Goal: Task Accomplishment & Management: Complete application form

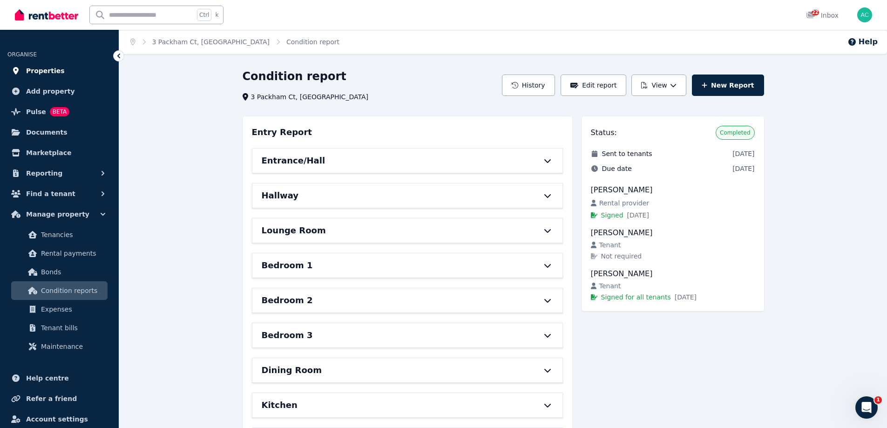
click at [37, 73] on span "Properties" at bounding box center [45, 70] width 39 height 11
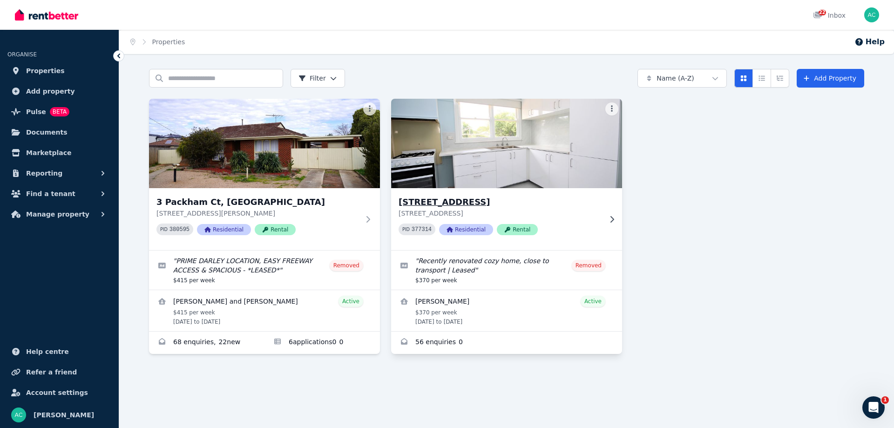
click at [579, 217] on p "[STREET_ADDRESS]" at bounding box center [499, 213] width 203 height 9
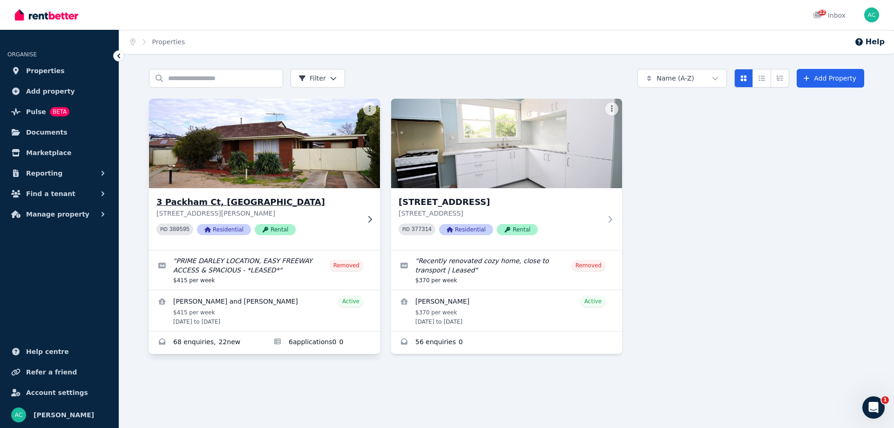
click at [341, 221] on div "[STREET_ADDRESS][PERSON_NAME] PID 380595 Residential Rental" at bounding box center [257, 218] width 203 height 47
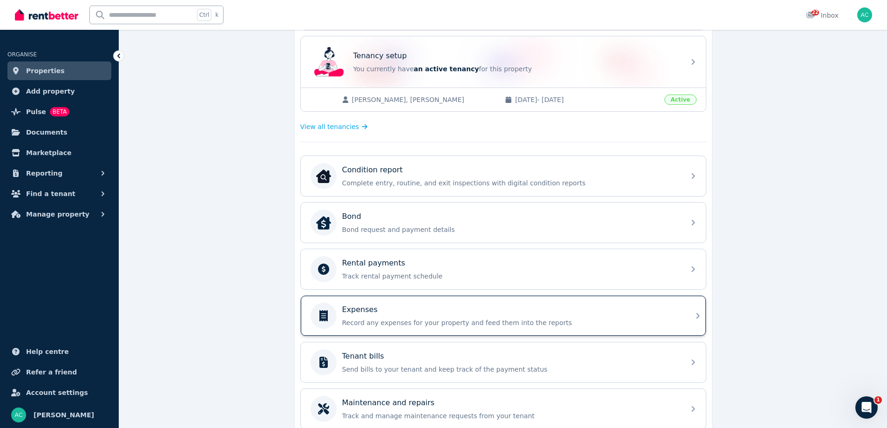
scroll to position [186, 0]
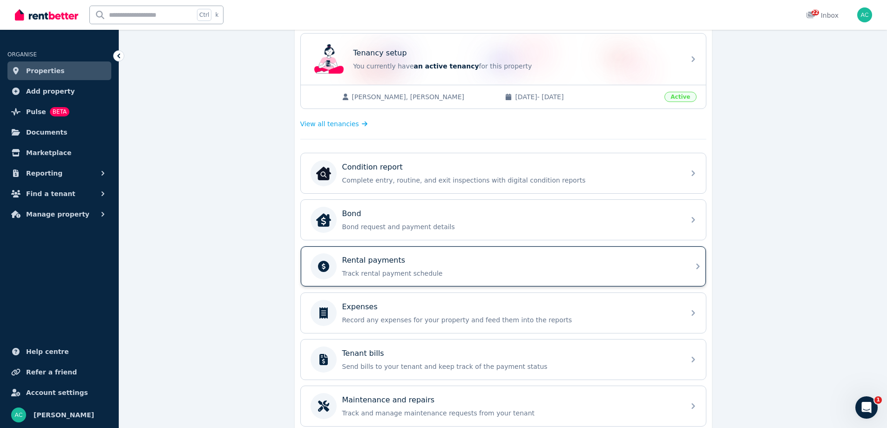
click at [458, 274] on p "Track rental payment schedule" at bounding box center [510, 273] width 337 height 9
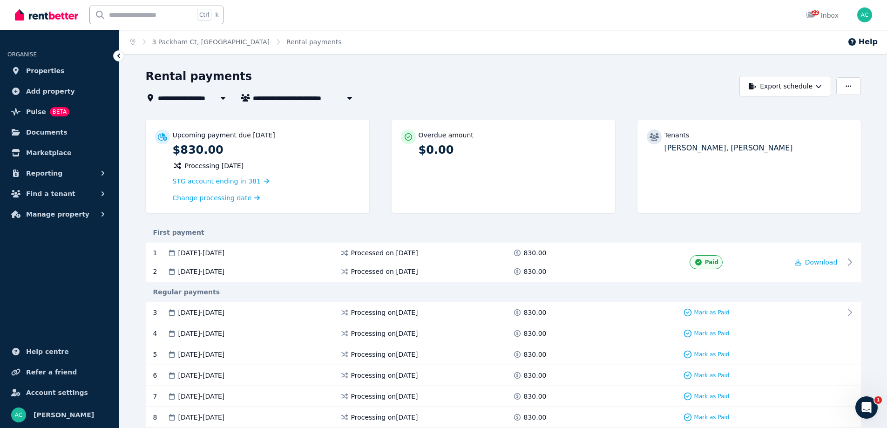
click at [193, 101] on span "3 Packham Ct, [GEOGRAPHIC_DATA]" at bounding box center [223, 97] width 130 height 11
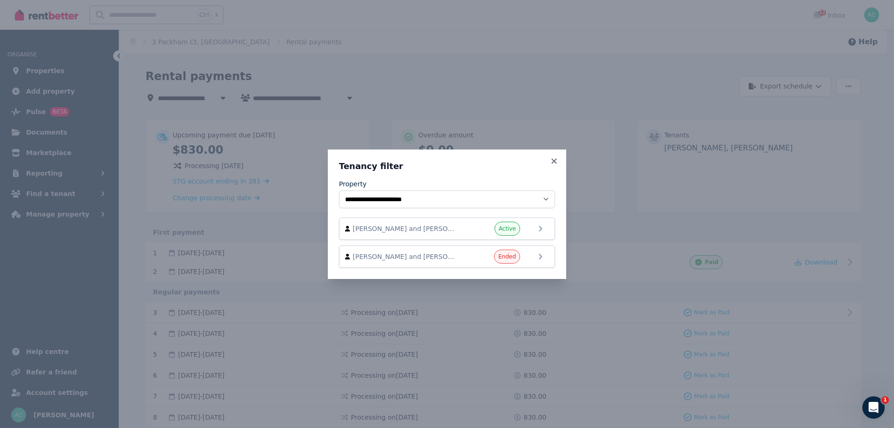
click at [551, 174] on div "**********" at bounding box center [447, 214] width 216 height 107
click at [558, 158] on icon at bounding box center [553, 161] width 9 height 8
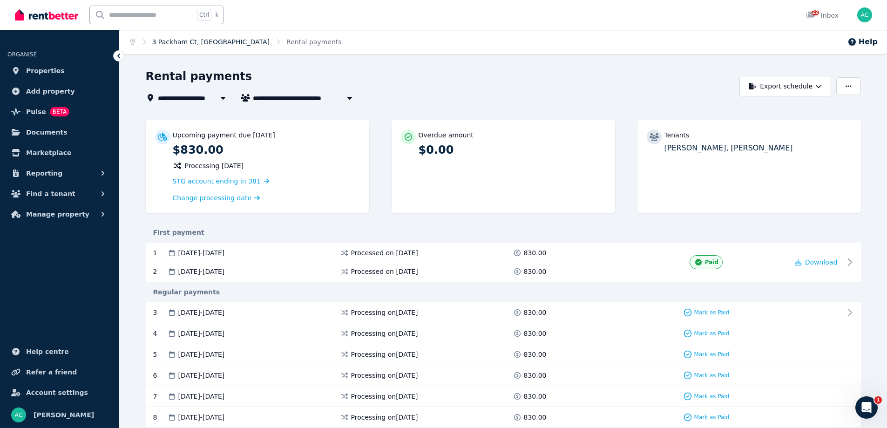
click at [188, 38] on link "3 Packham Ct, [GEOGRAPHIC_DATA]" at bounding box center [210, 41] width 117 height 7
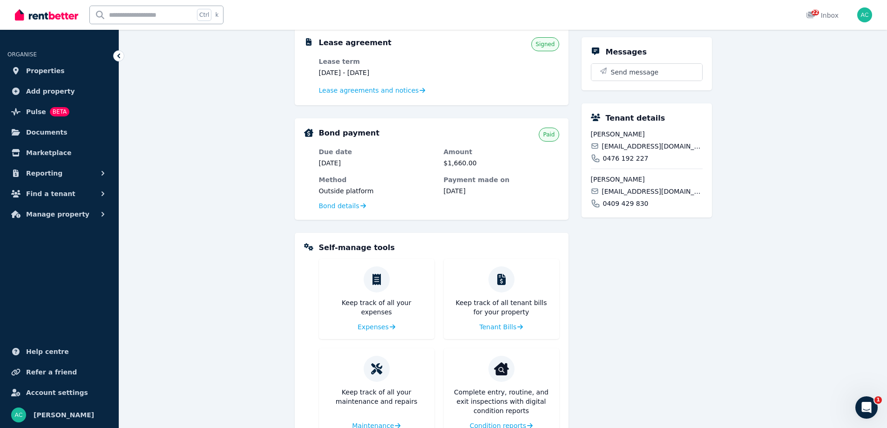
scroll to position [233, 0]
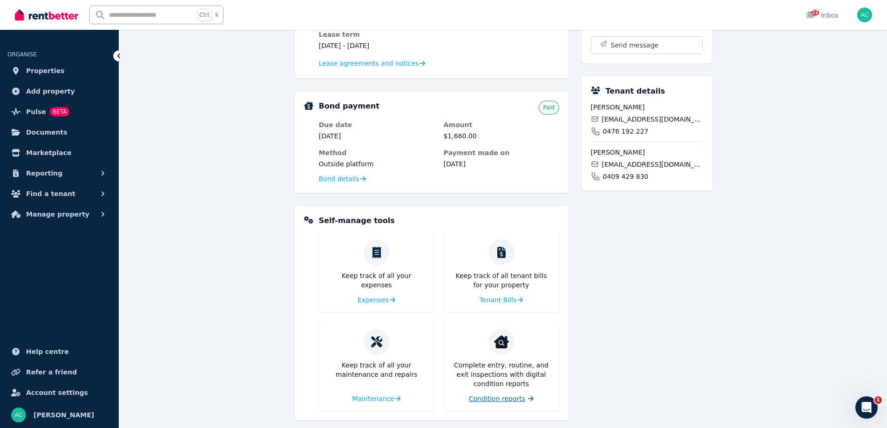
click at [514, 399] on span "Condition reports" at bounding box center [497, 398] width 56 height 9
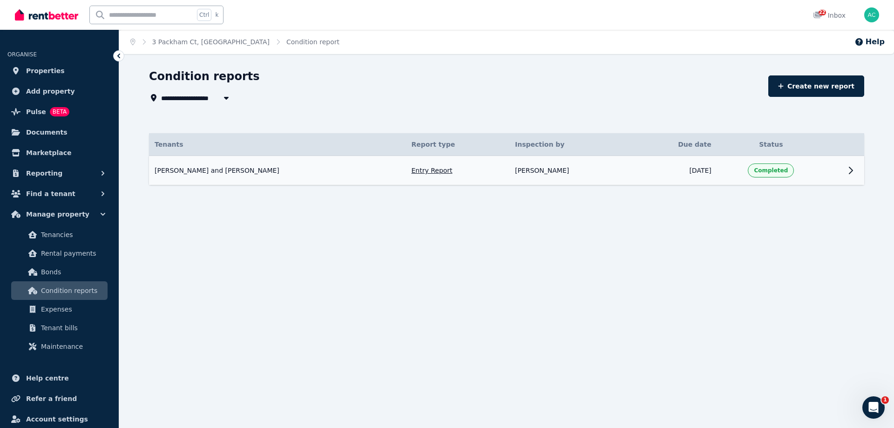
click at [839, 174] on td at bounding box center [833, 170] width 17 height 29
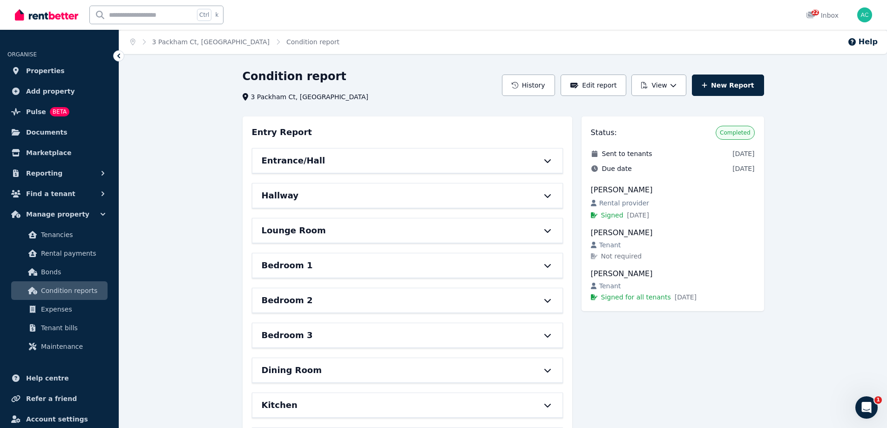
click at [550, 160] on icon at bounding box center [547, 161] width 7 height 4
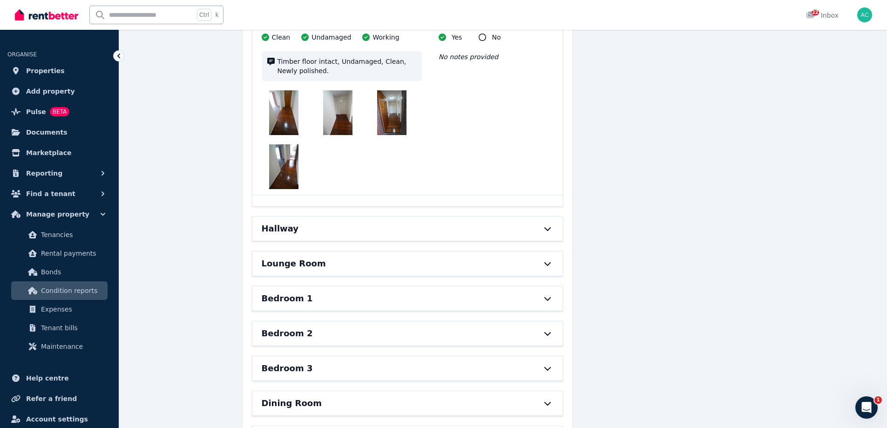
scroll to position [884, 0]
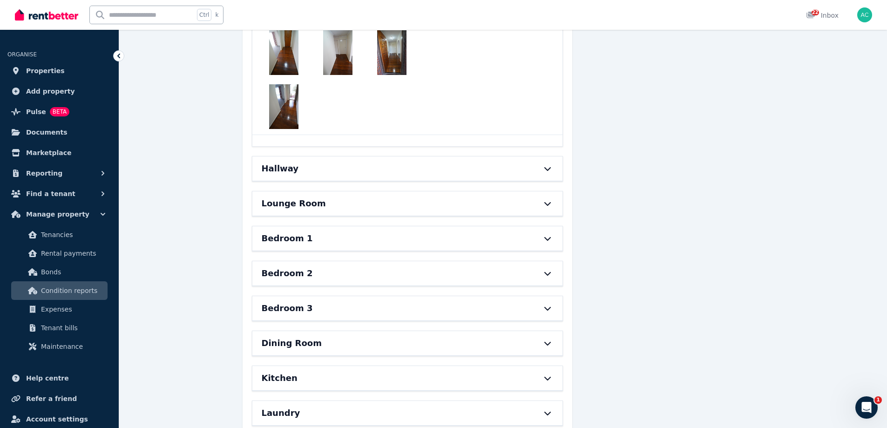
click at [547, 165] on icon at bounding box center [547, 168] width 11 height 7
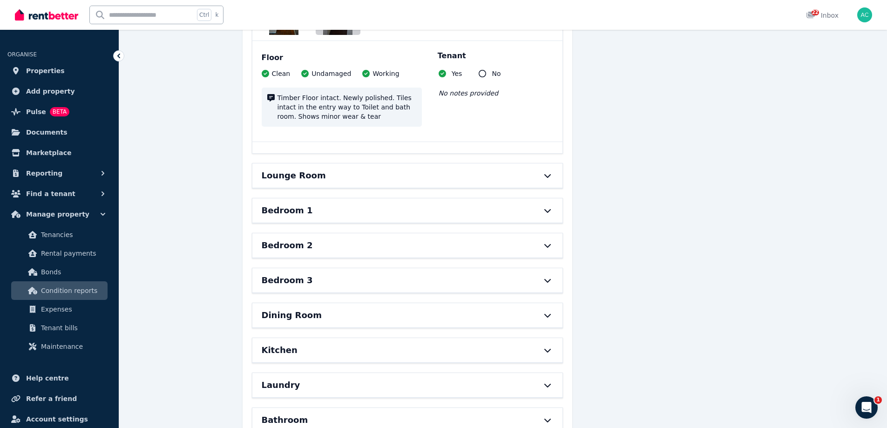
scroll to position [1676, 0]
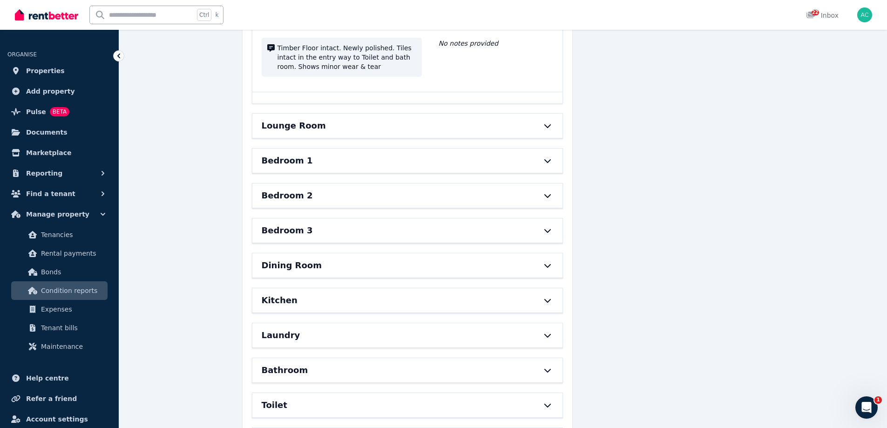
click at [545, 114] on div "Lounge Room" at bounding box center [407, 126] width 310 height 24
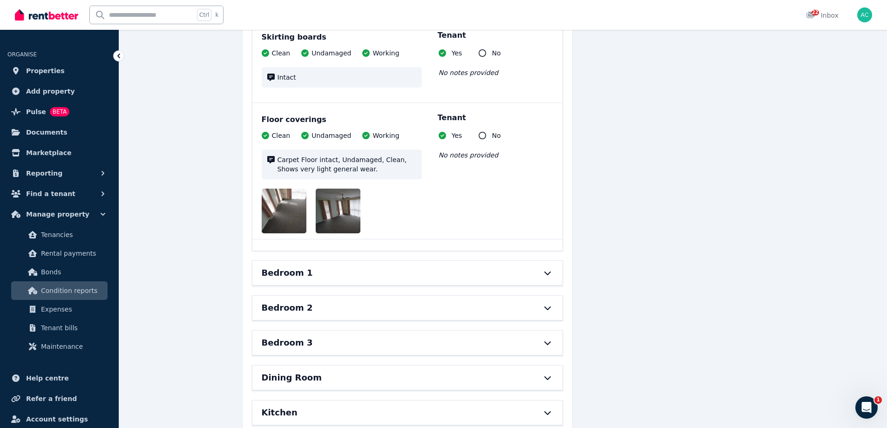
scroll to position [2606, 0]
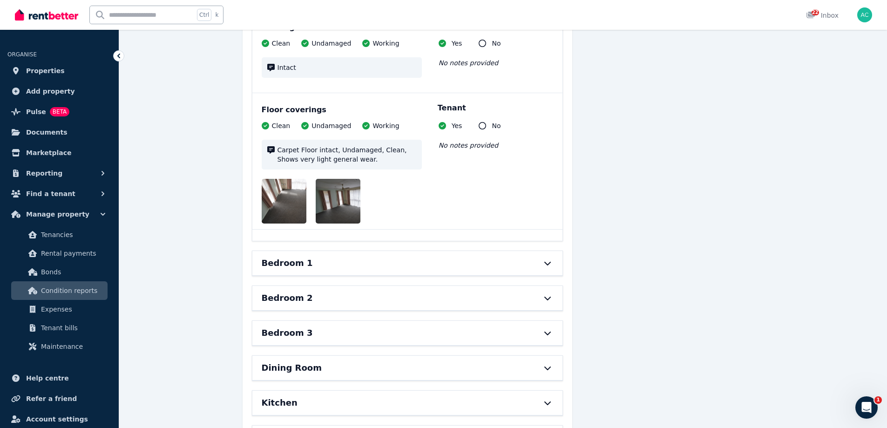
click at [543, 251] on div "Bedroom 1" at bounding box center [407, 263] width 310 height 24
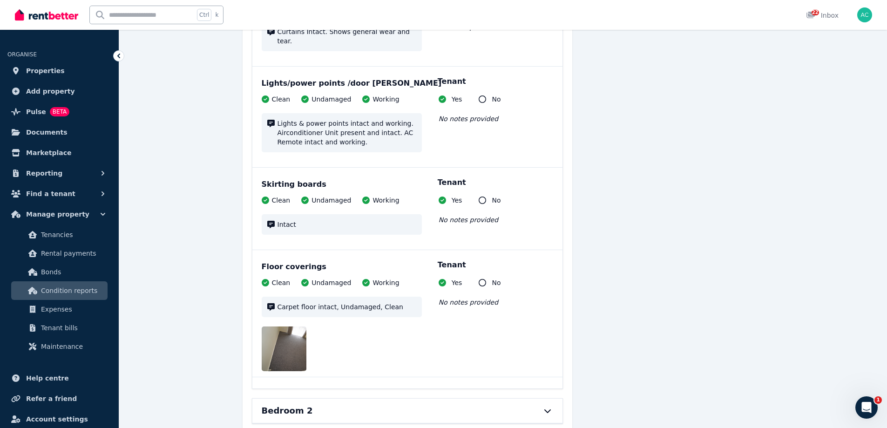
scroll to position [3677, 0]
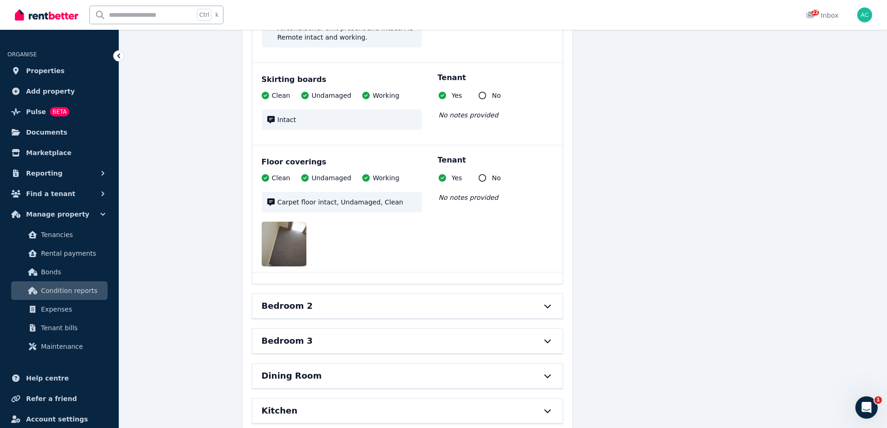
click at [547, 302] on icon at bounding box center [547, 305] width 11 height 7
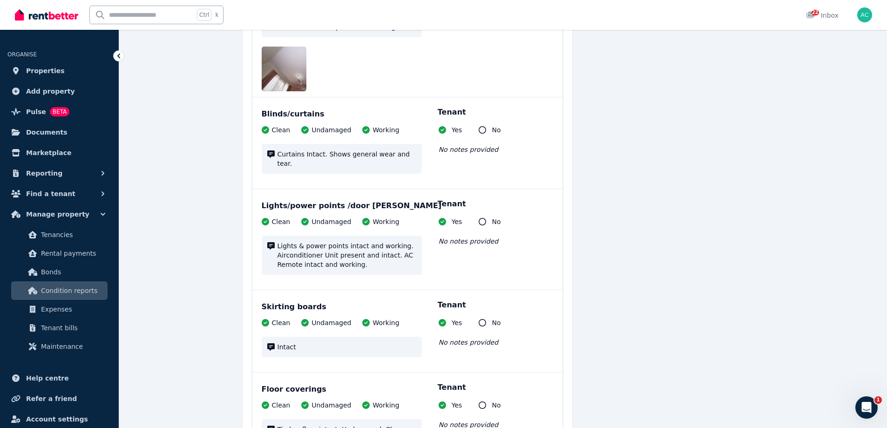
scroll to position [4748, 0]
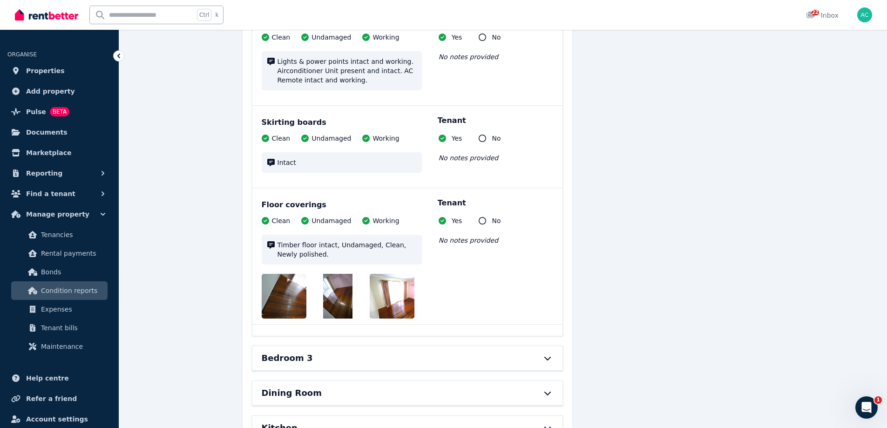
click at [535, 354] on div at bounding box center [542, 357] width 20 height 7
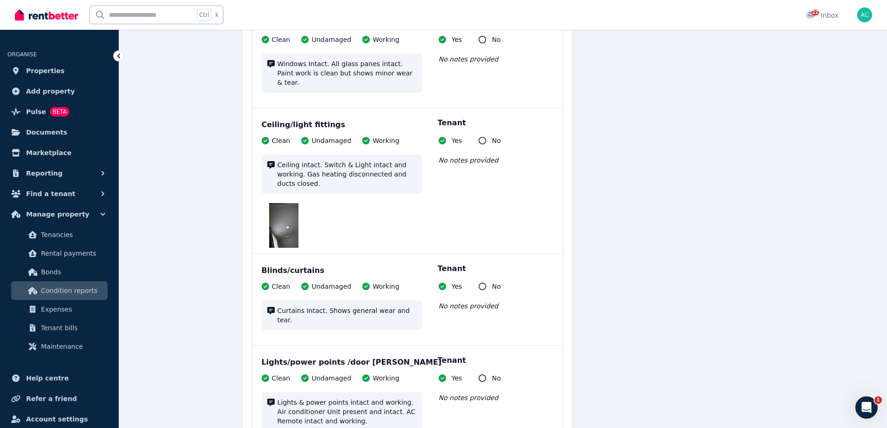
scroll to position [5818, 0]
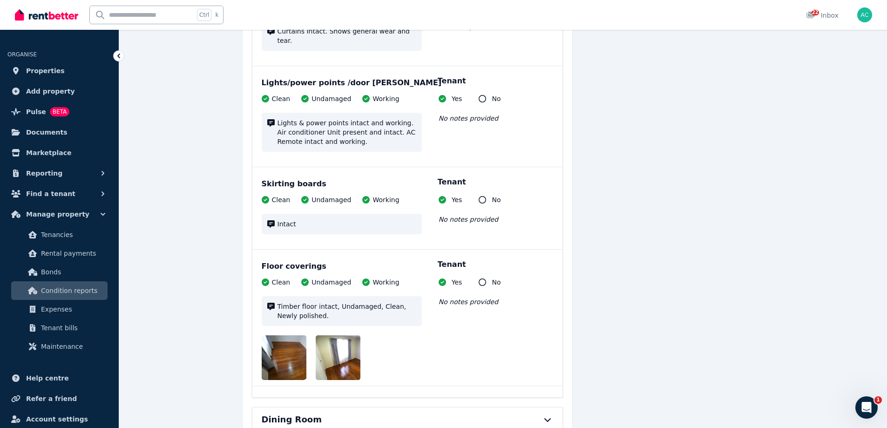
click at [520, 413] on div "Dining Room" at bounding box center [394, 419] width 265 height 13
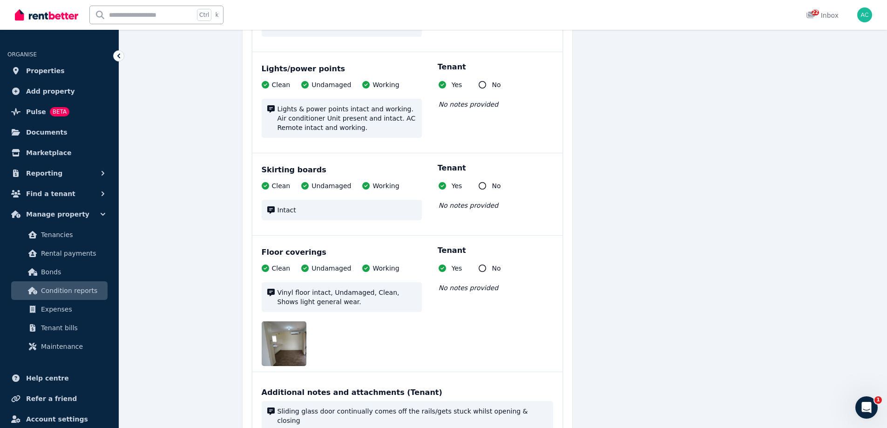
scroll to position [6796, 0]
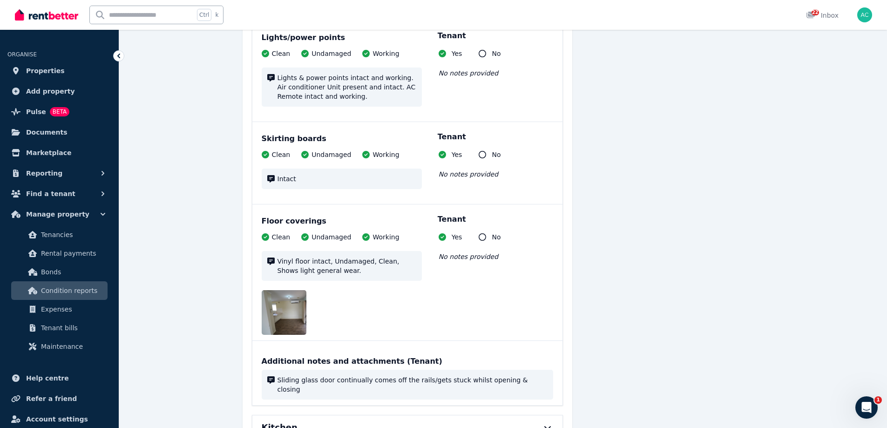
click at [496, 421] on div "Kitchen" at bounding box center [394, 427] width 265 height 13
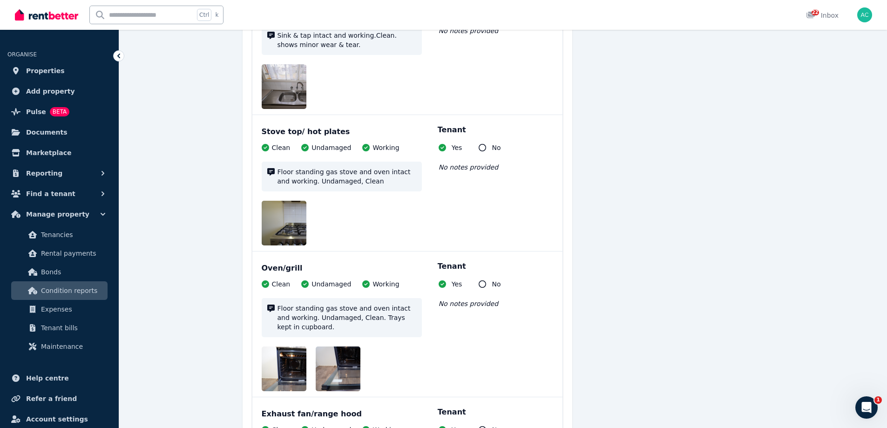
scroll to position [8564, 0]
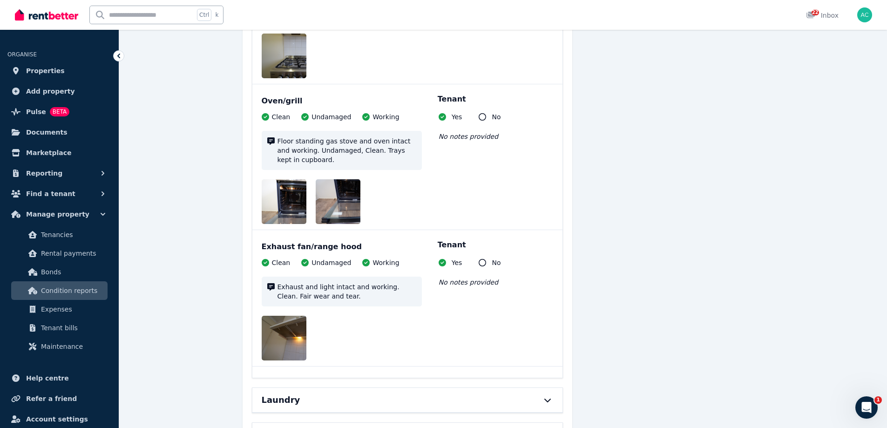
click at [537, 388] on div "Laundry" at bounding box center [407, 400] width 310 height 24
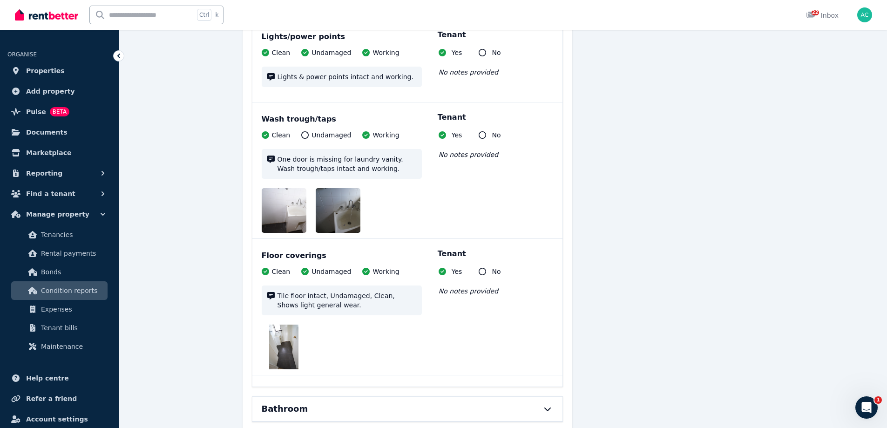
scroll to position [9495, 0]
click at [524, 402] on div "Bathroom" at bounding box center [394, 408] width 265 height 13
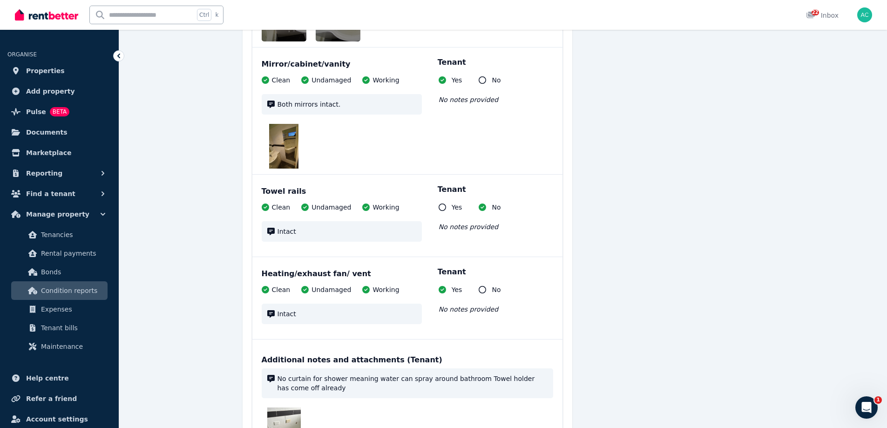
scroll to position [11086, 0]
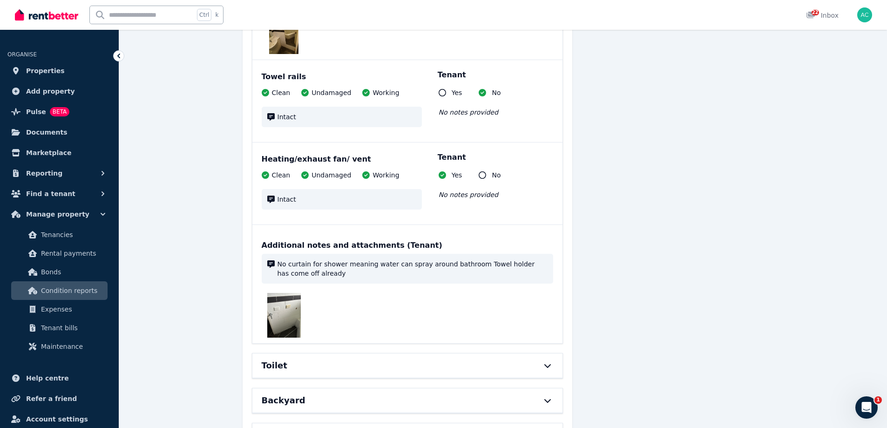
click at [502, 353] on div "Toilet" at bounding box center [407, 365] width 310 height 24
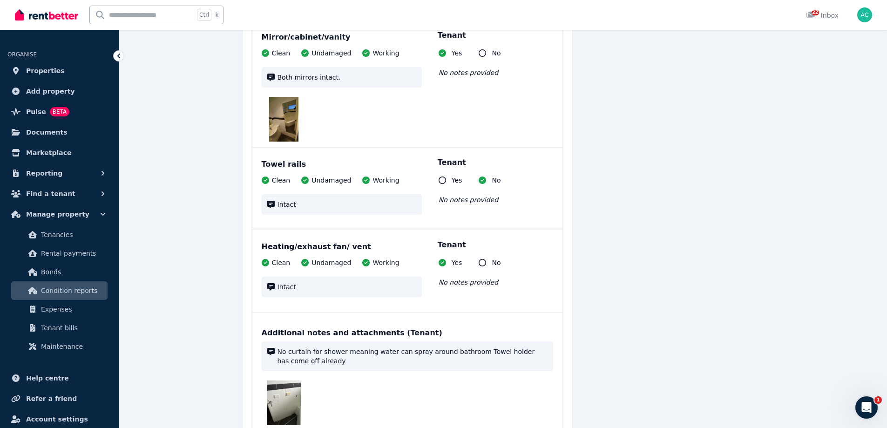
scroll to position [10992, 0]
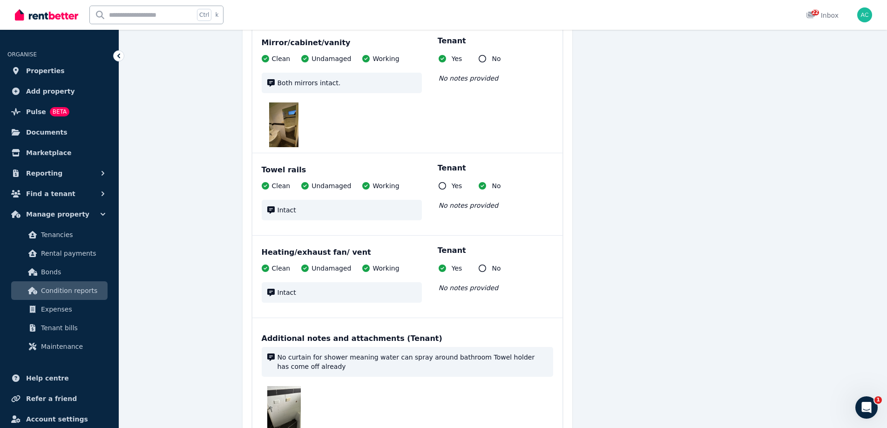
click at [287, 386] on img at bounding box center [284, 408] width 34 height 45
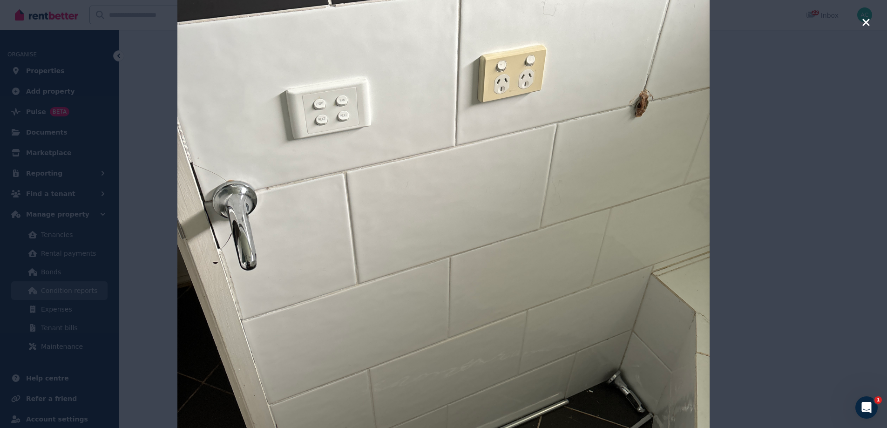
click at [864, 22] on icon "button" at bounding box center [866, 22] width 8 height 11
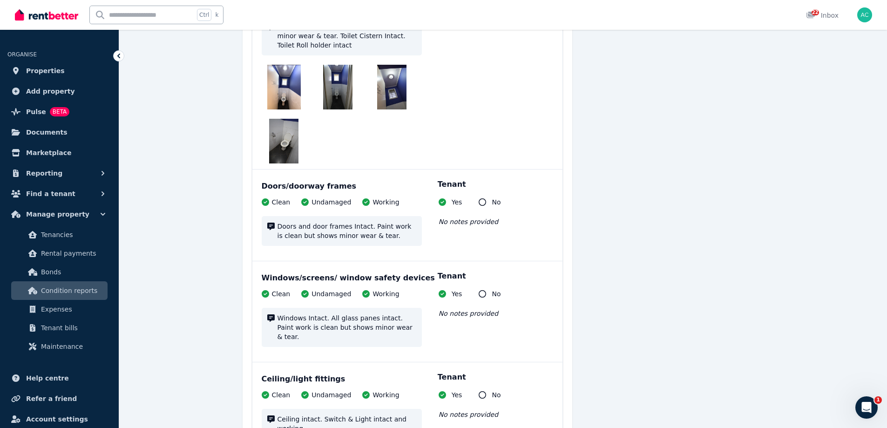
scroll to position [11571, 0]
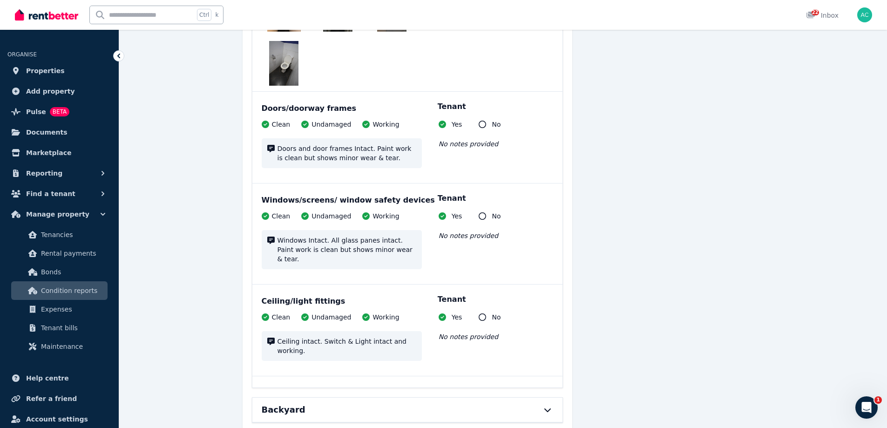
click at [532, 406] on div at bounding box center [542, 409] width 20 height 7
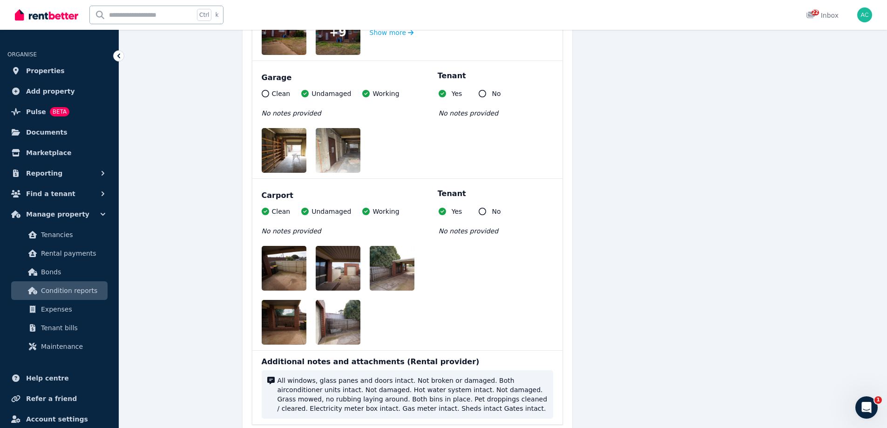
scroll to position [12650, 0]
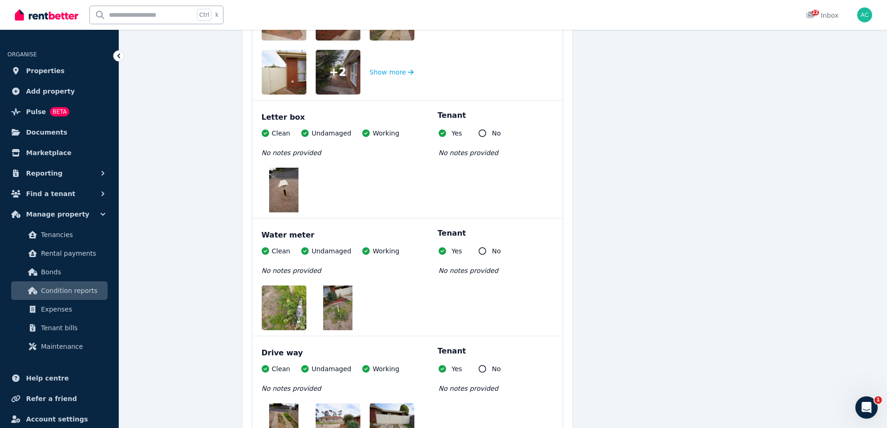
scroll to position [13209, 0]
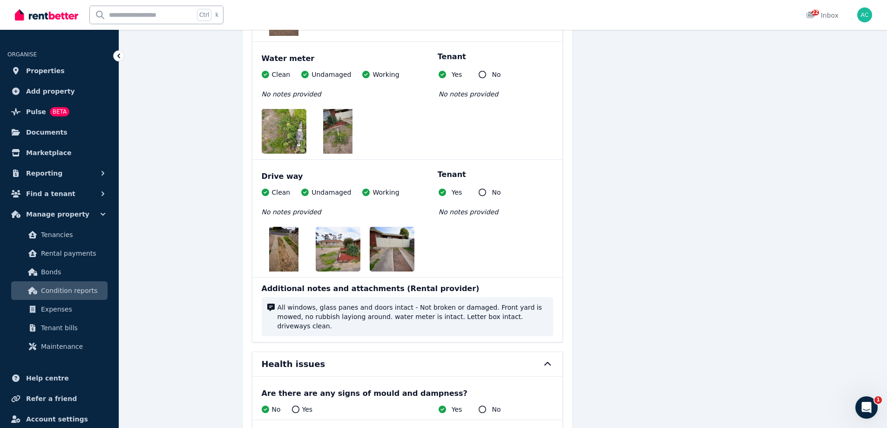
scroll to position [13360, 0]
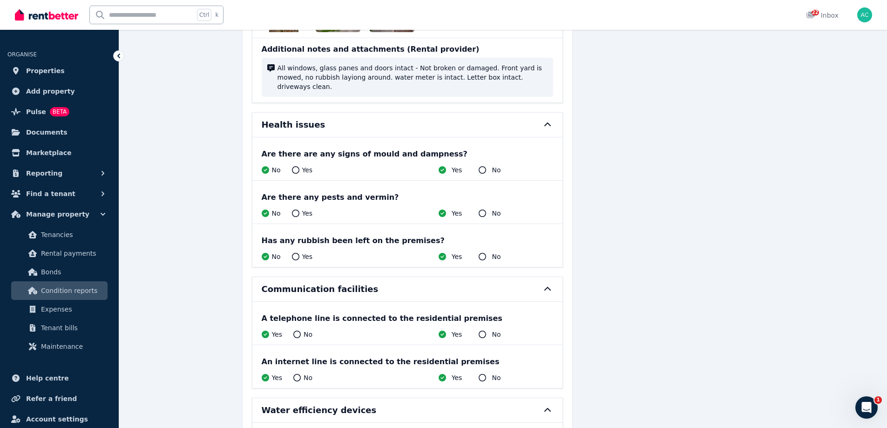
scroll to position [13677, 0]
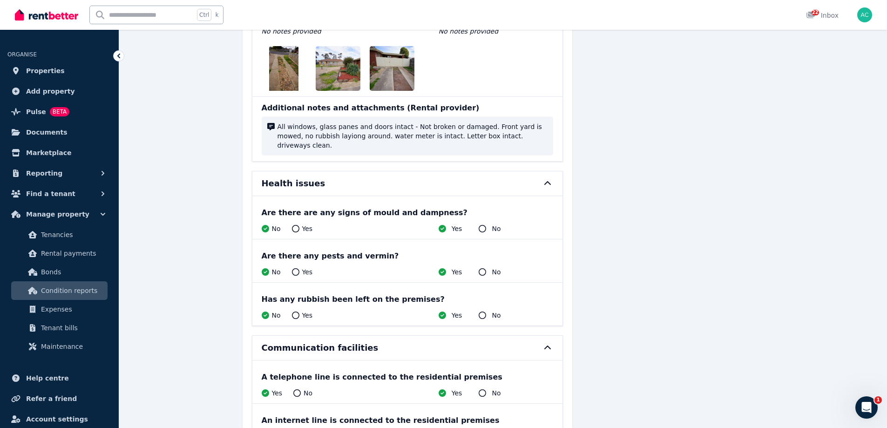
scroll to position [13532, 0]
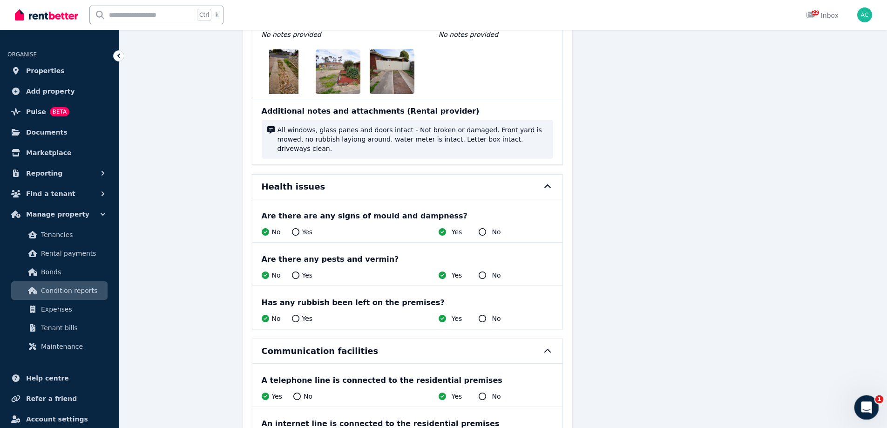
click at [860, 404] on icon "Open Intercom Messenger" at bounding box center [864, 405] width 15 height 15
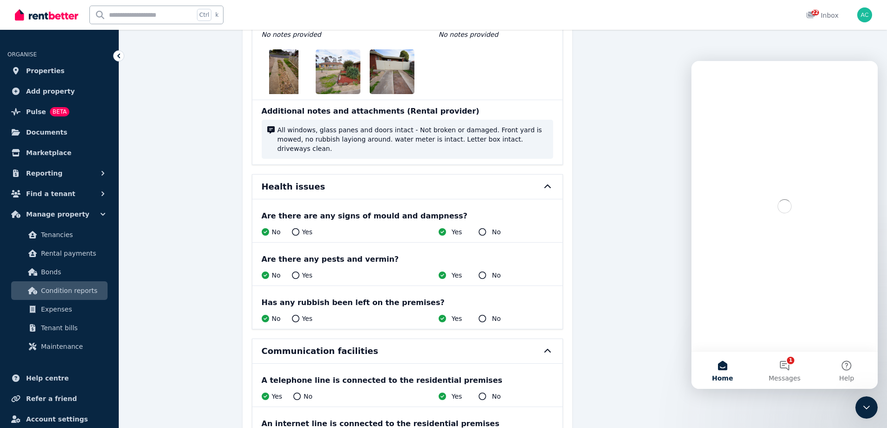
scroll to position [0, 0]
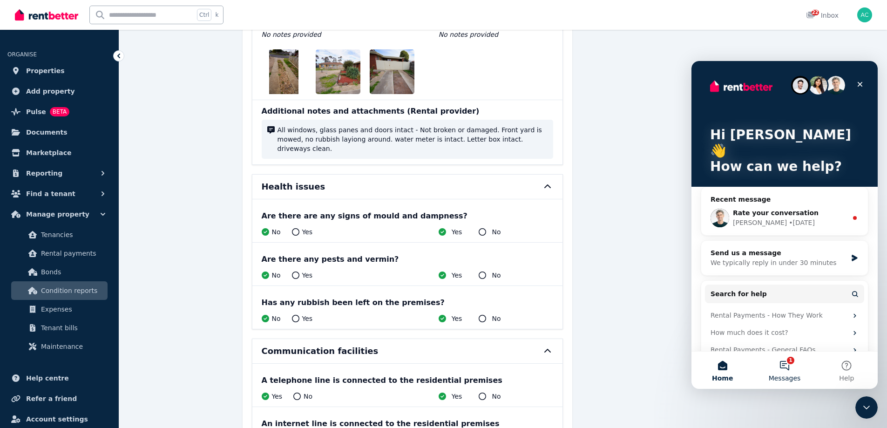
click at [781, 366] on button "1 Messages" at bounding box center [784, 369] width 62 height 37
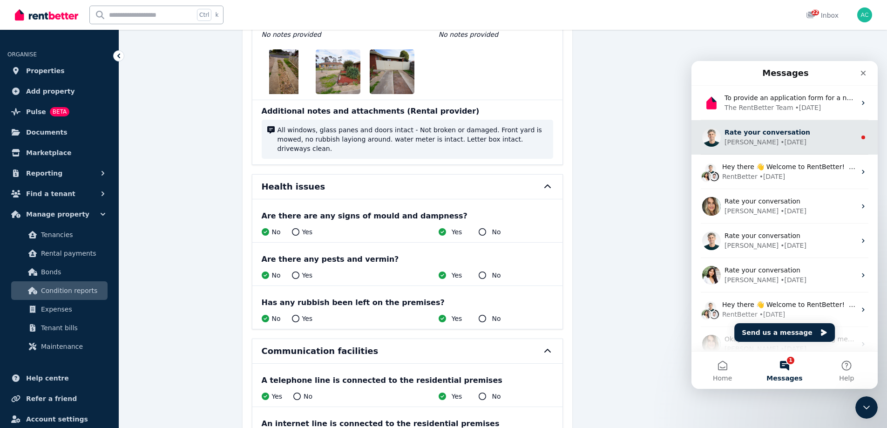
click at [804, 136] on div "Rate your conversation" at bounding box center [789, 133] width 131 height 10
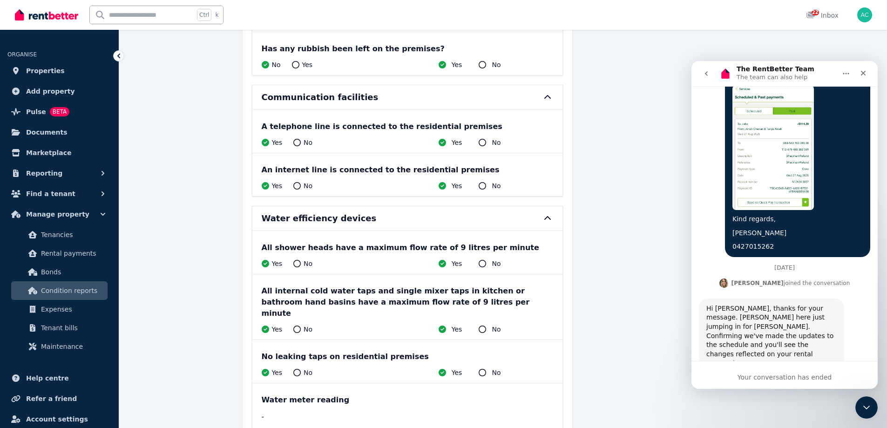
scroll to position [13812, 0]
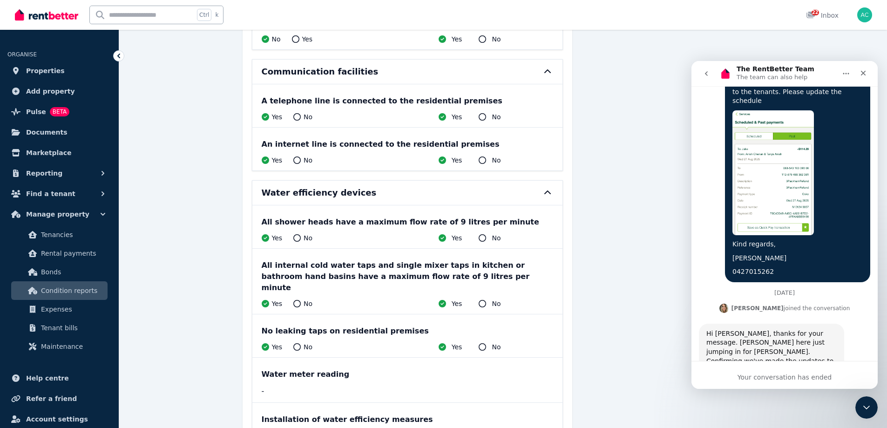
scroll to position [2024, 0]
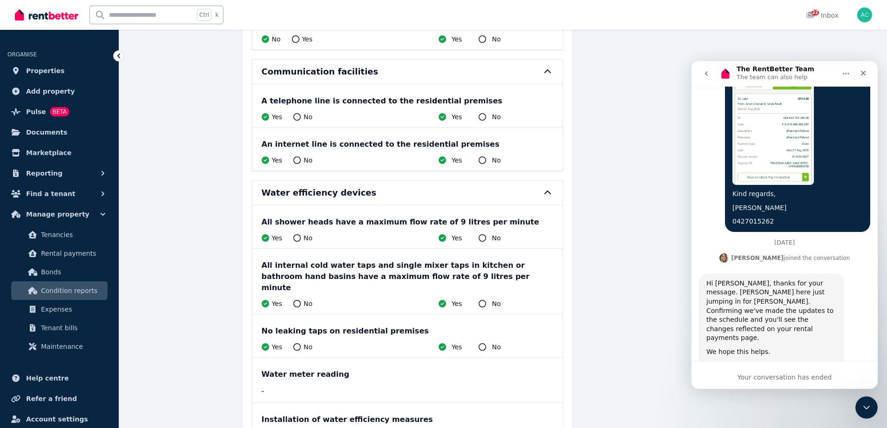
drag, startPoint x: 861, startPoint y: 406, endPoint x: 1697, endPoint y: 795, distance: 921.8
click at [860, 406] on icon "Close Intercom Messenger" at bounding box center [864, 405] width 11 height 11
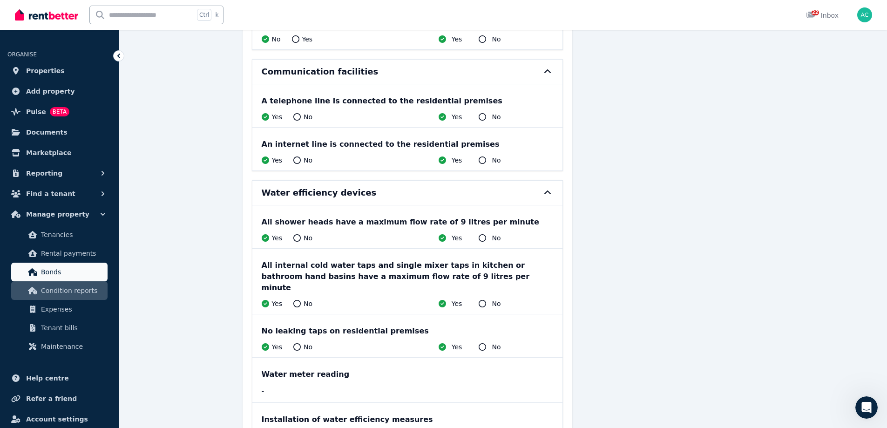
click at [72, 271] on span "Bonds" at bounding box center [72, 271] width 63 height 11
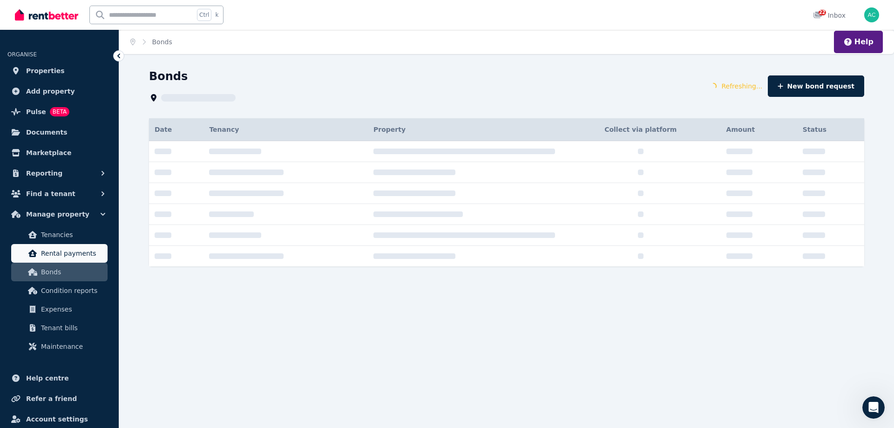
click at [75, 258] on span "Rental payments" at bounding box center [72, 253] width 63 height 11
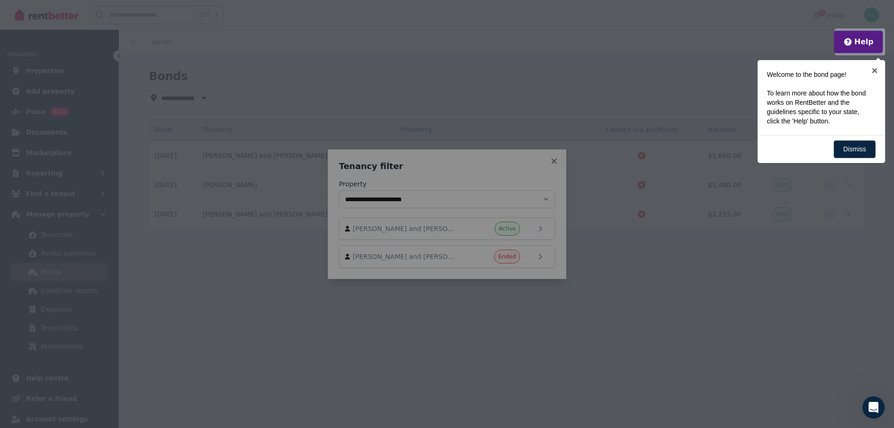
click at [552, 164] on div at bounding box center [447, 214] width 894 height 428
click at [879, 71] on link "×" at bounding box center [874, 70] width 21 height 21
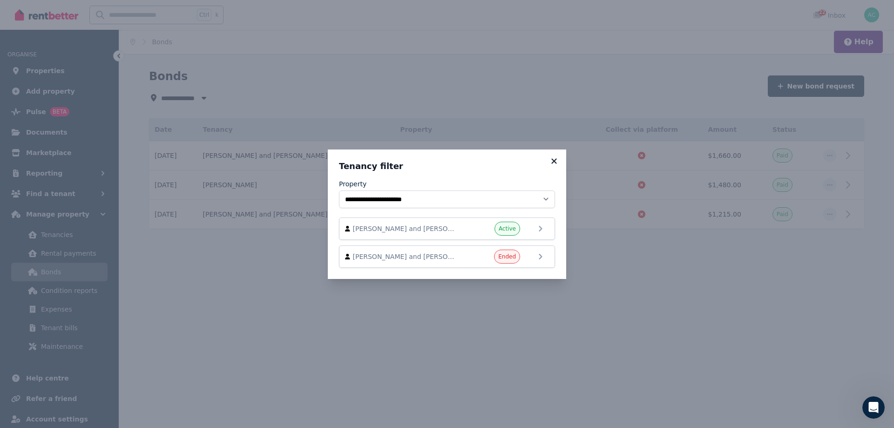
click at [554, 159] on icon at bounding box center [553, 161] width 9 height 8
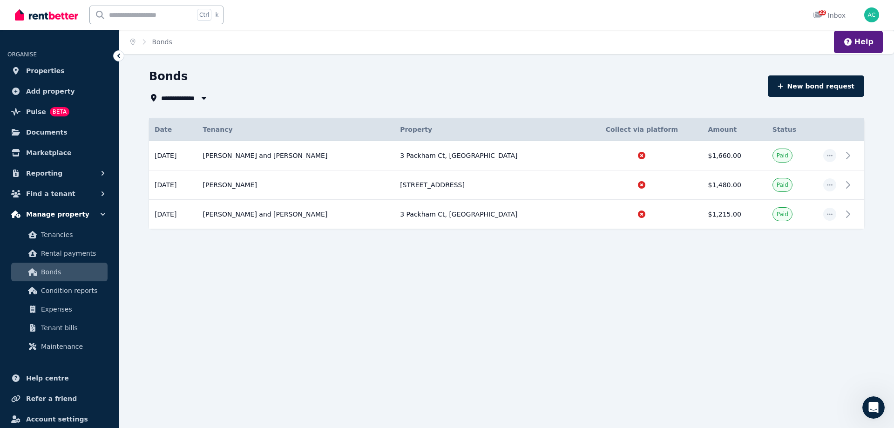
click at [68, 218] on span "Manage property" at bounding box center [57, 214] width 63 height 11
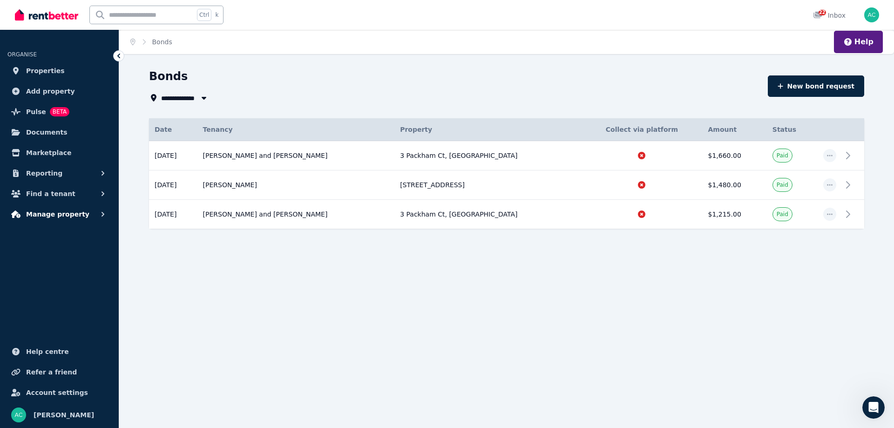
click at [68, 218] on span "Manage property" at bounding box center [57, 214] width 63 height 11
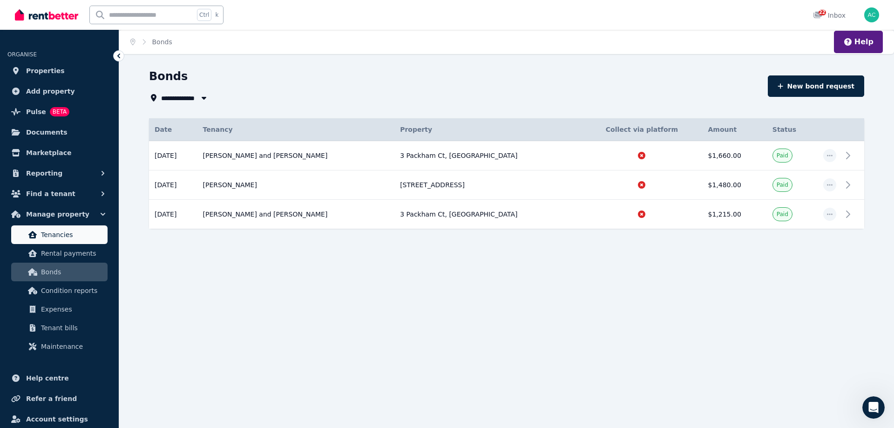
click at [56, 236] on span "Tenancies" at bounding box center [72, 234] width 63 height 11
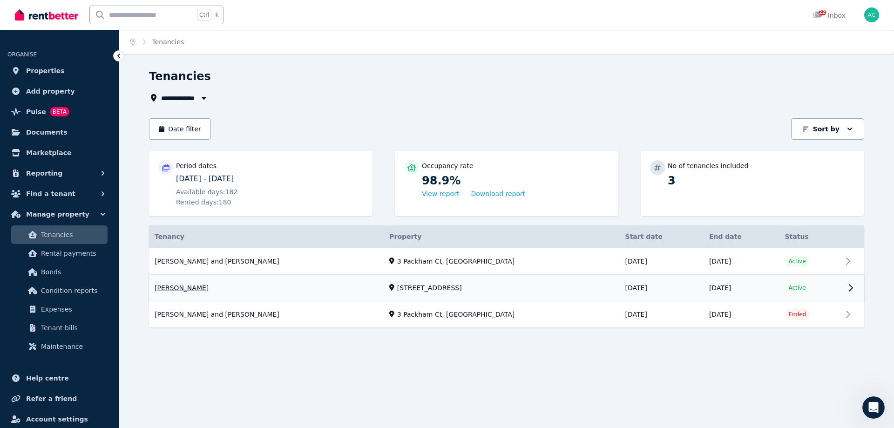
click at [813, 291] on link "View property details" at bounding box center [506, 288] width 715 height 26
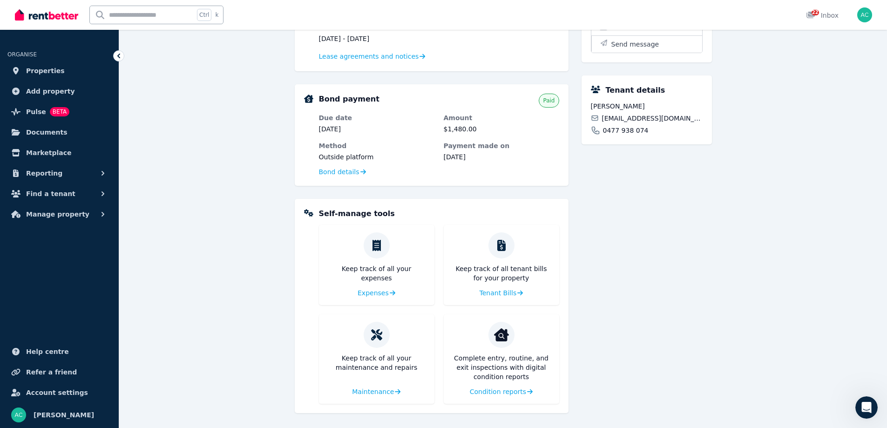
scroll to position [242, 0]
click at [512, 389] on span "Condition reports" at bounding box center [497, 389] width 56 height 9
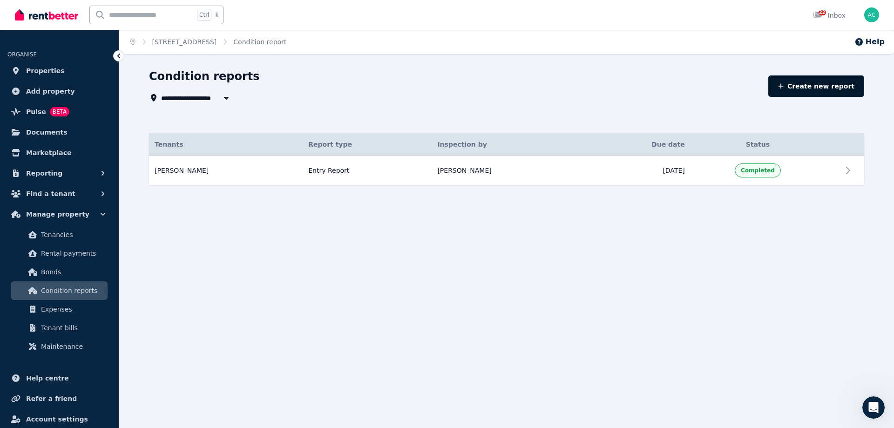
click at [826, 88] on link "Create new report" at bounding box center [816, 85] width 96 height 21
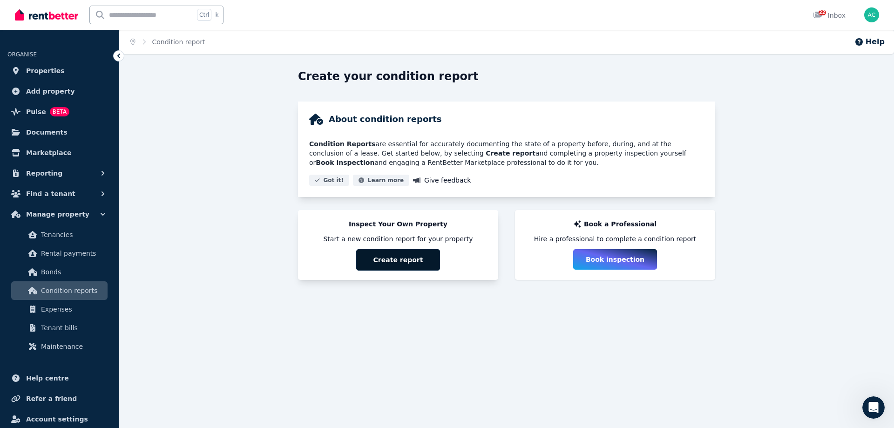
click at [412, 263] on button "Create report" at bounding box center [398, 259] width 84 height 21
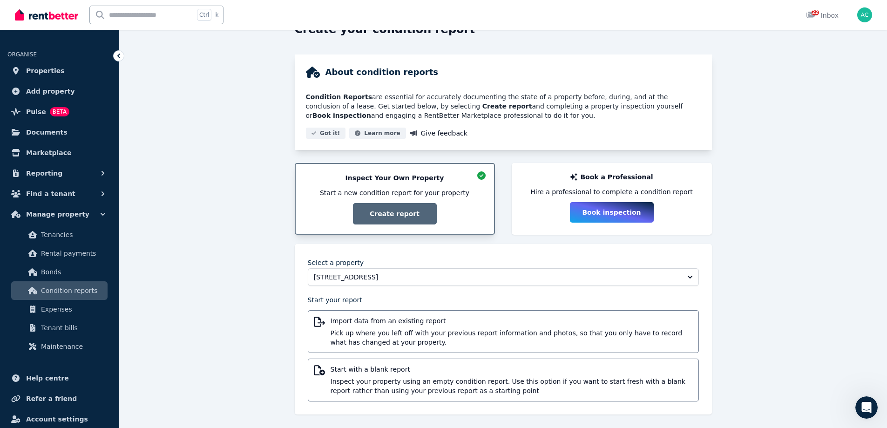
scroll to position [50, 0]
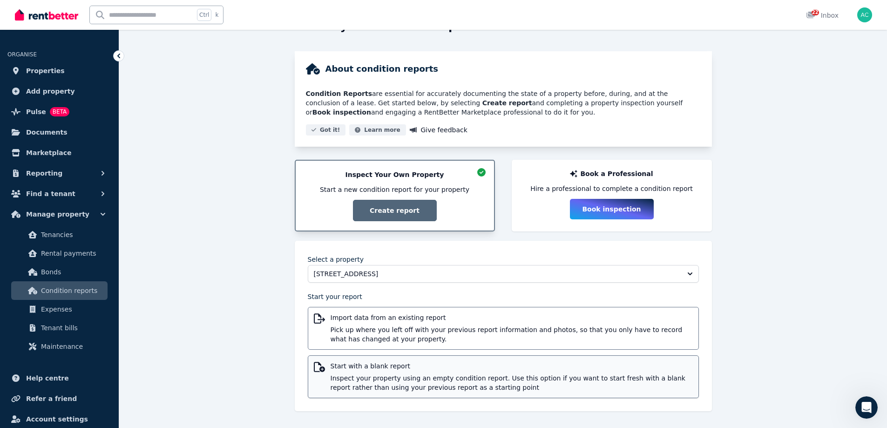
click at [433, 377] on span "Inspect your property using an empty condition report. Use this option if you w…" at bounding box center [511, 382] width 362 height 19
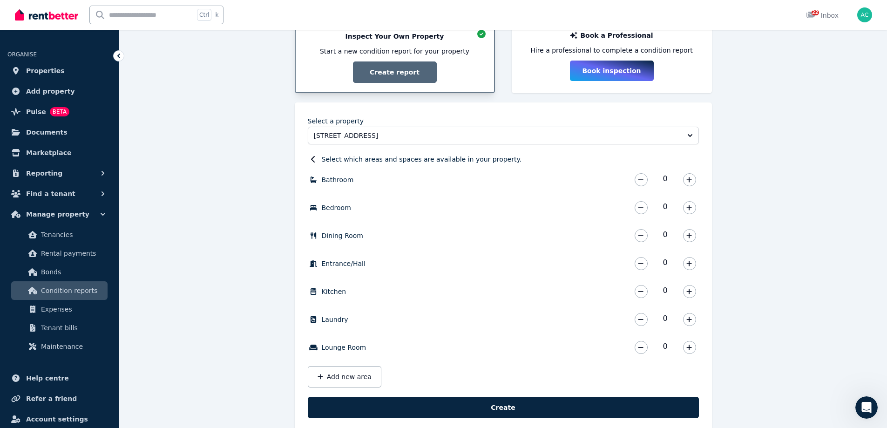
scroll to position [190, 0]
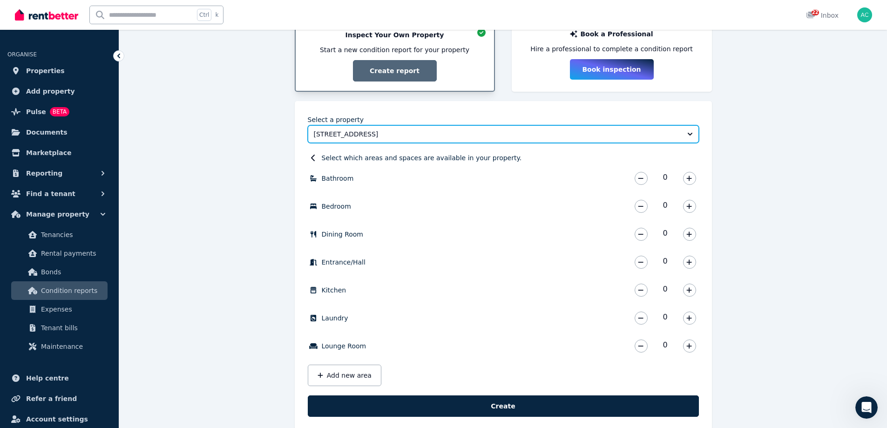
click at [590, 132] on span "[STREET_ADDRESS]" at bounding box center [497, 133] width 366 height 9
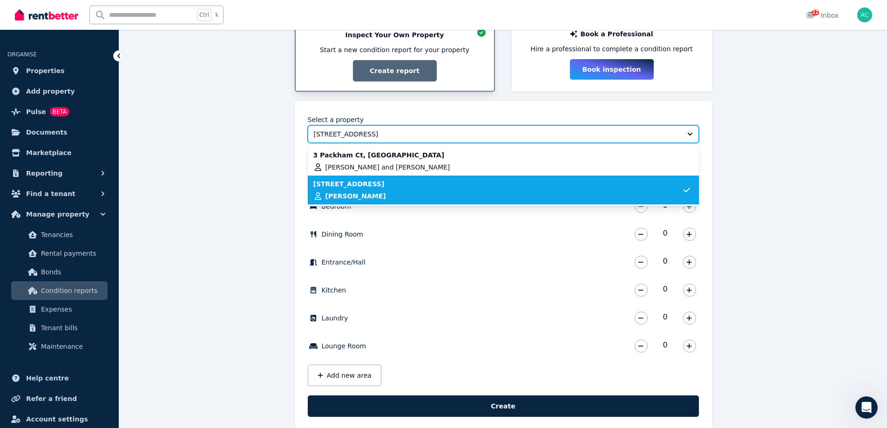
click at [590, 132] on span "[STREET_ADDRESS]" at bounding box center [497, 133] width 366 height 9
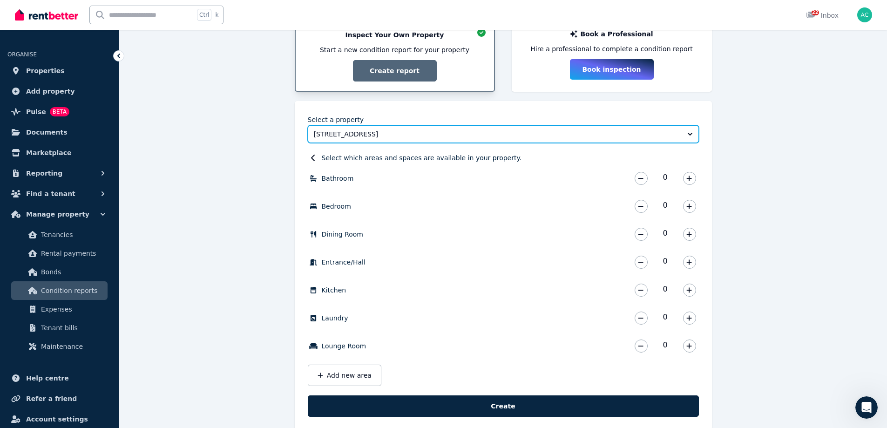
scroll to position [143, 0]
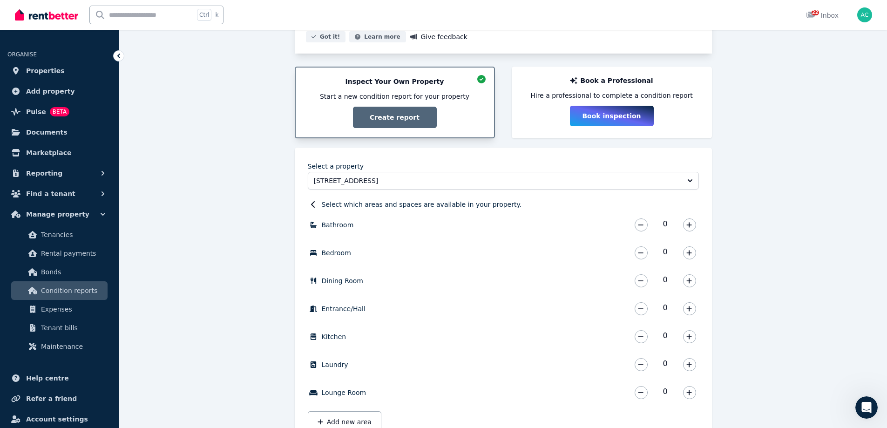
click at [454, 201] on p "Select which areas and spaces are available in your property." at bounding box center [422, 204] width 200 height 9
click at [317, 203] on icon at bounding box center [313, 204] width 9 height 7
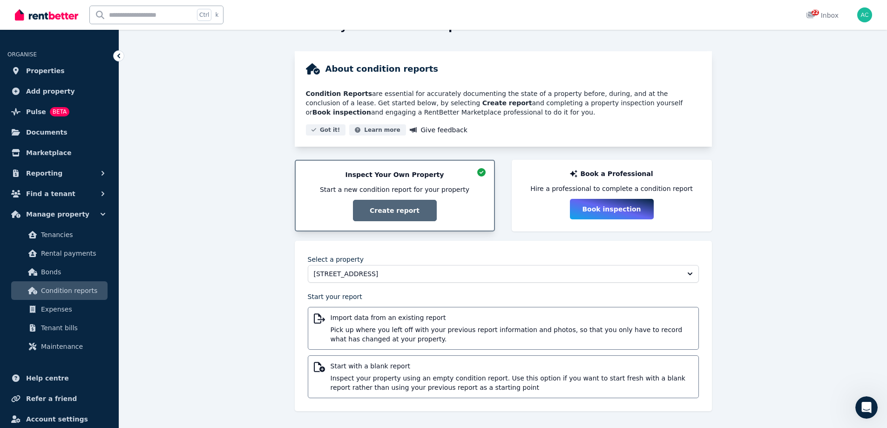
scroll to position [50, 0]
click at [492, 332] on span "Pick up where you left off with your previous report information and photos, so…" at bounding box center [511, 334] width 362 height 19
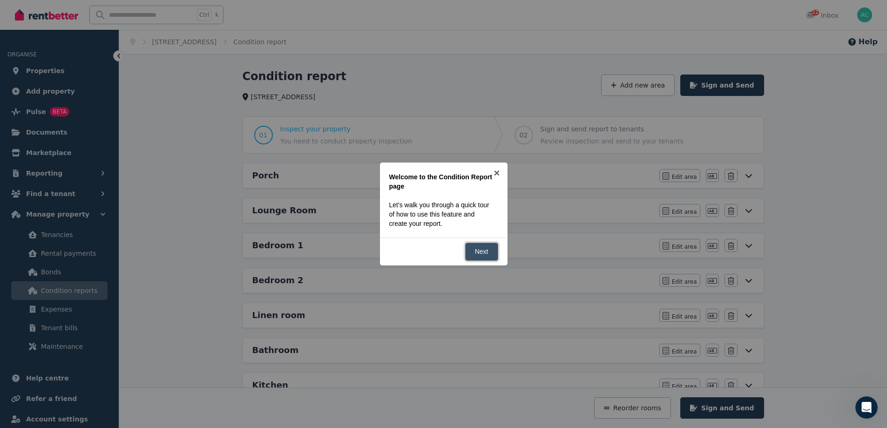
click at [489, 253] on link "Next" at bounding box center [481, 251] width 33 height 18
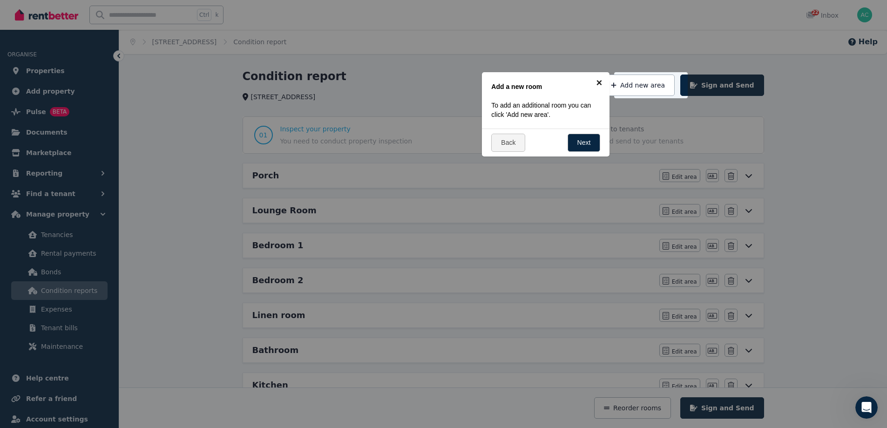
click at [601, 81] on link "×" at bounding box center [598, 82] width 21 height 21
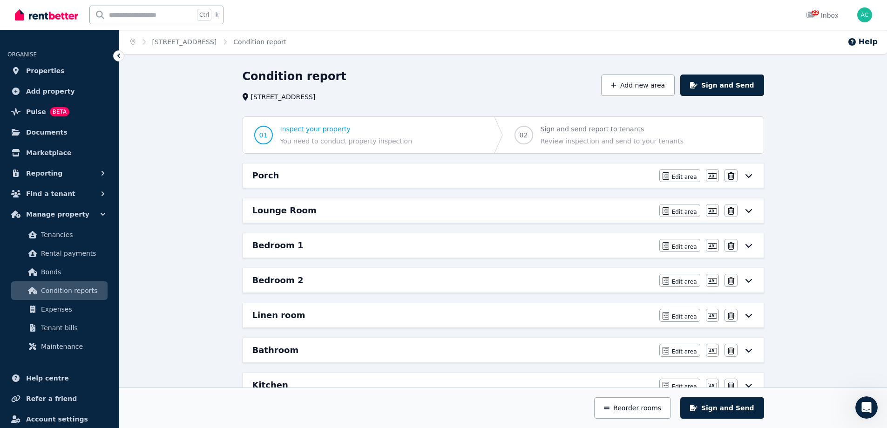
click at [746, 177] on icon at bounding box center [748, 175] width 11 height 7
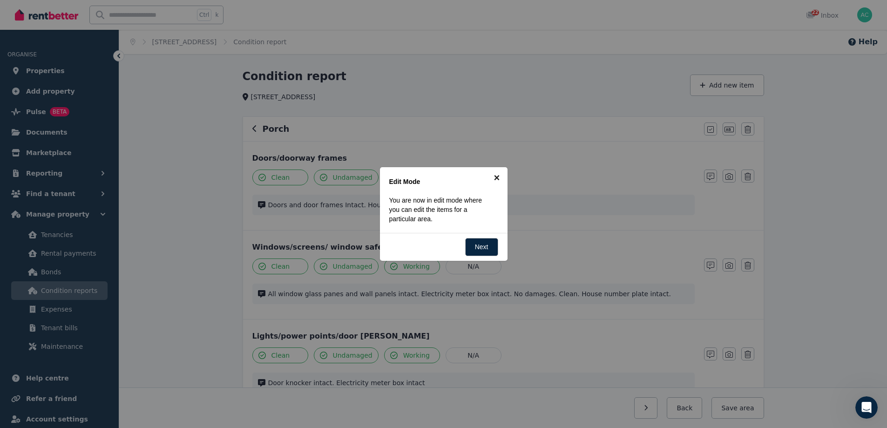
click at [496, 177] on link "×" at bounding box center [496, 177] width 21 height 21
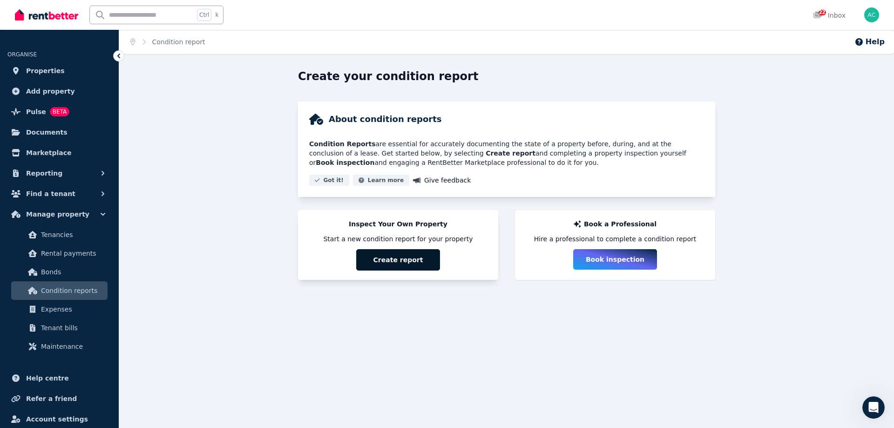
click at [397, 265] on button "Create report" at bounding box center [398, 259] width 84 height 21
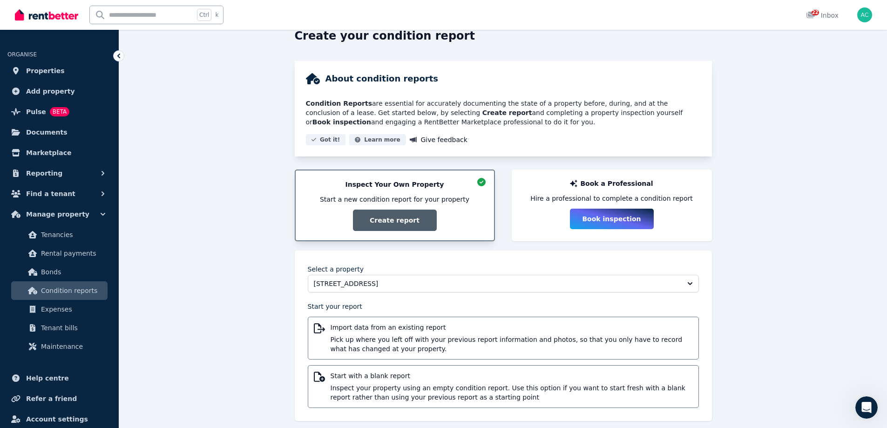
scroll to position [50, 0]
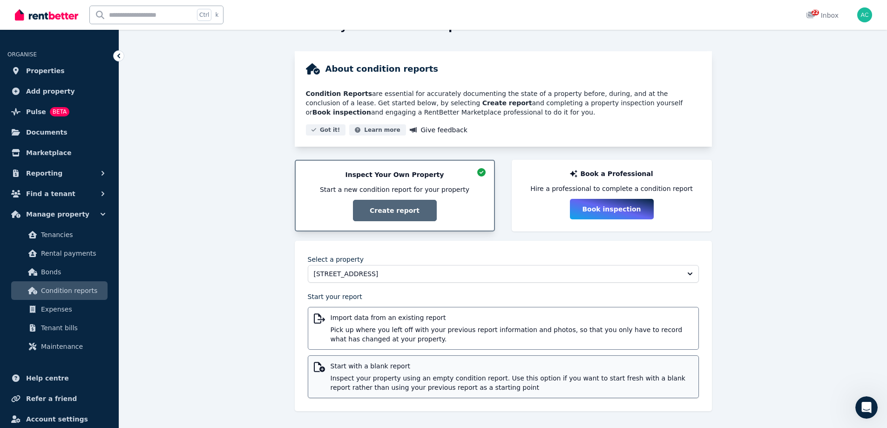
click at [359, 375] on span "Inspect your property using an empty condition report. Use this option if you w…" at bounding box center [511, 382] width 362 height 19
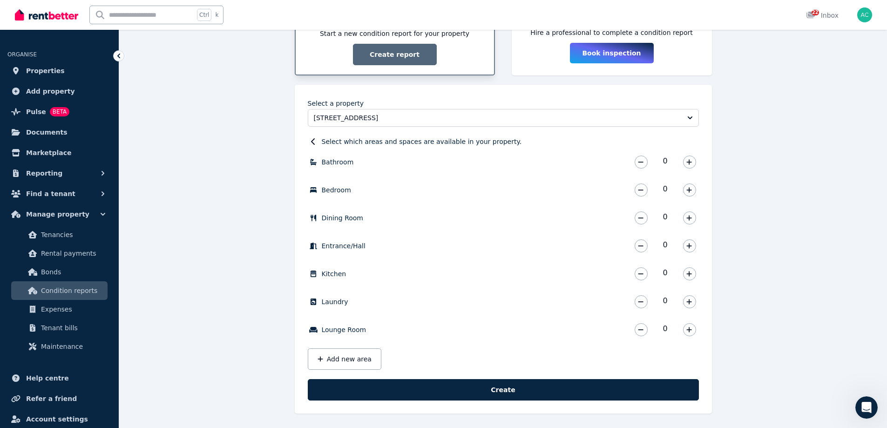
scroll to position [209, 0]
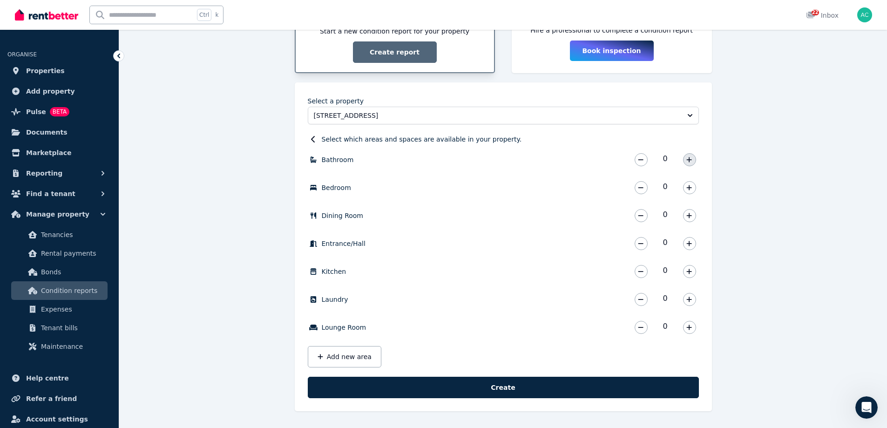
click at [687, 159] on icon "button" at bounding box center [689, 159] width 6 height 7
click at [691, 189] on icon "button" at bounding box center [689, 187] width 6 height 7
click at [691, 190] on icon "button" at bounding box center [689, 187] width 6 height 7
click at [691, 243] on icon "button" at bounding box center [689, 243] width 6 height 7
click at [691, 271] on icon "button" at bounding box center [689, 271] width 6 height 7
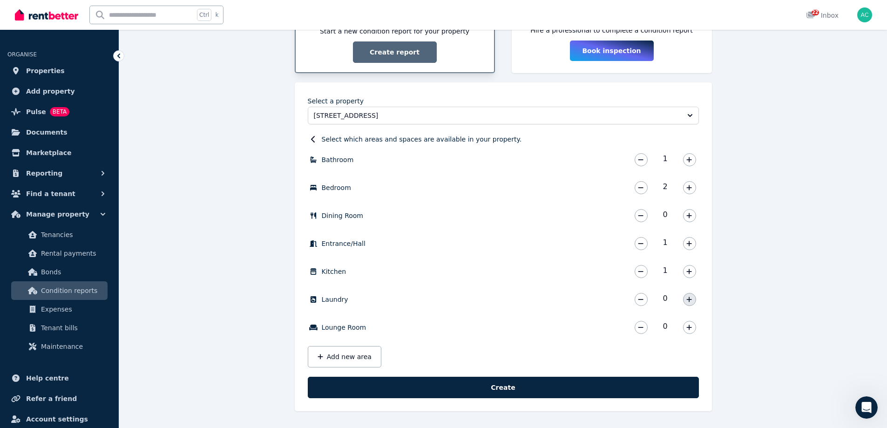
click at [689, 301] on icon "button" at bounding box center [689, 298] width 5 height 5
click at [685, 324] on button "button" at bounding box center [689, 327] width 13 height 13
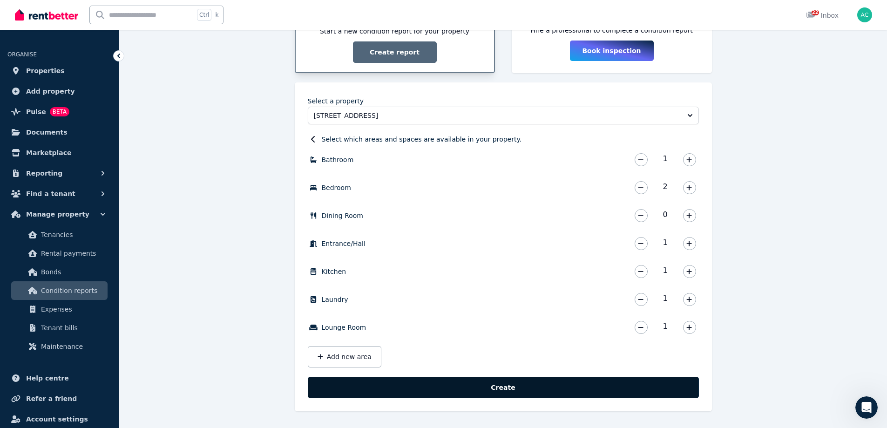
click at [518, 390] on button "Create" at bounding box center [503, 387] width 391 height 21
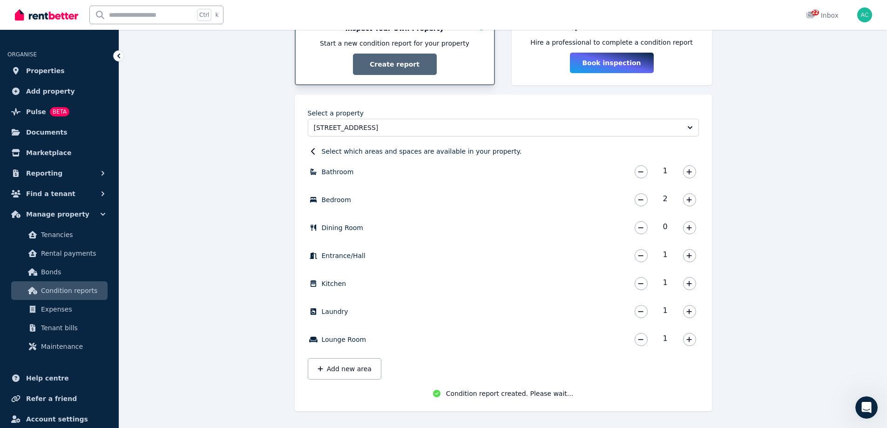
scroll to position [196, 0]
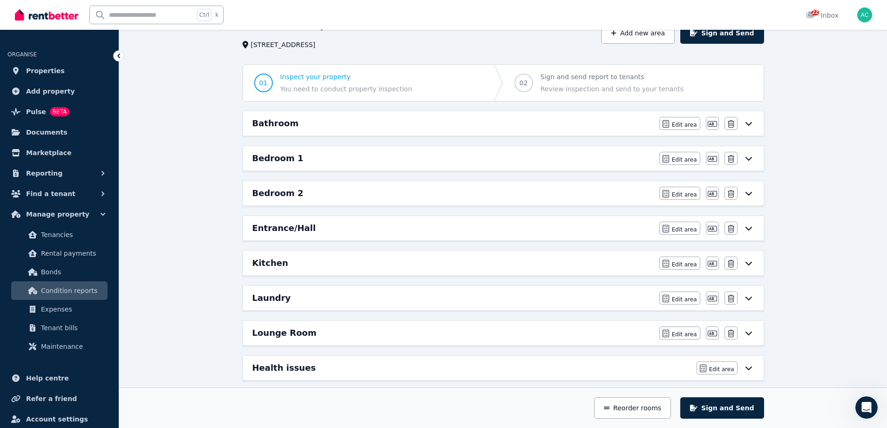
scroll to position [47, 0]
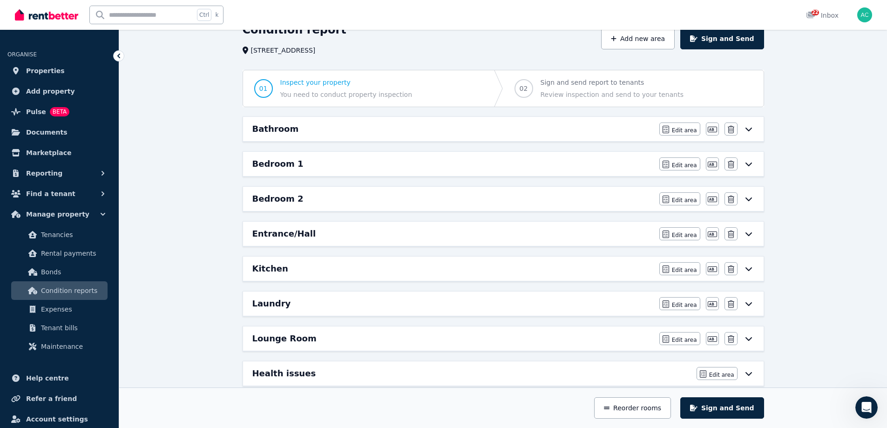
click at [752, 128] on icon at bounding box center [748, 128] width 11 height 7
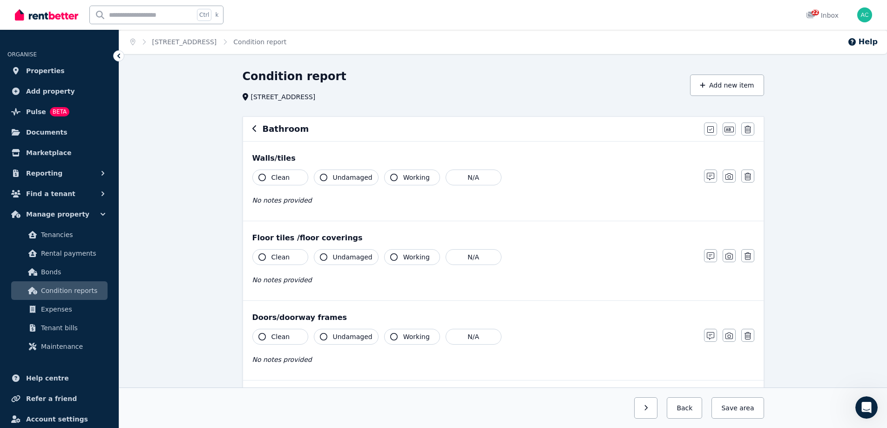
click at [348, 179] on span "Undamaged" at bounding box center [353, 177] width 40 height 9
click at [415, 177] on span "Working" at bounding box center [416, 177] width 27 height 9
drag, startPoint x: 345, startPoint y: 256, endPoint x: 388, endPoint y: 264, distance: 43.6
click at [345, 256] on span "Undamaged" at bounding box center [353, 256] width 40 height 9
click at [406, 261] on span "Working" at bounding box center [416, 256] width 27 height 9
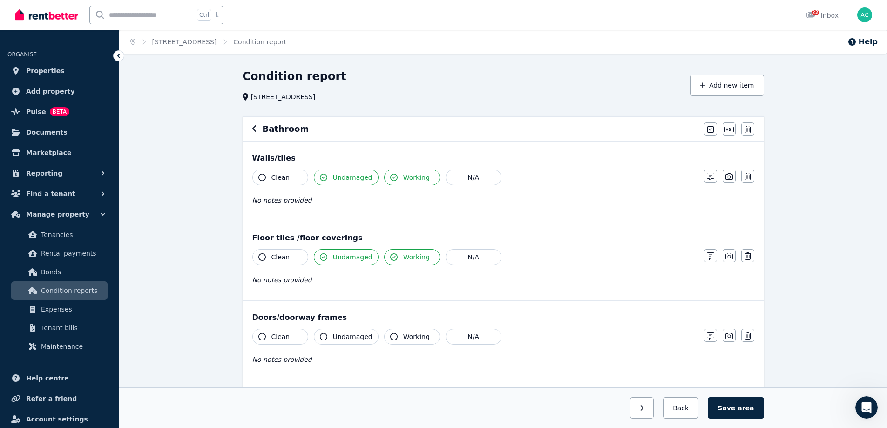
click at [349, 340] on span "Undamaged" at bounding box center [353, 336] width 40 height 9
click at [409, 334] on span "Working" at bounding box center [416, 336] width 27 height 9
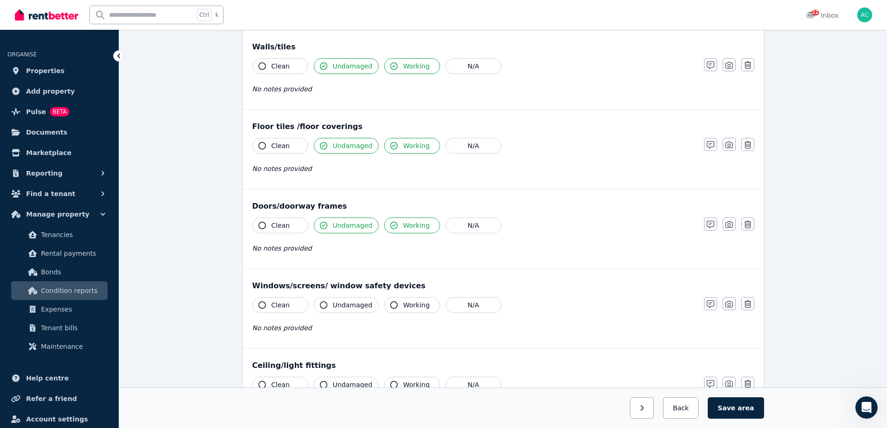
scroll to position [140, 0]
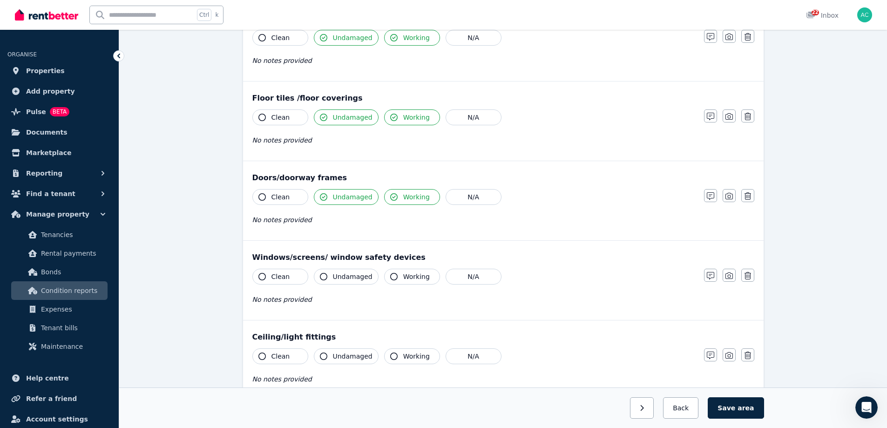
drag, startPoint x: 354, startPoint y: 279, endPoint x: 386, endPoint y: 278, distance: 32.1
click at [354, 279] on span "Undamaged" at bounding box center [353, 276] width 40 height 9
click at [412, 277] on span "Working" at bounding box center [416, 276] width 27 height 9
click at [360, 354] on span "Undamaged" at bounding box center [353, 355] width 40 height 9
click at [420, 356] on span "Working" at bounding box center [416, 355] width 27 height 9
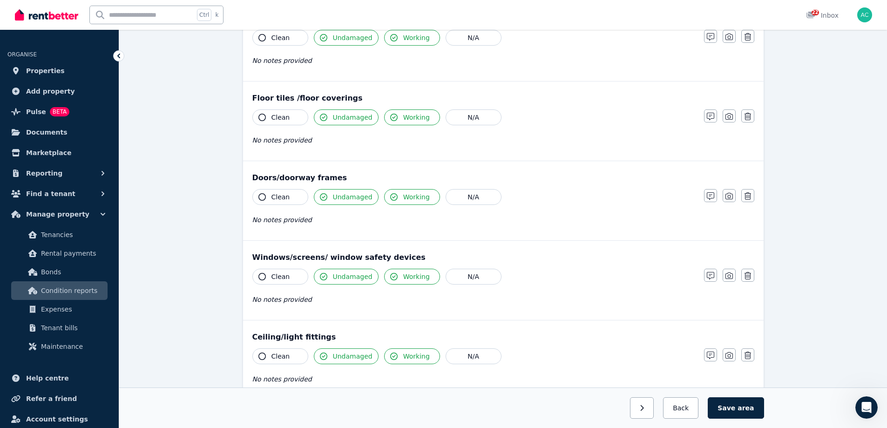
click at [274, 354] on span "Clean" at bounding box center [280, 355] width 19 height 9
click at [276, 279] on span "Clean" at bounding box center [280, 276] width 19 height 9
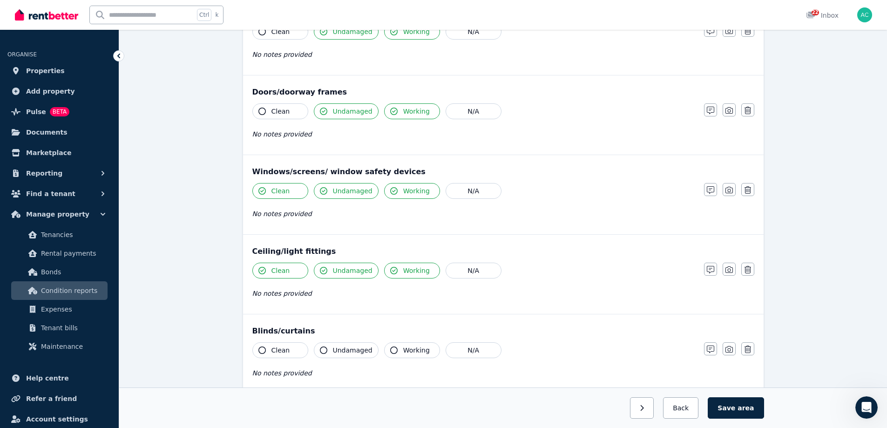
scroll to position [233, 0]
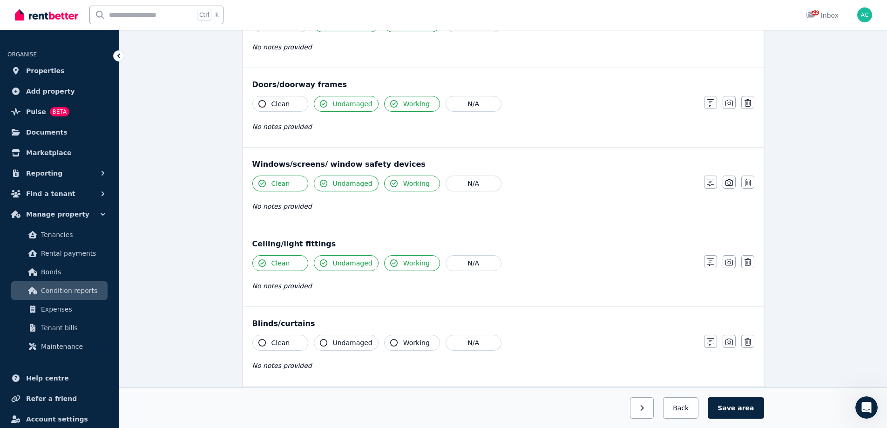
click at [347, 344] on span "Undamaged" at bounding box center [353, 342] width 40 height 9
click at [411, 345] on span "Working" at bounding box center [416, 342] width 27 height 9
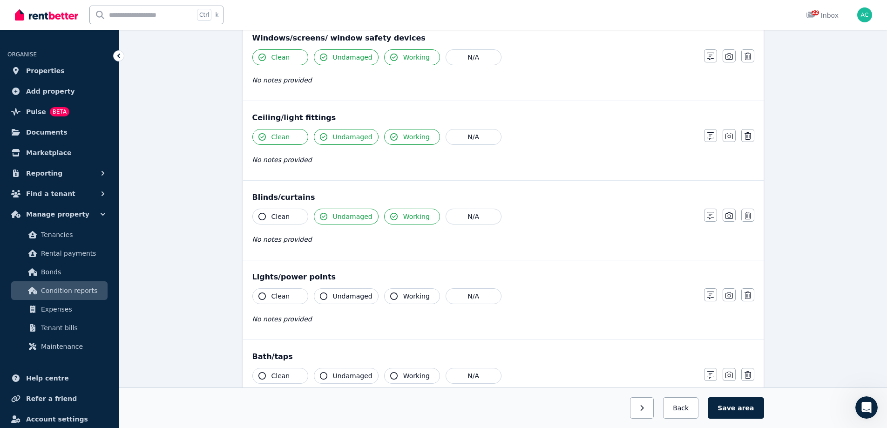
scroll to position [372, 0]
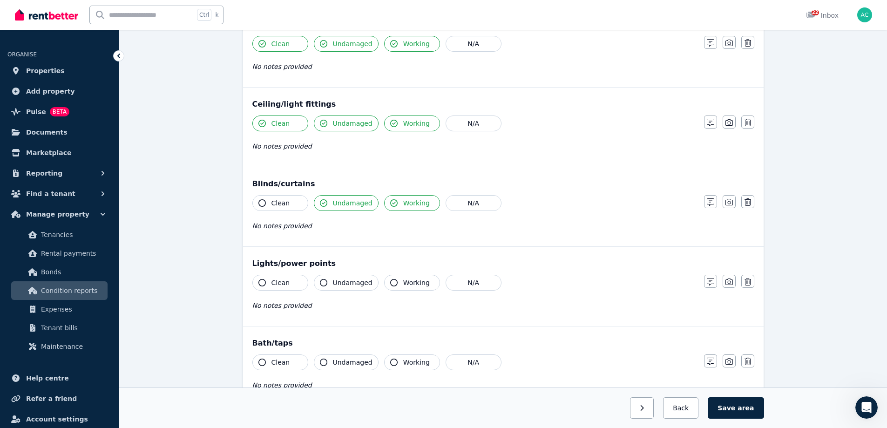
click at [349, 283] on span "Undamaged" at bounding box center [353, 282] width 40 height 9
click at [403, 284] on span "Working" at bounding box center [416, 282] width 27 height 9
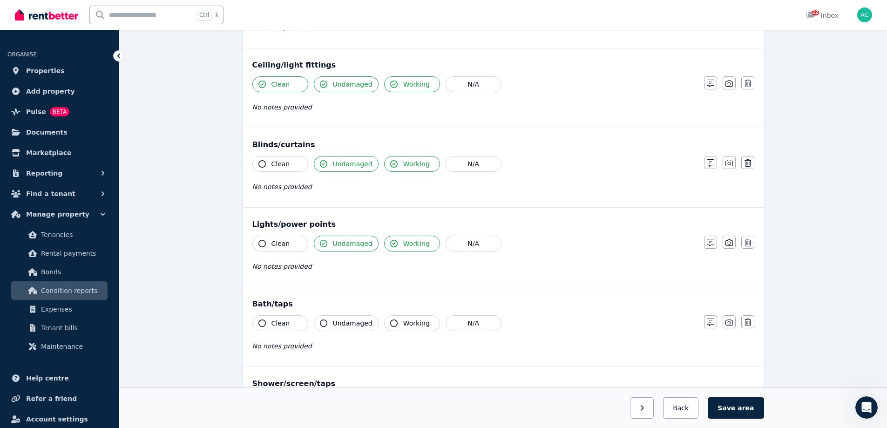
scroll to position [465, 0]
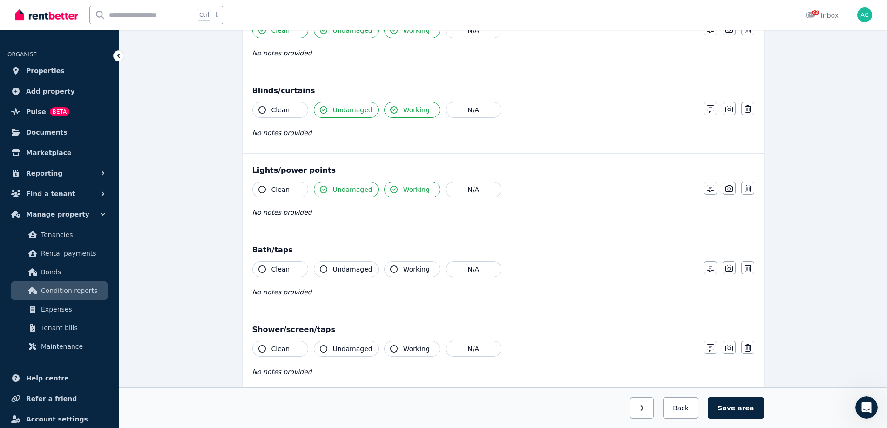
click at [363, 274] on button "Undamaged" at bounding box center [346, 269] width 65 height 16
drag, startPoint x: 414, startPoint y: 271, endPoint x: 400, endPoint y: 284, distance: 19.1
click at [411, 273] on span "Working" at bounding box center [416, 268] width 27 height 9
click at [358, 350] on span "Undamaged" at bounding box center [353, 348] width 40 height 9
click at [403, 350] on span "Working" at bounding box center [416, 348] width 27 height 9
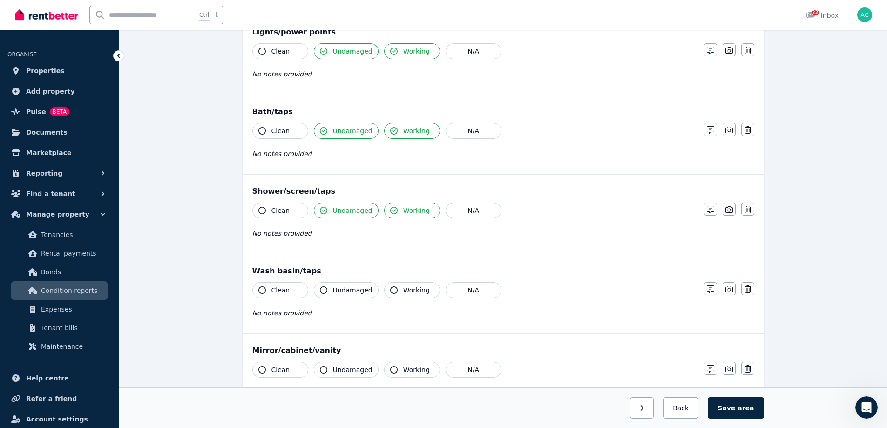
scroll to position [605, 0]
click at [370, 282] on button "Undamaged" at bounding box center [346, 289] width 65 height 16
click at [420, 286] on span "Working" at bounding box center [416, 288] width 27 height 9
click at [403, 367] on span "Working" at bounding box center [416, 368] width 27 height 9
click at [334, 370] on span "Undamaged" at bounding box center [353, 368] width 40 height 9
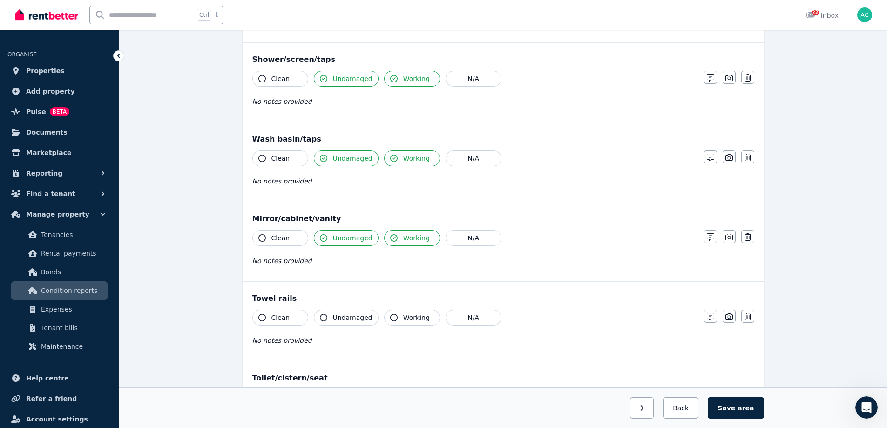
scroll to position [745, 0]
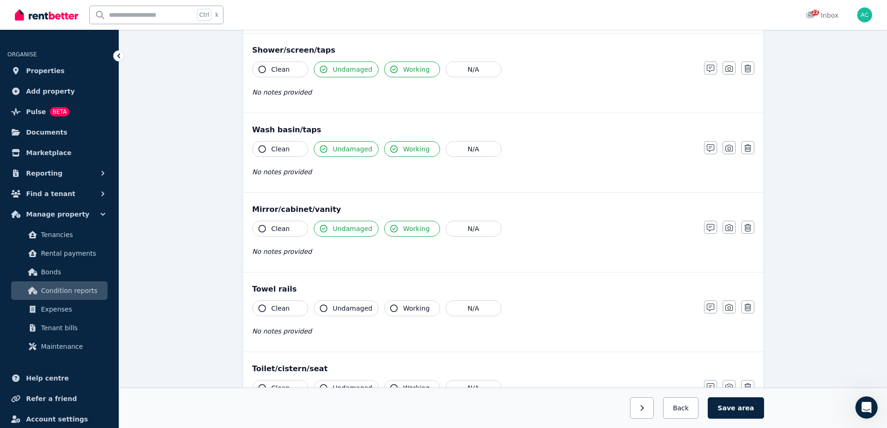
click at [358, 307] on span "Undamaged" at bounding box center [353, 307] width 40 height 9
click at [414, 308] on span "Working" at bounding box center [416, 307] width 27 height 9
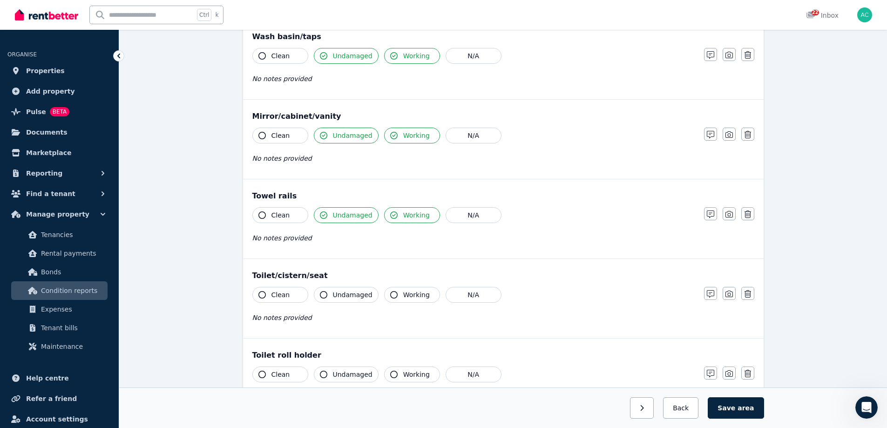
click at [356, 300] on button "Undamaged" at bounding box center [346, 295] width 65 height 16
click at [411, 298] on span "Working" at bounding box center [416, 294] width 27 height 9
click at [357, 376] on span "Undamaged" at bounding box center [353, 374] width 40 height 9
click at [403, 373] on span "Working" at bounding box center [416, 374] width 27 height 9
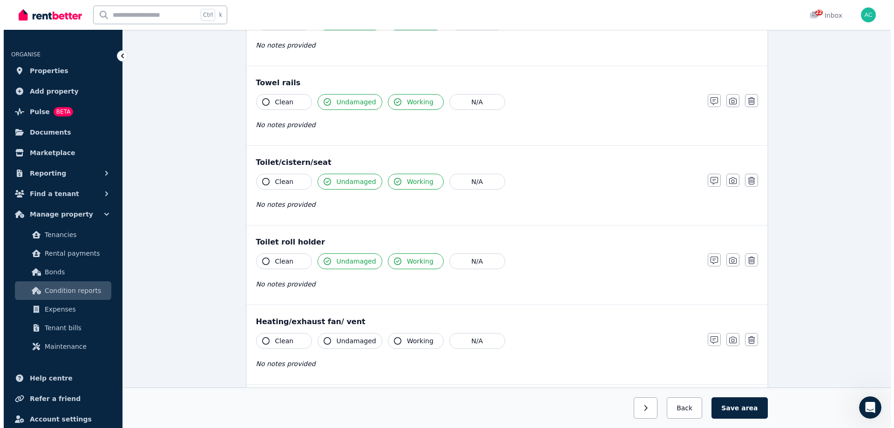
scroll to position [977, 0]
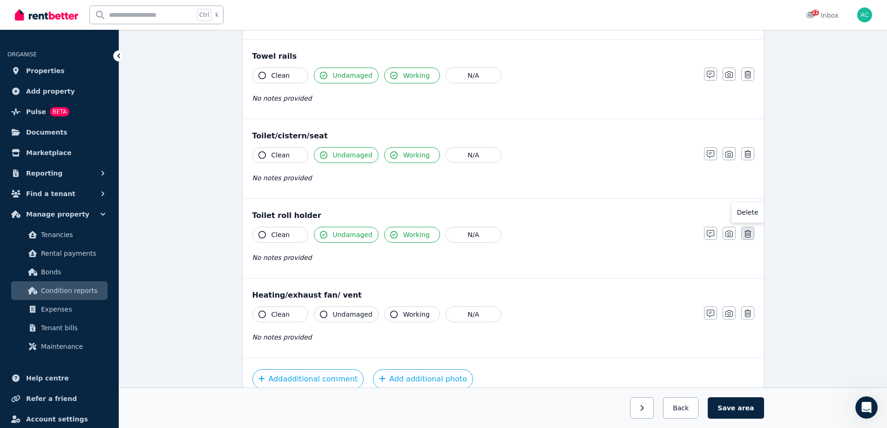
click at [744, 231] on icon "button" at bounding box center [747, 233] width 7 height 7
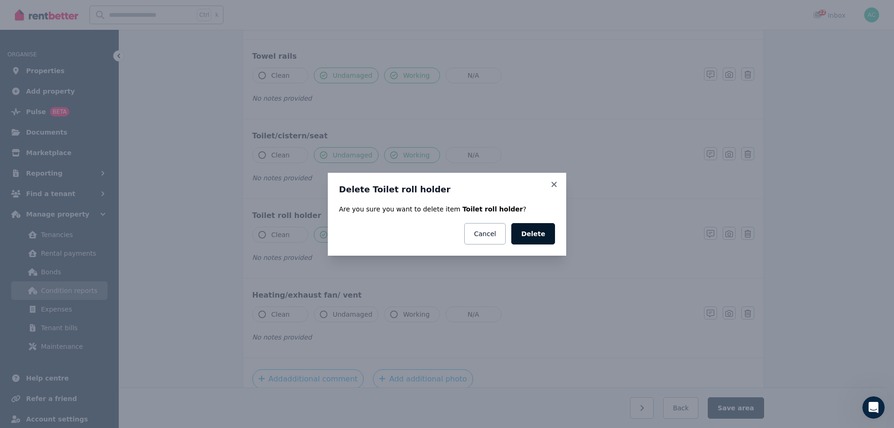
click at [540, 228] on button "Delete" at bounding box center [533, 233] width 44 height 21
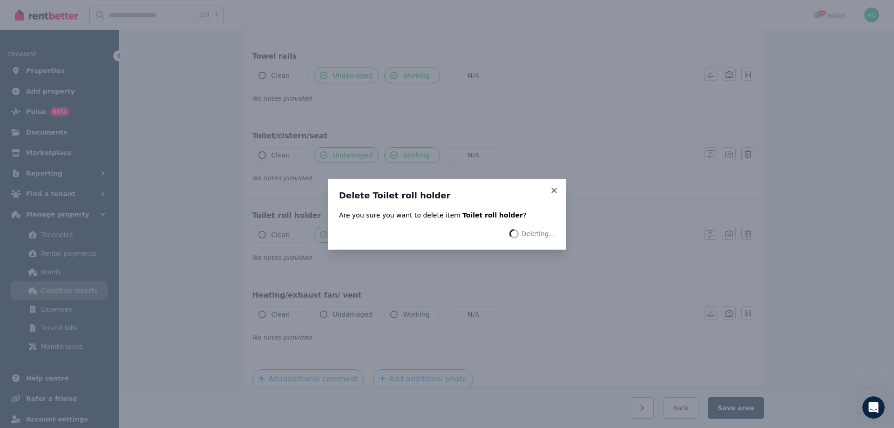
scroll to position [898, 0]
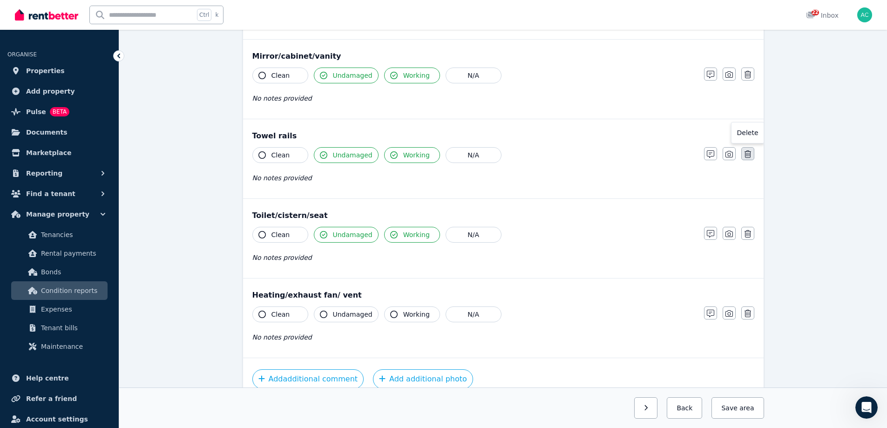
click at [745, 154] on icon "button" at bounding box center [747, 153] width 7 height 7
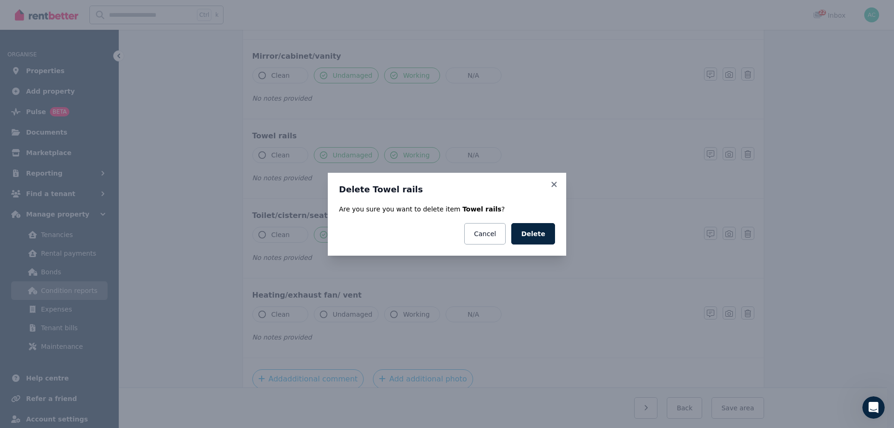
click at [645, 209] on div "Delete Towel rails Are you sure you want to delete item Towel rails ? Cancel De…" at bounding box center [447, 214] width 894 height 428
click at [630, 229] on div "Delete Towel rails Are you sure you want to delete item Towel rails ? Cancel De…" at bounding box center [447, 214] width 894 height 428
click at [557, 187] on icon at bounding box center [553, 184] width 9 height 8
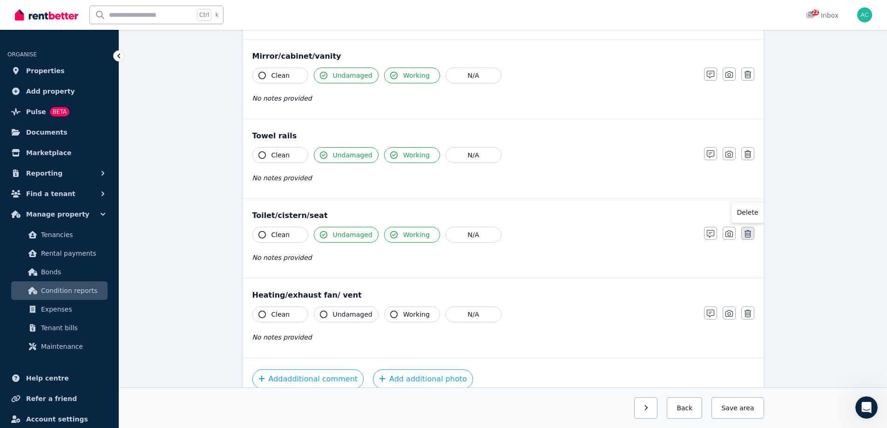
click at [749, 233] on icon "button" at bounding box center [747, 233] width 7 height 7
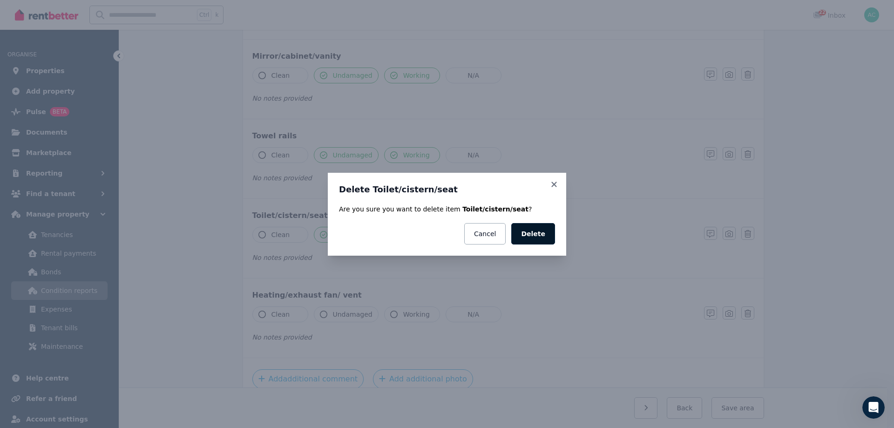
click at [548, 235] on button "Delete" at bounding box center [533, 233] width 44 height 21
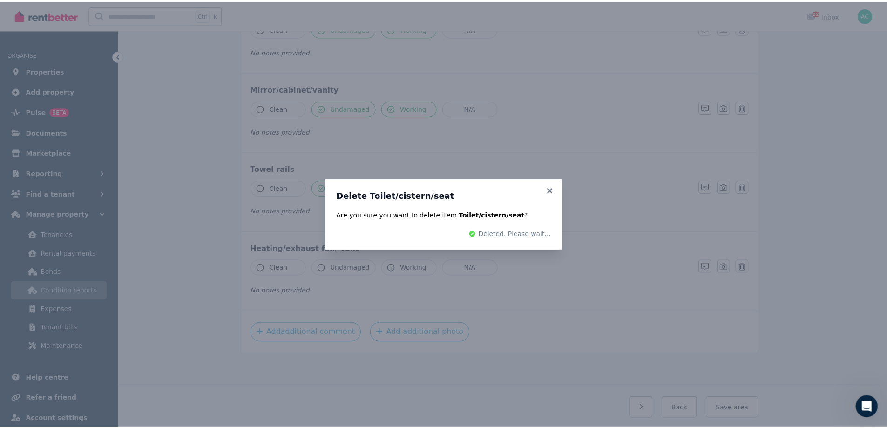
scroll to position [818, 0]
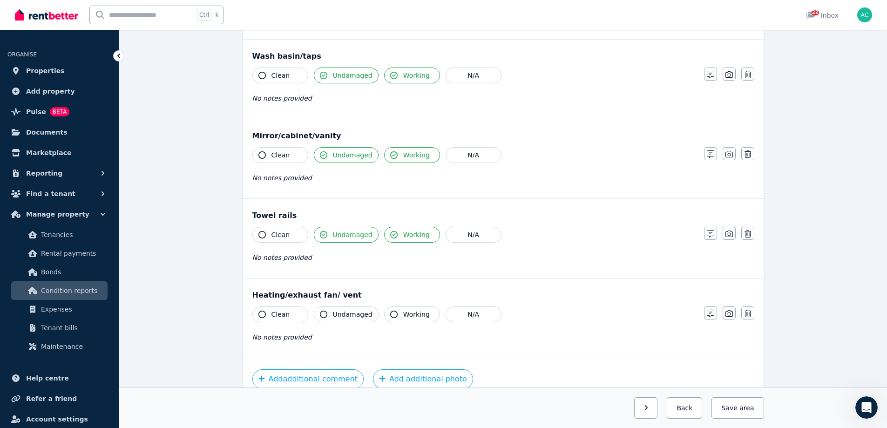
drag, startPoint x: 291, startPoint y: 313, endPoint x: 329, endPoint y: 313, distance: 37.7
click at [292, 313] on button "Clean" at bounding box center [280, 314] width 56 height 16
click at [348, 312] on span "Undamaged" at bounding box center [353, 314] width 40 height 9
click at [397, 312] on button "Working" at bounding box center [412, 314] width 56 height 16
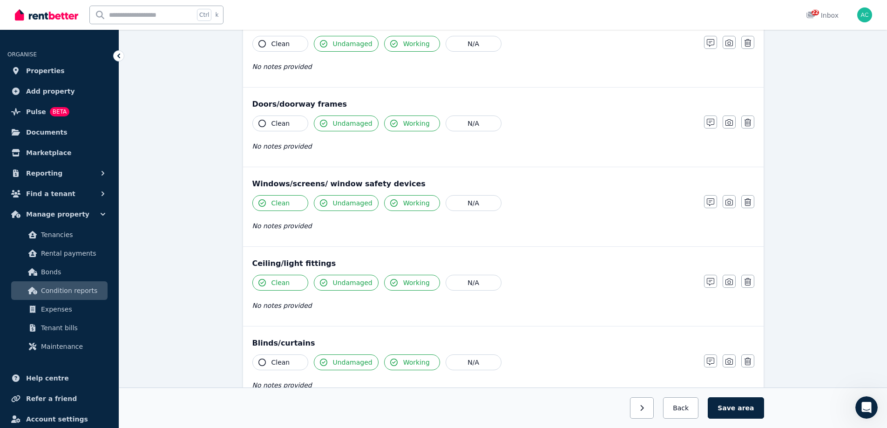
scroll to position [120, 0]
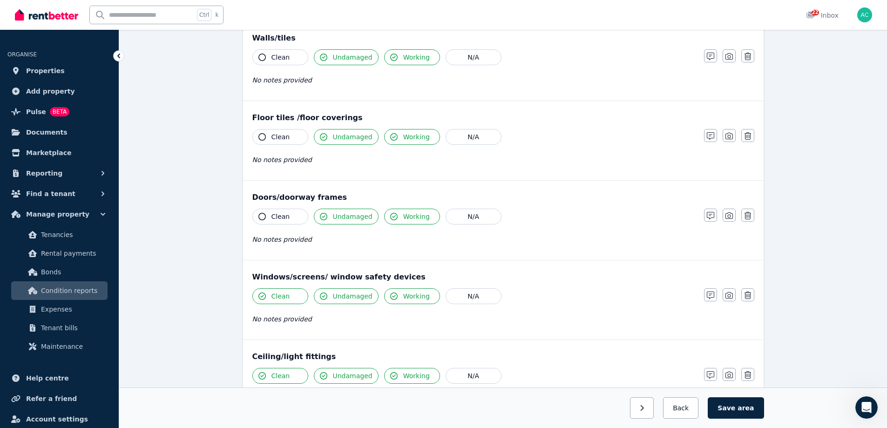
click at [282, 217] on span "Clean" at bounding box center [280, 216] width 19 height 9
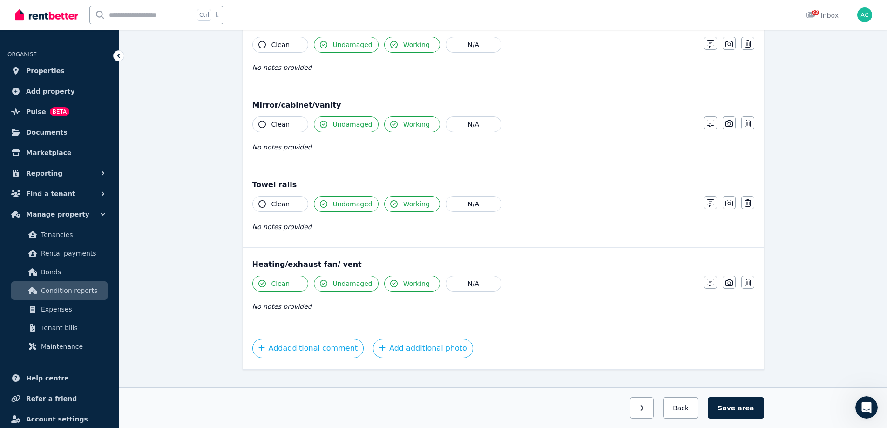
scroll to position [865, 0]
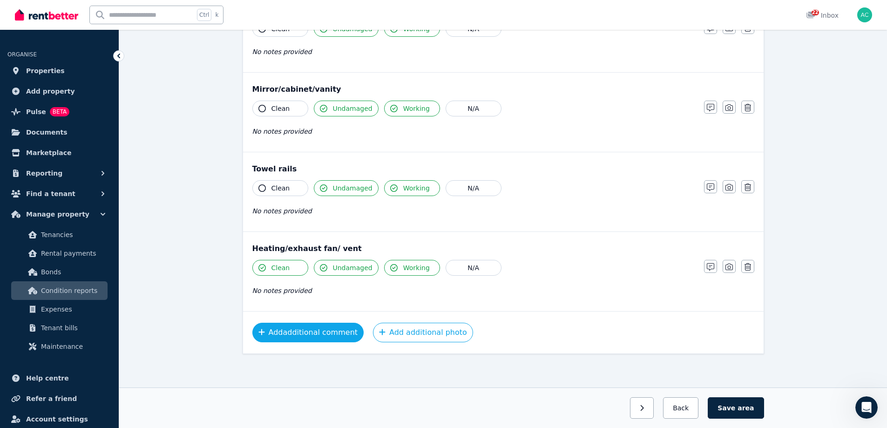
click at [325, 335] on button "Add additional comment" at bounding box center [308, 333] width 112 height 20
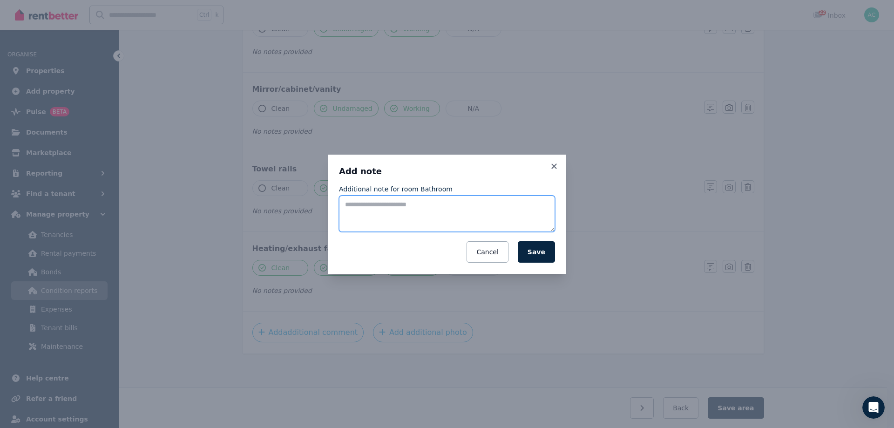
click at [408, 209] on textarea "Additional note for room Bathroom" at bounding box center [447, 213] width 216 height 36
drag, startPoint x: 404, startPoint y: 212, endPoint x: 452, endPoint y: 217, distance: 47.8
click at [452, 217] on textarea "**********" at bounding box center [447, 213] width 216 height 36
click at [410, 205] on textarea "**********" at bounding box center [447, 213] width 216 height 36
drag, startPoint x: 526, startPoint y: 223, endPoint x: 125, endPoint y: 159, distance: 405.9
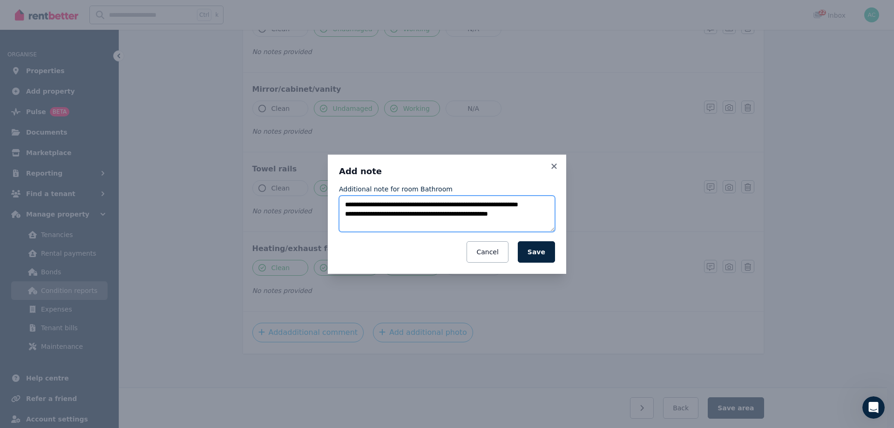
click at [126, 160] on div "**********" at bounding box center [447, 214] width 894 height 428
type textarea "**********"
click at [538, 256] on button "Save" at bounding box center [536, 251] width 37 height 21
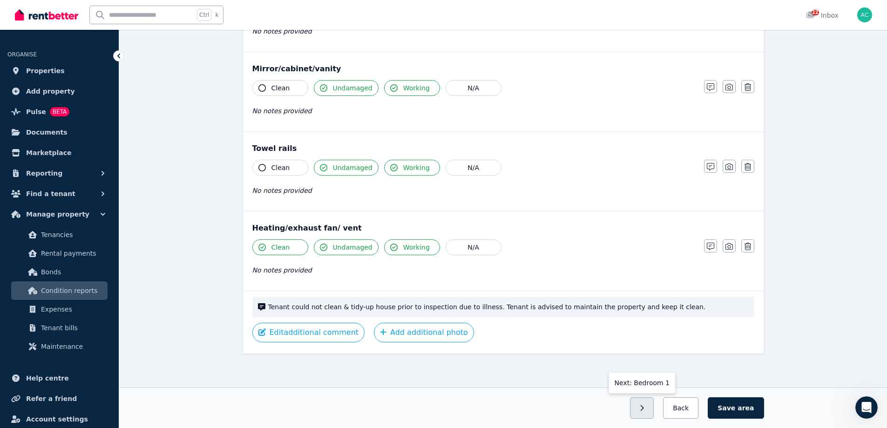
click at [653, 412] on button "button" at bounding box center [642, 407] width 24 height 21
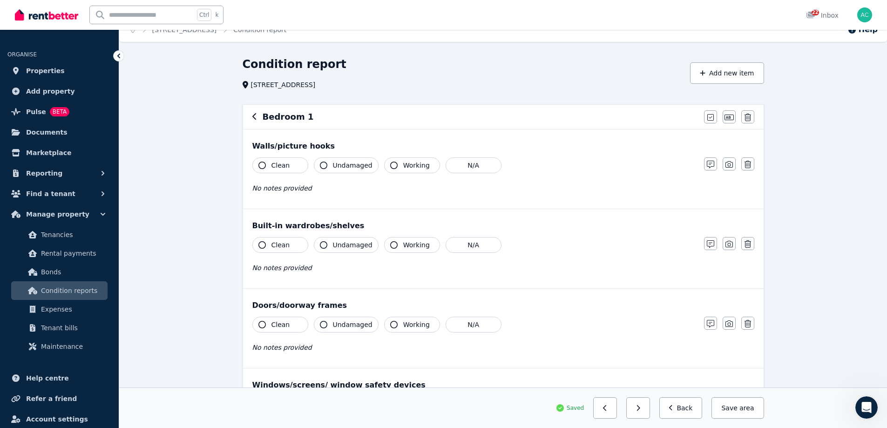
scroll to position [0, 0]
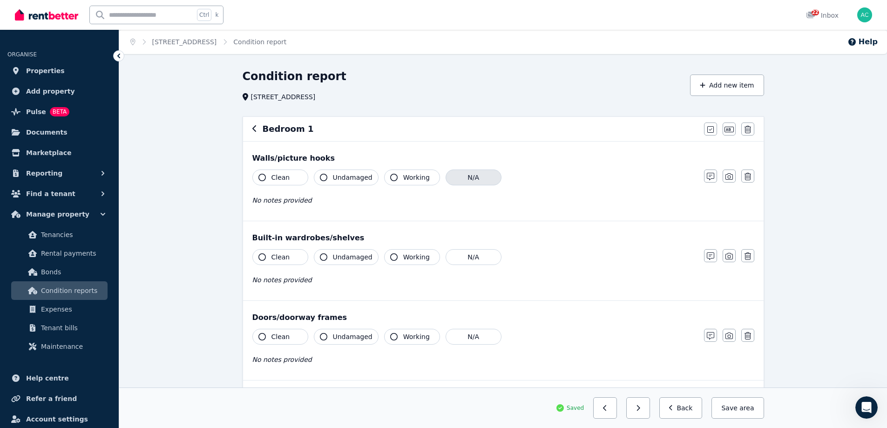
click at [471, 178] on button "N/A" at bounding box center [473, 177] width 56 height 16
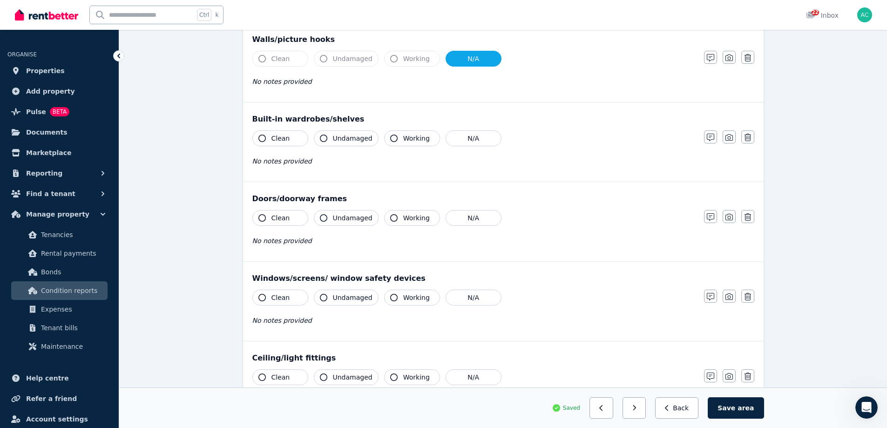
scroll to position [140, 0]
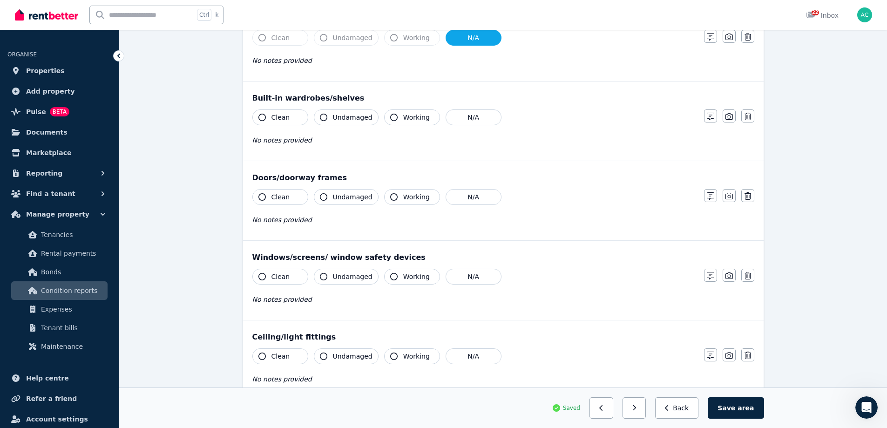
click at [364, 117] on span "Undamaged" at bounding box center [353, 117] width 40 height 9
click at [391, 117] on icon "button" at bounding box center [393, 117] width 7 height 7
click at [336, 194] on span "Undamaged" at bounding box center [353, 196] width 40 height 9
click at [404, 198] on span "Working" at bounding box center [416, 196] width 27 height 9
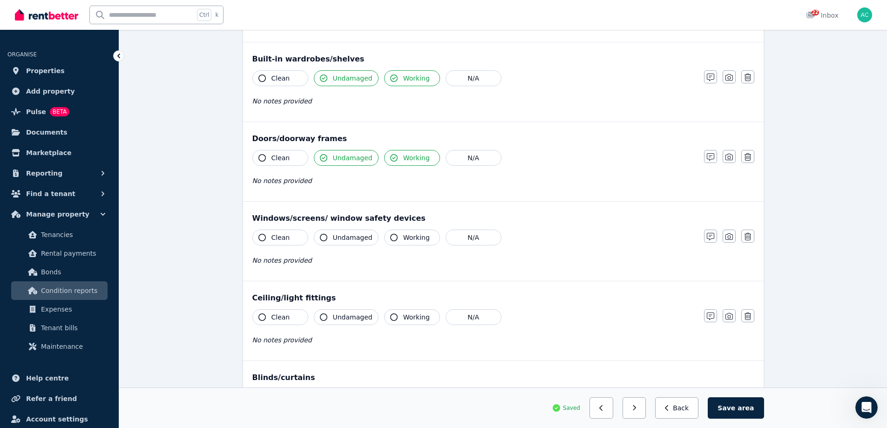
scroll to position [233, 0]
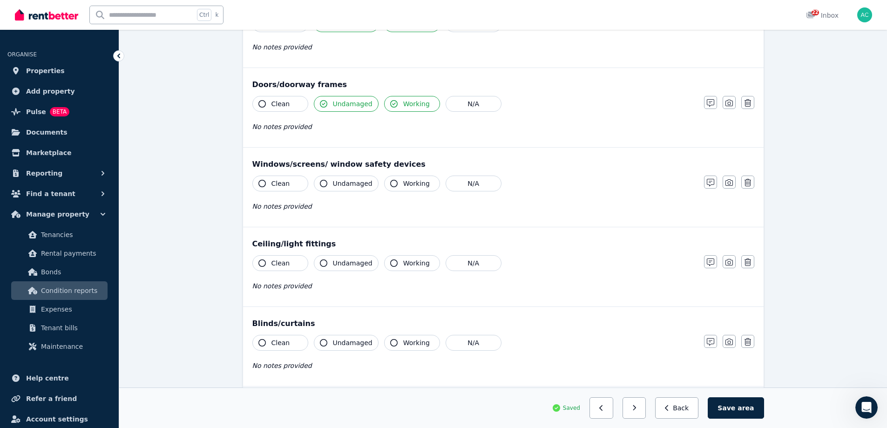
click at [347, 184] on span "Undamaged" at bounding box center [353, 183] width 40 height 9
click at [422, 184] on span "Working" at bounding box center [416, 183] width 27 height 9
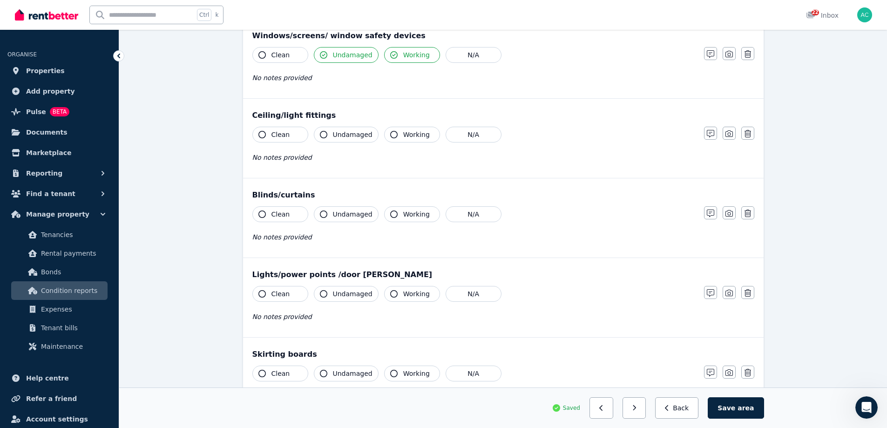
scroll to position [372, 0]
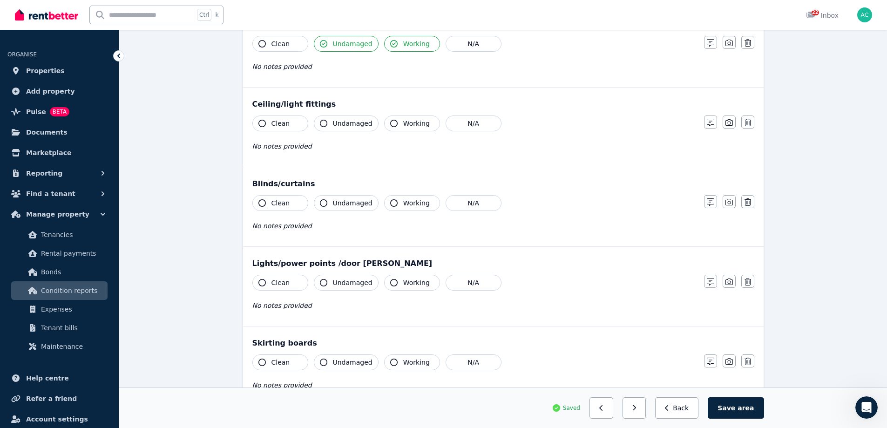
click at [351, 126] on span "Undamaged" at bounding box center [353, 123] width 40 height 9
click at [408, 125] on span "Working" at bounding box center [416, 123] width 27 height 9
click at [364, 202] on span "Undamaged" at bounding box center [353, 202] width 40 height 9
click at [412, 205] on span "Working" at bounding box center [416, 202] width 27 height 9
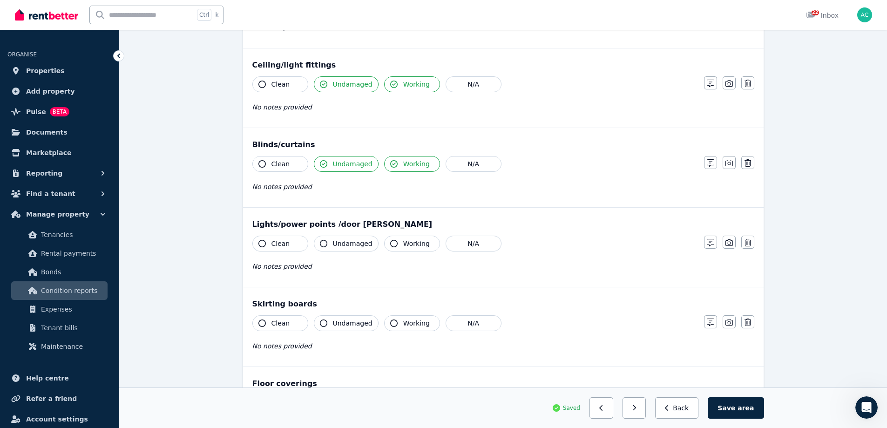
scroll to position [465, 0]
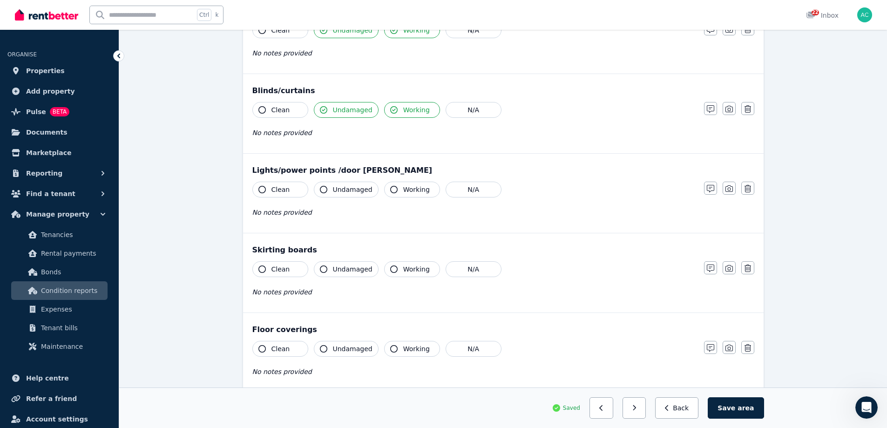
click at [357, 186] on span "Undamaged" at bounding box center [353, 189] width 40 height 9
click at [405, 193] on span "Working" at bounding box center [416, 189] width 27 height 9
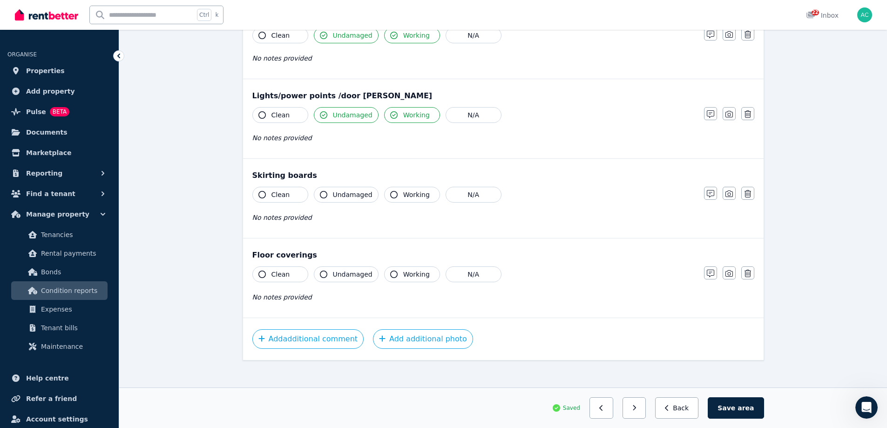
scroll to position [546, 0]
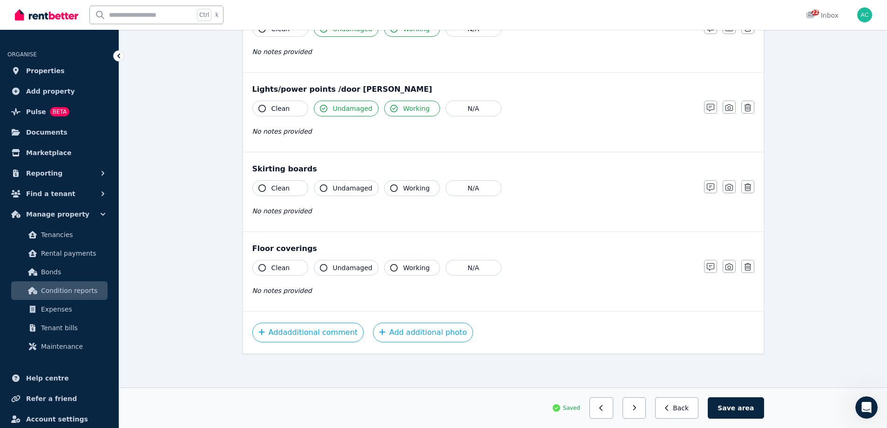
click at [355, 189] on span "Undamaged" at bounding box center [353, 187] width 40 height 9
click at [411, 189] on span "Working" at bounding box center [416, 187] width 27 height 9
click at [349, 267] on span "Undamaged" at bounding box center [353, 267] width 40 height 9
click at [403, 268] on span "Working" at bounding box center [416, 267] width 27 height 9
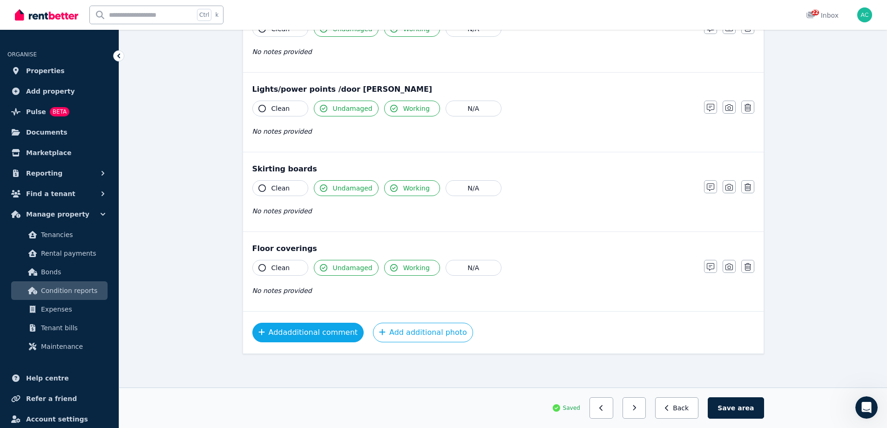
click at [315, 334] on button "Add additional comment" at bounding box center [308, 333] width 112 height 20
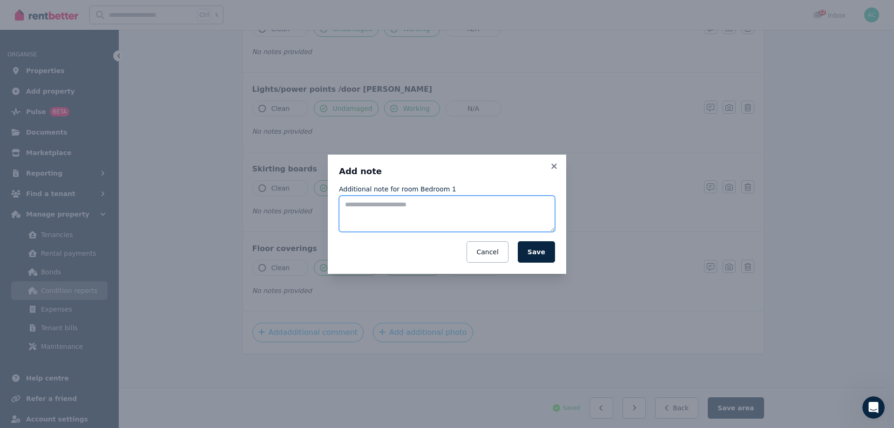
click at [400, 204] on textarea "Additional note for room Bedroom 1" at bounding box center [447, 213] width 216 height 36
drag, startPoint x: 505, startPoint y: 217, endPoint x: 191, endPoint y: 167, distance: 318.2
click at [191, 167] on div "**********" at bounding box center [447, 214] width 894 height 428
type textarea "**********"
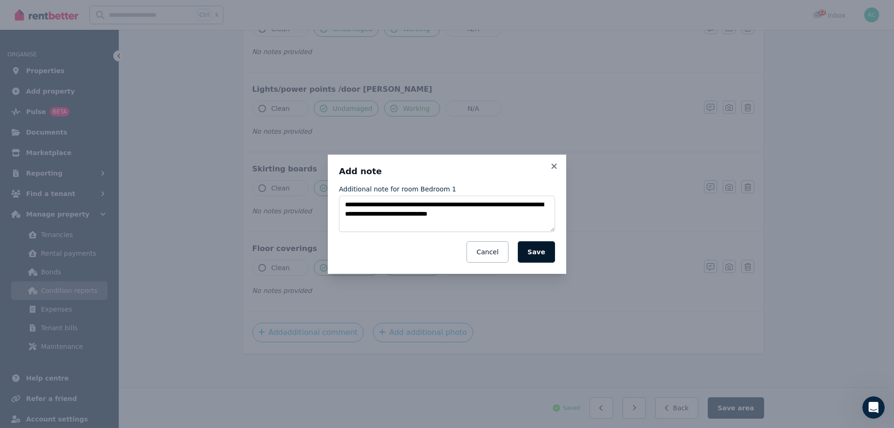
click at [541, 256] on button "Save" at bounding box center [536, 251] width 37 height 21
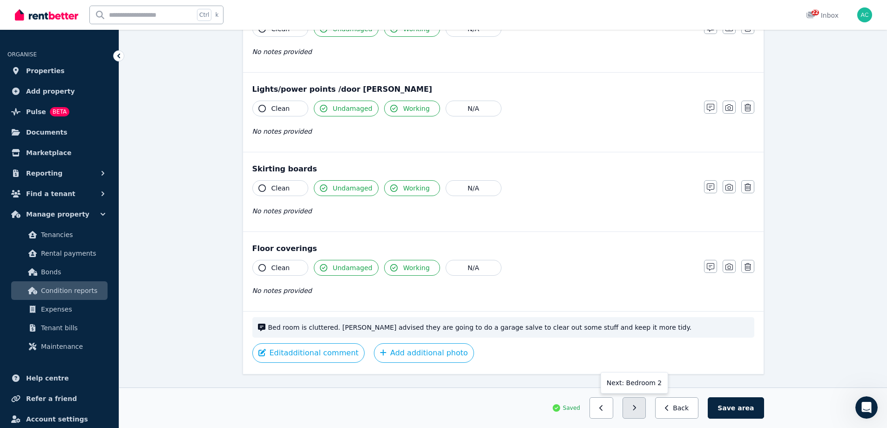
click at [636, 408] on icon "button" at bounding box center [634, 407] width 4 height 7
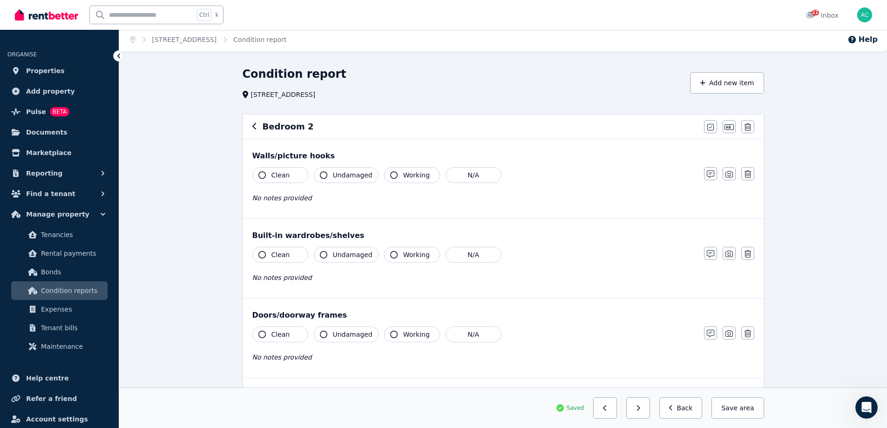
scroll to position [0, 0]
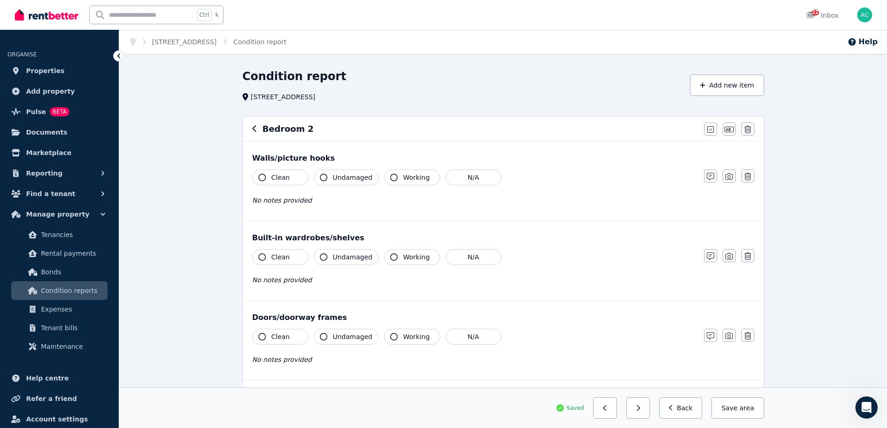
click at [351, 178] on span "Undamaged" at bounding box center [353, 177] width 40 height 9
click at [473, 175] on button "N/A" at bounding box center [473, 177] width 56 height 16
click at [354, 258] on span "Undamaged" at bounding box center [353, 256] width 40 height 9
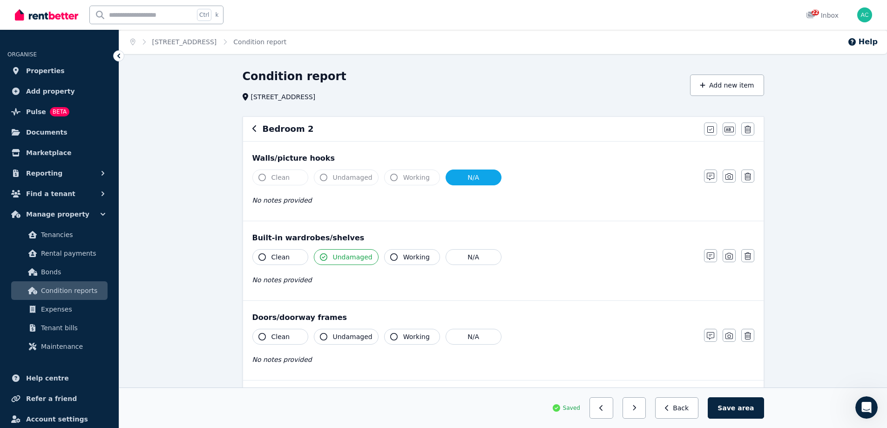
click at [415, 258] on span "Working" at bounding box center [416, 256] width 27 height 9
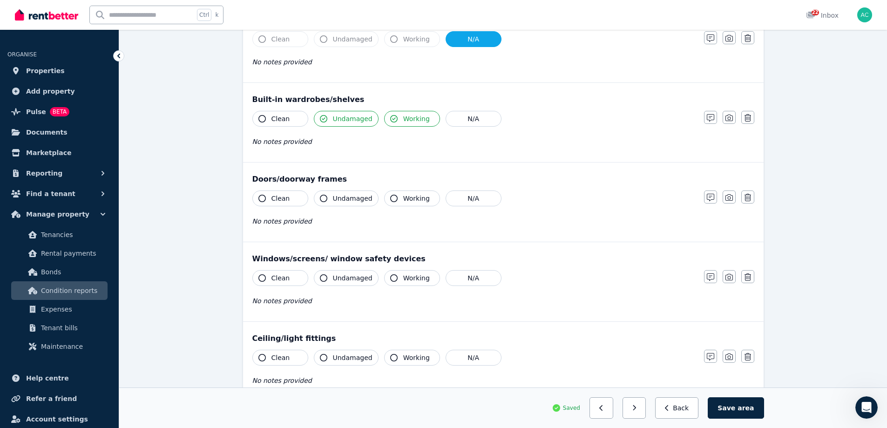
scroll to position [140, 0]
click at [352, 198] on span "Undamaged" at bounding box center [353, 196] width 40 height 9
click at [419, 204] on button "Working" at bounding box center [412, 197] width 56 height 16
drag, startPoint x: 347, startPoint y: 275, endPoint x: 384, endPoint y: 276, distance: 37.2
click at [348, 275] on span "Undamaged" at bounding box center [353, 276] width 40 height 9
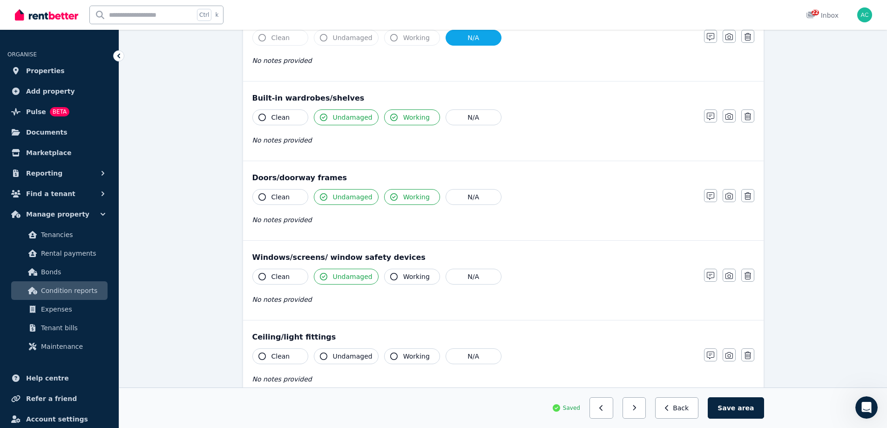
click at [394, 276] on button "Working" at bounding box center [412, 277] width 56 height 16
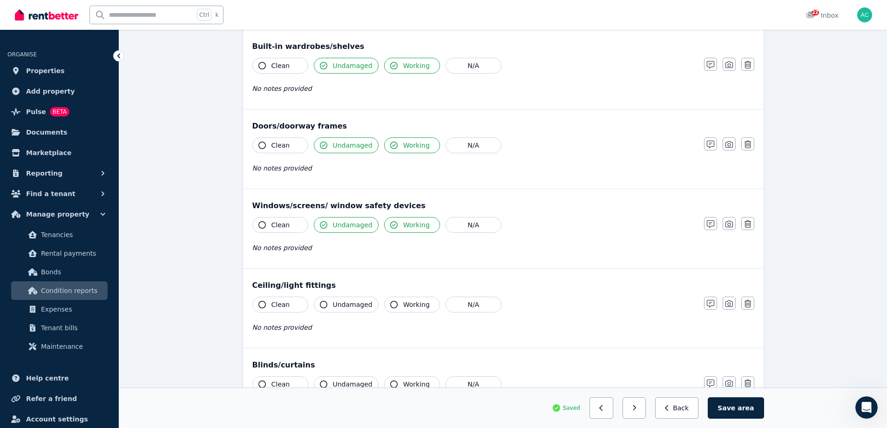
scroll to position [279, 0]
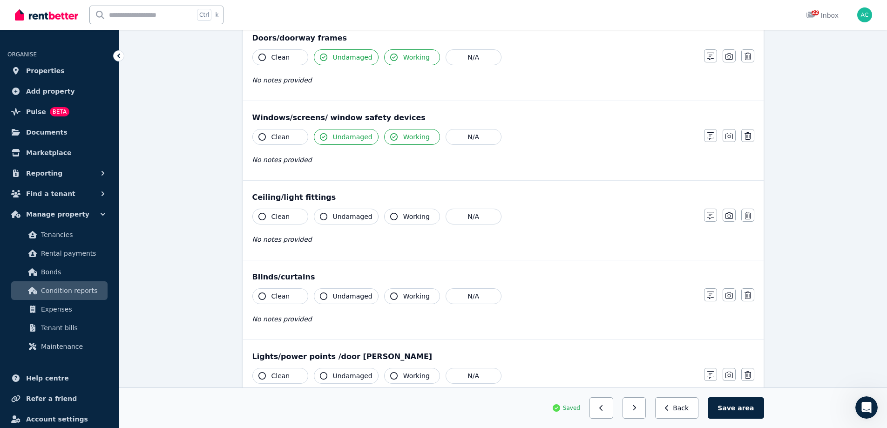
drag, startPoint x: 346, startPoint y: 221, endPoint x: 353, endPoint y: 223, distance: 6.9
click at [348, 222] on button "Undamaged" at bounding box center [346, 217] width 65 height 16
click at [422, 224] on button "Working" at bounding box center [412, 217] width 56 height 16
click at [354, 297] on span "Undamaged" at bounding box center [353, 295] width 40 height 9
click at [413, 296] on span "Working" at bounding box center [416, 295] width 27 height 9
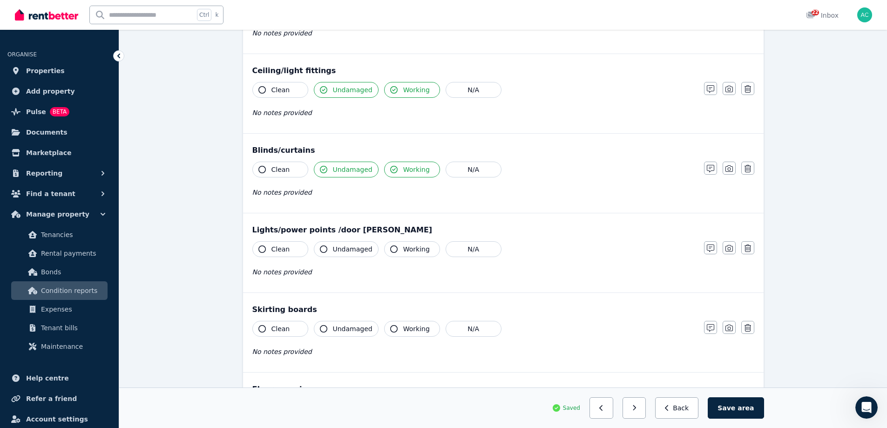
scroll to position [419, 0]
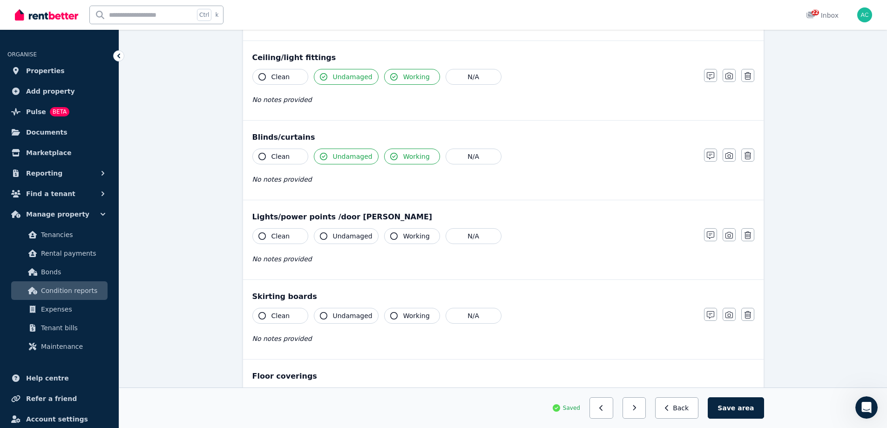
click at [346, 237] on span "Undamaged" at bounding box center [353, 235] width 40 height 9
click at [424, 235] on button "Working" at bounding box center [412, 236] width 56 height 16
click at [359, 311] on span "Undamaged" at bounding box center [353, 315] width 40 height 9
click at [408, 315] on span "Working" at bounding box center [416, 315] width 27 height 9
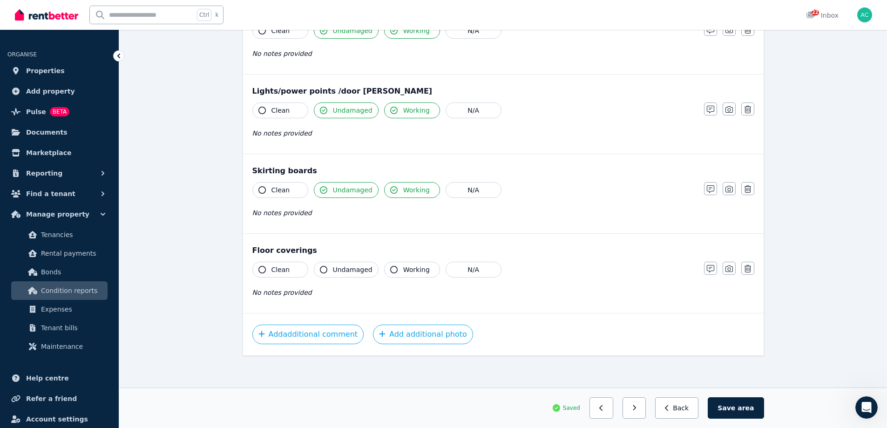
scroll to position [546, 0]
click at [357, 267] on span "Undamaged" at bounding box center [353, 267] width 40 height 9
click at [406, 269] on span "Working" at bounding box center [416, 267] width 27 height 9
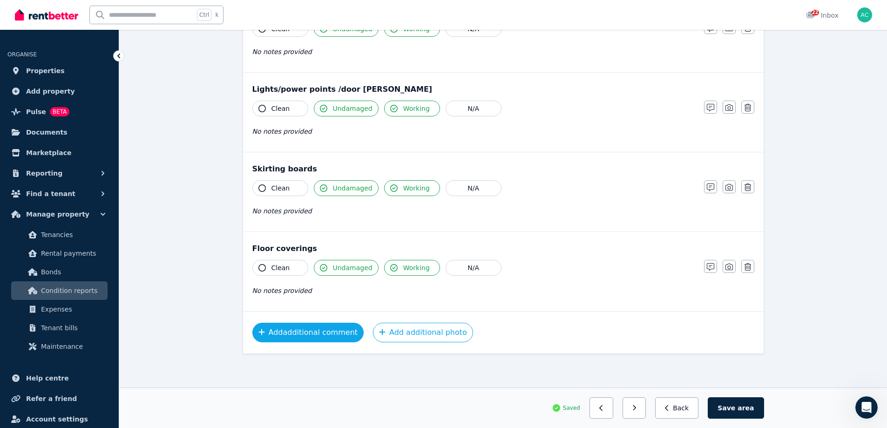
click at [319, 333] on button "Add additional comment" at bounding box center [308, 333] width 112 height 20
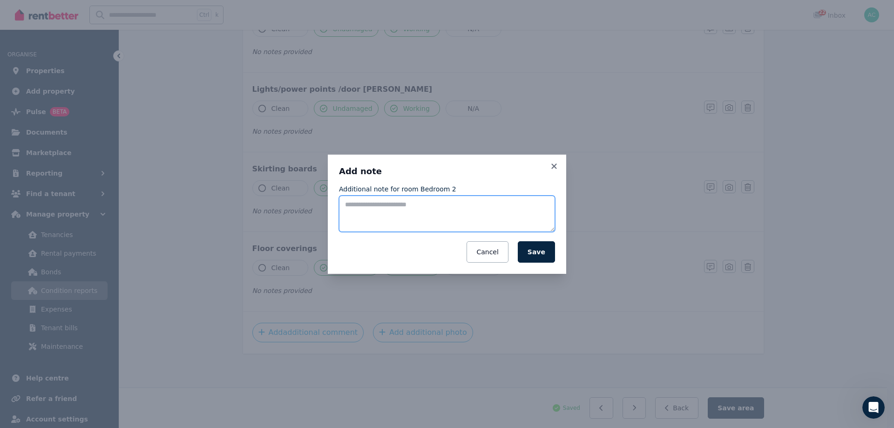
click at [399, 219] on textarea "Additional note for room Bedroom 2" at bounding box center [447, 213] width 216 height 36
paste textarea "**********"
drag, startPoint x: 496, startPoint y: 204, endPoint x: 525, endPoint y: 202, distance: 29.8
click at [525, 202] on textarea "**********" at bounding box center [447, 213] width 216 height 36
click at [496, 224] on textarea "**********" at bounding box center [447, 213] width 216 height 36
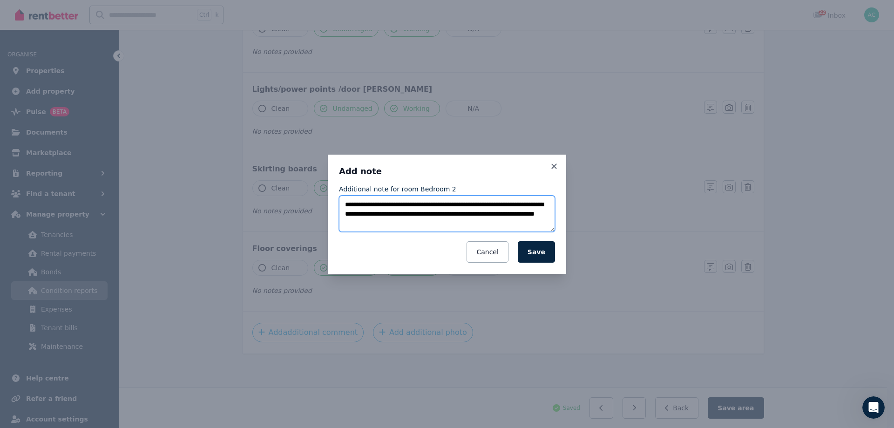
click at [480, 215] on textarea "**********" at bounding box center [447, 213] width 216 height 36
click at [487, 212] on textarea "**********" at bounding box center [447, 213] width 216 height 36
click at [455, 222] on textarea "**********" at bounding box center [447, 213] width 216 height 36
type textarea "**********"
click at [547, 246] on button "Save" at bounding box center [536, 251] width 37 height 21
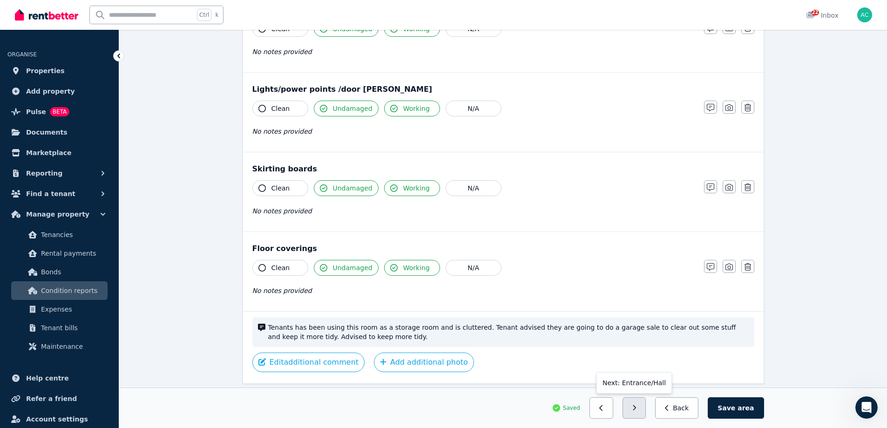
click at [640, 407] on button "button" at bounding box center [634, 407] width 24 height 21
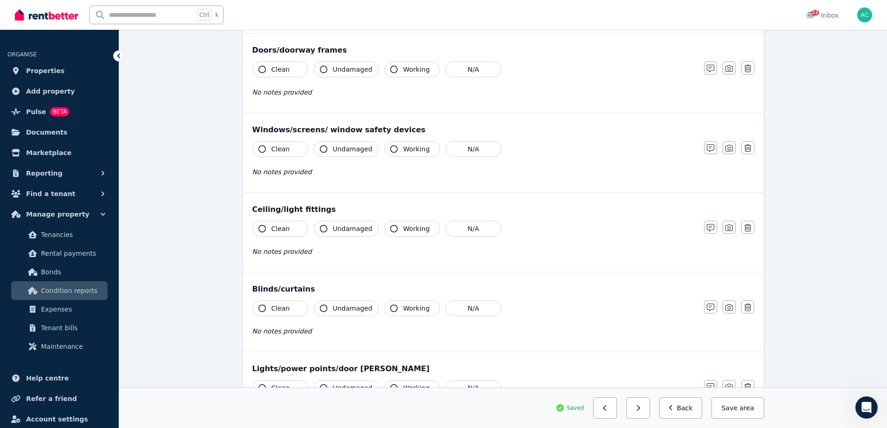
scroll to position [0, 0]
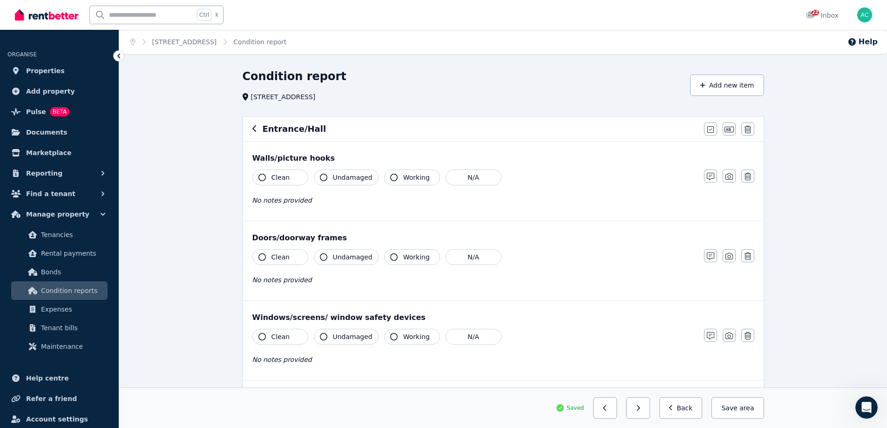
click at [344, 177] on span "Undamaged" at bounding box center [353, 177] width 40 height 9
click at [393, 178] on icon "button" at bounding box center [393, 177] width 7 height 7
click at [351, 256] on span "Undamaged" at bounding box center [353, 256] width 40 height 9
click at [402, 263] on button "Working" at bounding box center [412, 257] width 56 height 16
click at [350, 337] on span "Undamaged" at bounding box center [353, 336] width 40 height 9
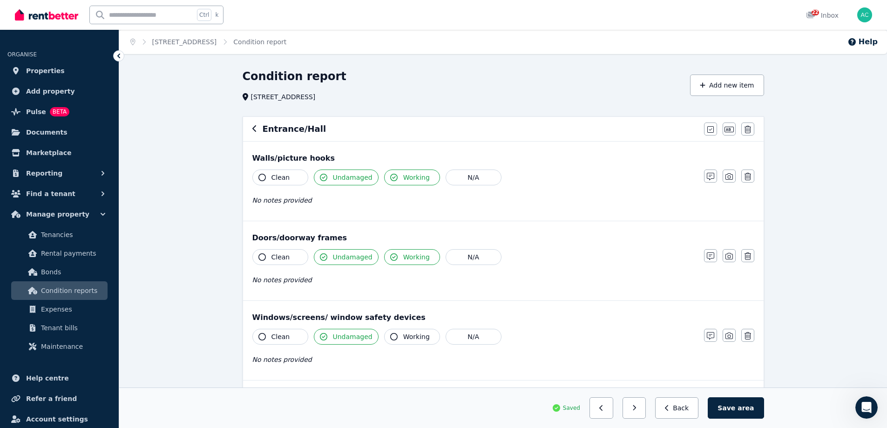
click at [411, 339] on span "Working" at bounding box center [416, 336] width 27 height 9
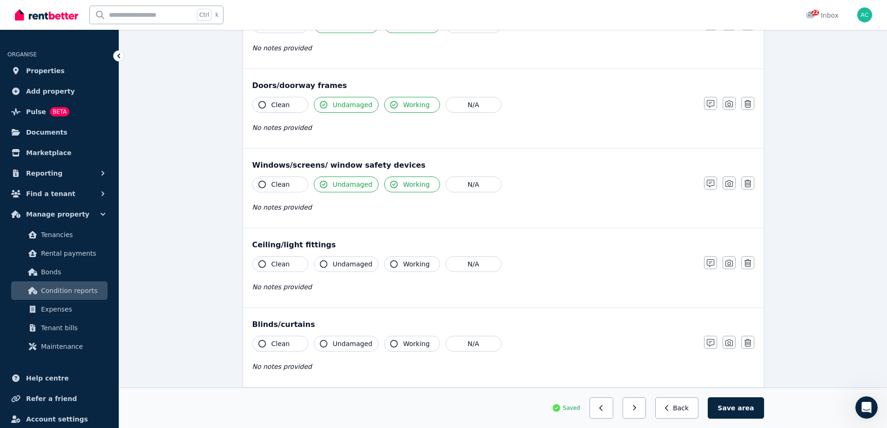
scroll to position [186, 0]
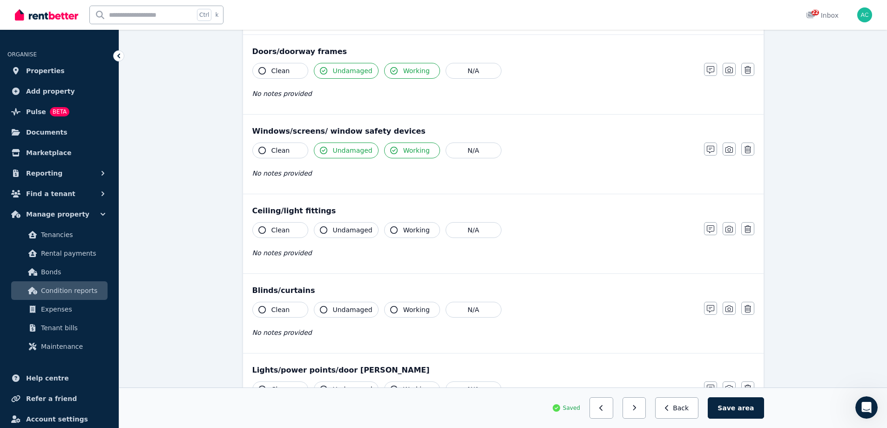
click at [364, 220] on div "Ceiling/light fittings Clean Undamaged Working N/A No notes provided Notes Phot…" at bounding box center [503, 233] width 520 height 79
click at [361, 226] on span "Undamaged" at bounding box center [353, 229] width 40 height 9
click at [412, 232] on span "Working" at bounding box center [416, 229] width 27 height 9
click at [363, 305] on span "Undamaged" at bounding box center [353, 309] width 40 height 9
click at [403, 308] on span "Working" at bounding box center [416, 309] width 27 height 9
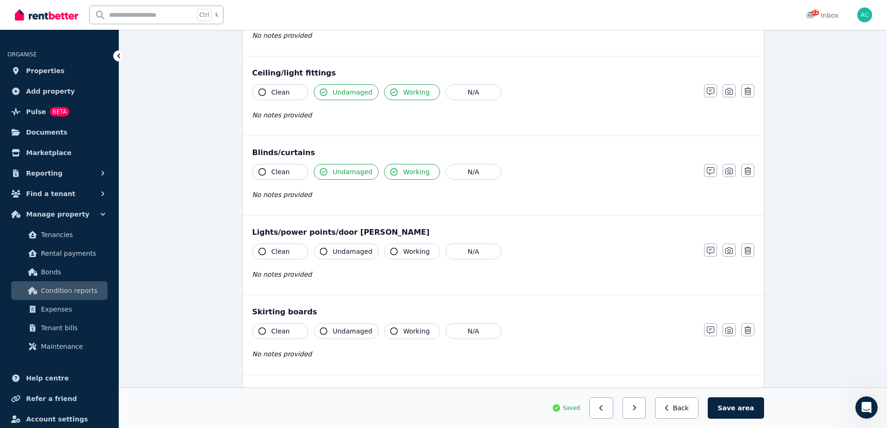
scroll to position [326, 0]
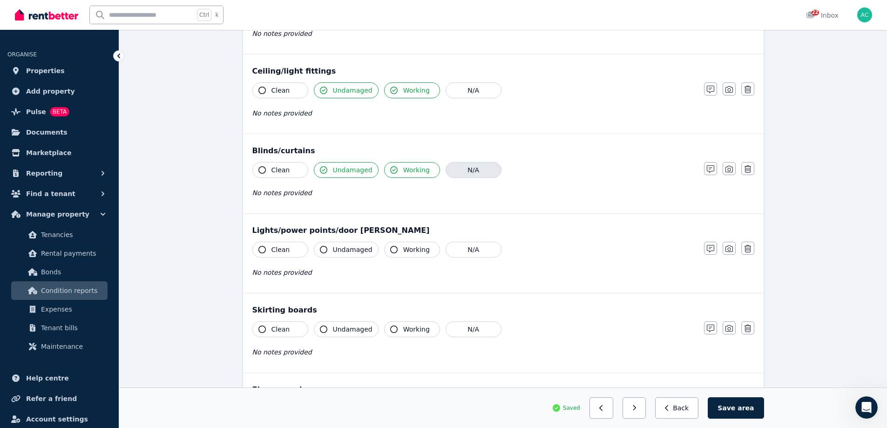
click at [484, 168] on button "N/A" at bounding box center [473, 170] width 56 height 16
click at [354, 250] on span "Undamaged" at bounding box center [353, 249] width 40 height 9
click at [403, 250] on span "Working" at bounding box center [416, 249] width 27 height 9
click at [348, 329] on span "Undamaged" at bounding box center [353, 328] width 40 height 9
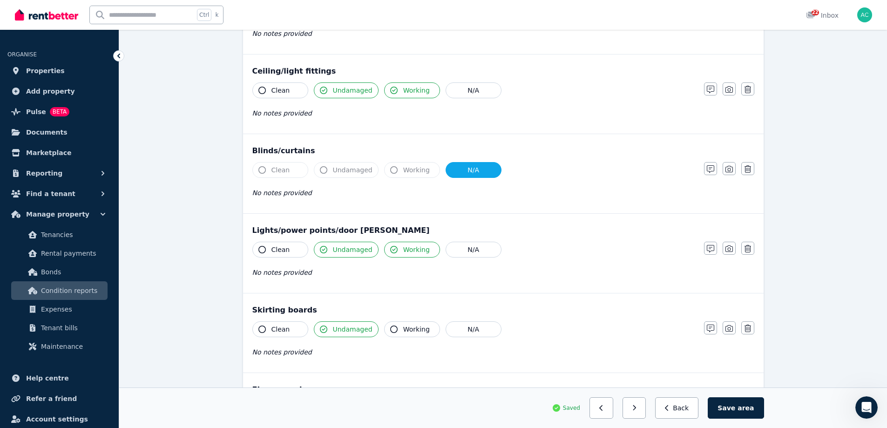
click at [405, 329] on span "Working" at bounding box center [416, 328] width 27 height 9
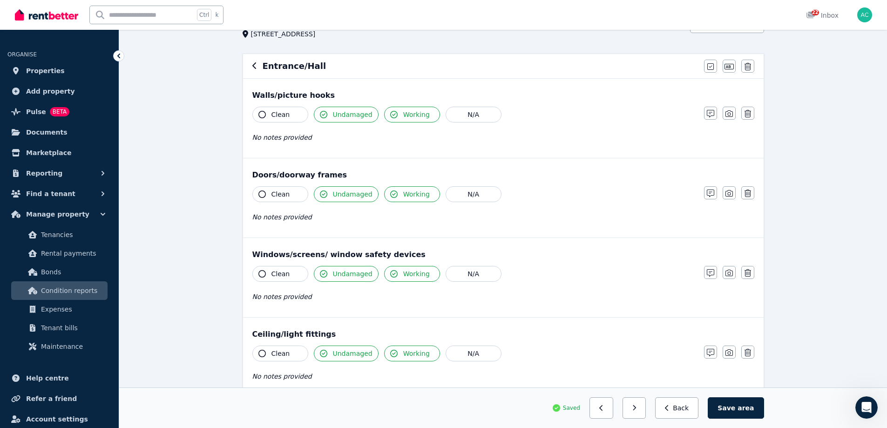
scroll to position [47, 0]
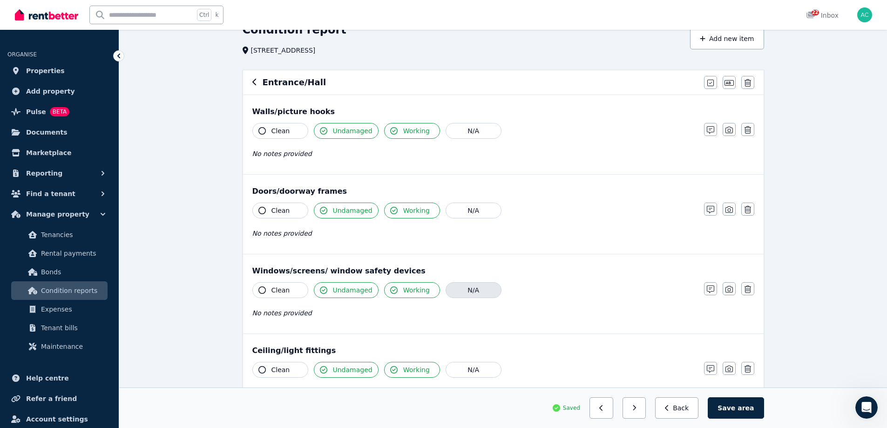
click at [473, 285] on button "N/A" at bounding box center [473, 290] width 56 height 16
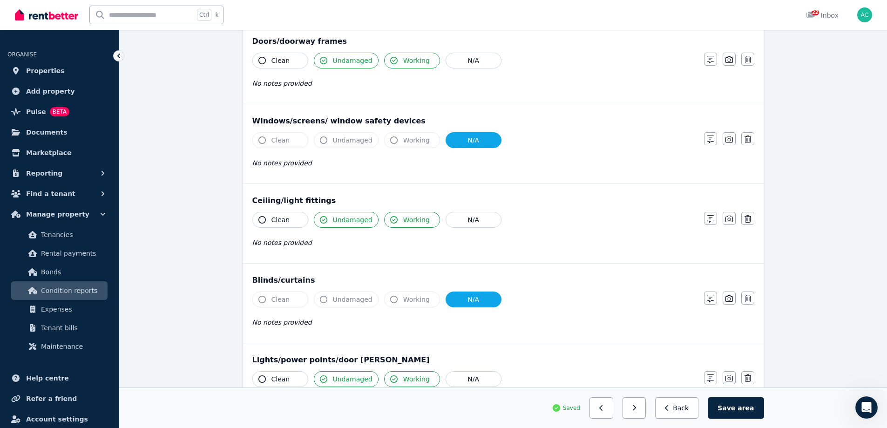
scroll to position [467, 0]
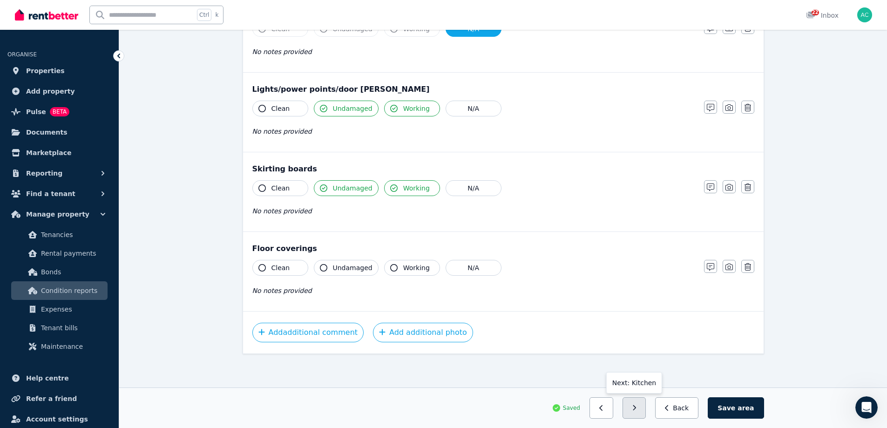
click at [646, 410] on button "button" at bounding box center [634, 407] width 24 height 21
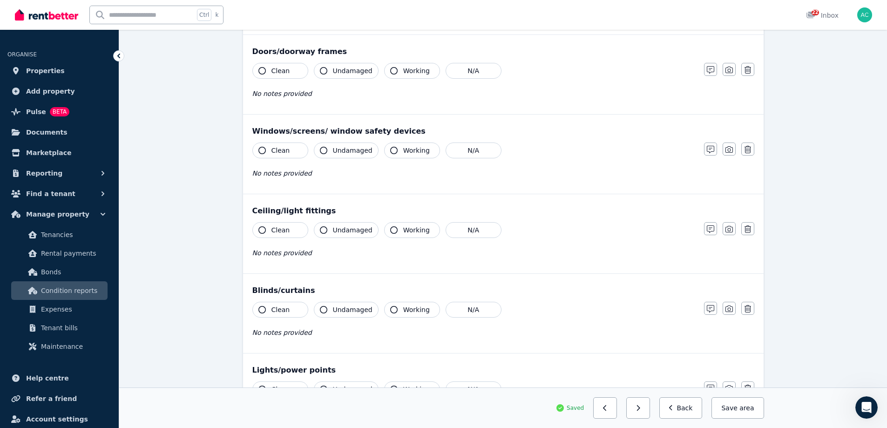
scroll to position [47, 0]
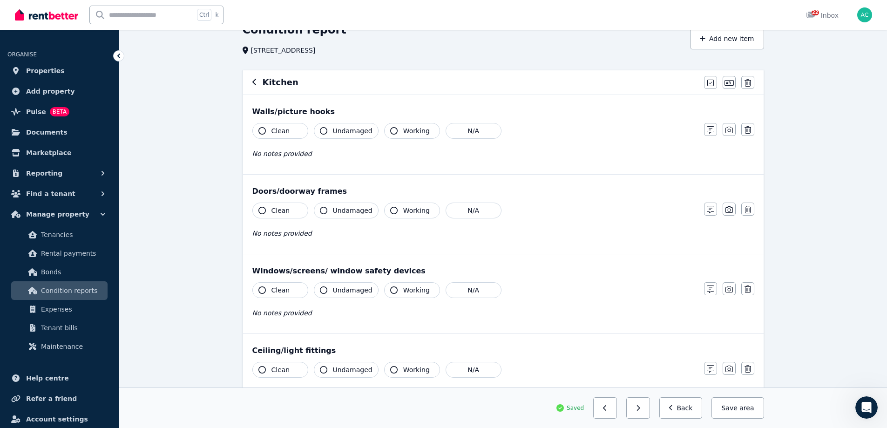
click at [338, 133] on span "Undamaged" at bounding box center [353, 130] width 40 height 9
click at [403, 130] on span "Working" at bounding box center [416, 130] width 27 height 9
click at [378, 209] on div "Clean Undamaged Working N/A" at bounding box center [473, 210] width 442 height 16
click at [352, 212] on span "Undamaged" at bounding box center [353, 210] width 40 height 9
click at [422, 215] on button "Working" at bounding box center [412, 210] width 56 height 16
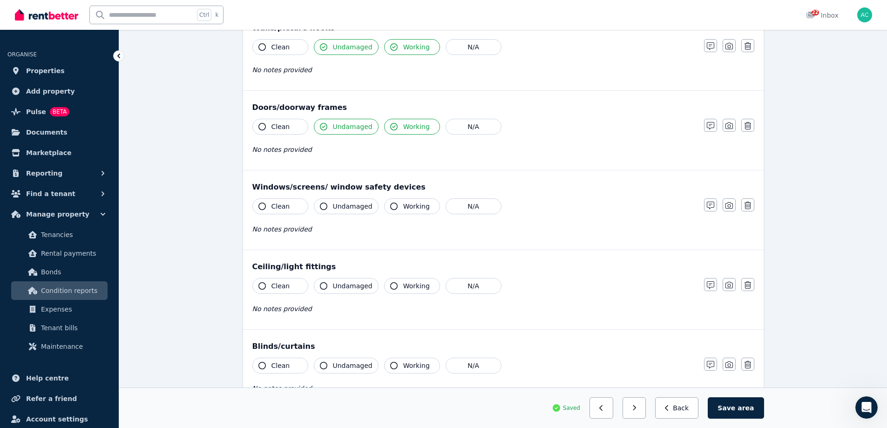
scroll to position [140, 0]
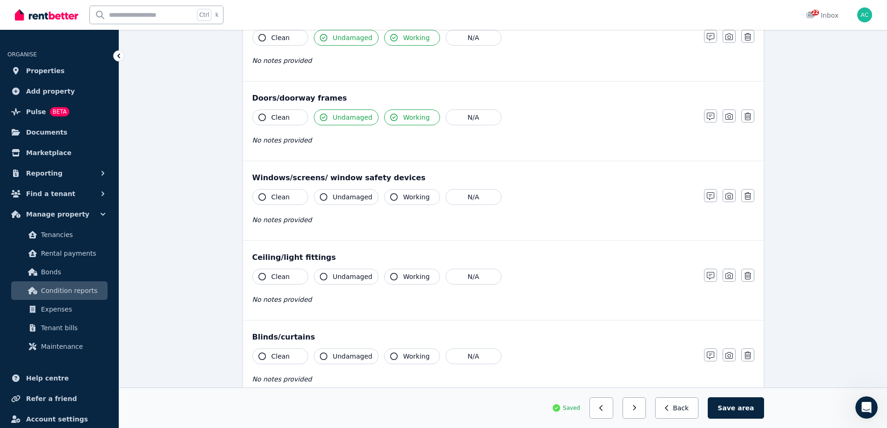
click at [354, 195] on span "Undamaged" at bounding box center [353, 196] width 40 height 9
click at [418, 197] on span "Working" at bounding box center [416, 196] width 27 height 9
click at [358, 272] on span "Undamaged" at bounding box center [353, 276] width 40 height 9
click at [403, 276] on span "Working" at bounding box center [416, 276] width 27 height 9
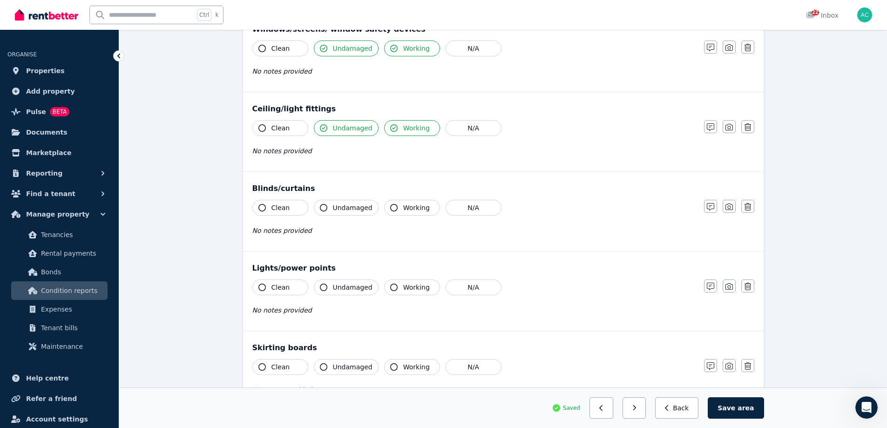
scroll to position [326, 0]
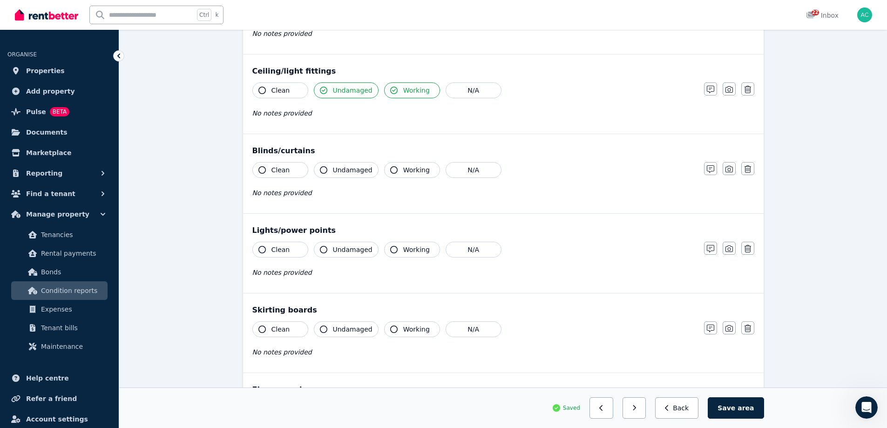
click at [350, 172] on span "Undamaged" at bounding box center [353, 169] width 40 height 9
click at [404, 171] on span "Working" at bounding box center [416, 169] width 27 height 9
drag, startPoint x: 350, startPoint y: 249, endPoint x: 357, endPoint y: 251, distance: 7.1
click at [350, 250] on span "Undamaged" at bounding box center [353, 249] width 40 height 9
click at [407, 253] on span "Working" at bounding box center [416, 249] width 27 height 9
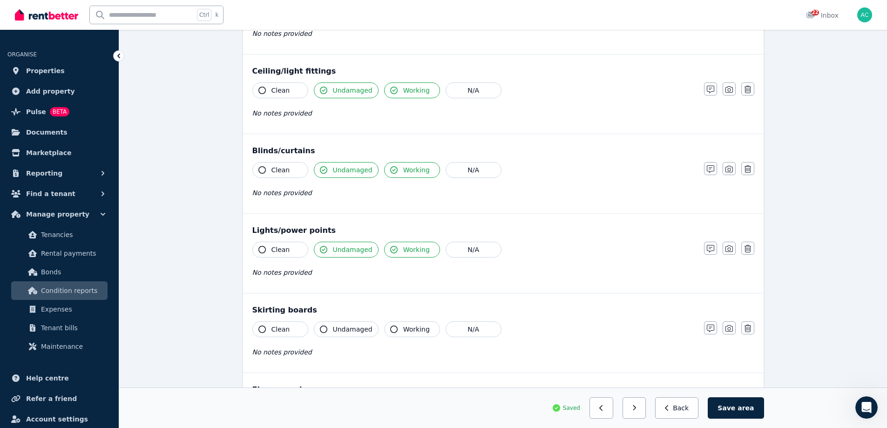
drag, startPoint x: 348, startPoint y: 330, endPoint x: 411, endPoint y: 329, distance: 63.3
click at [349, 330] on span "Undamaged" at bounding box center [353, 328] width 40 height 9
click at [414, 328] on span "Working" at bounding box center [416, 328] width 27 height 9
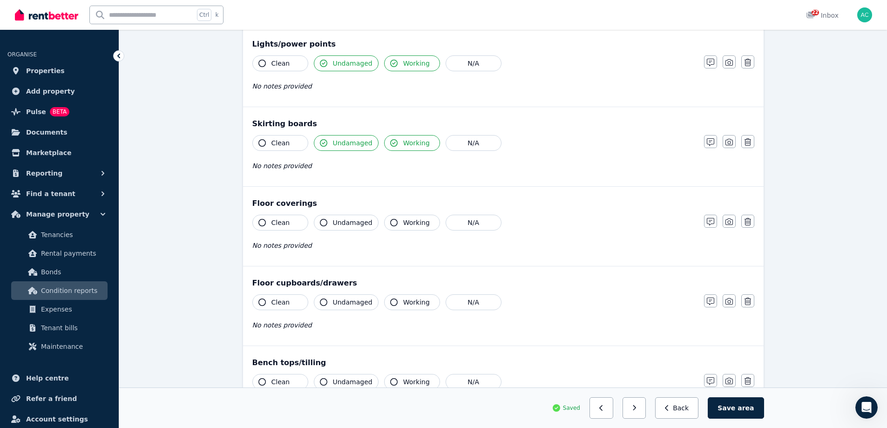
click at [348, 215] on button "Undamaged" at bounding box center [346, 223] width 65 height 16
click at [414, 216] on button "Working" at bounding box center [412, 223] width 56 height 16
drag, startPoint x: 359, startPoint y: 298, endPoint x: 367, endPoint y: 299, distance: 8.4
click at [359, 298] on span "Undamaged" at bounding box center [353, 301] width 40 height 9
click at [418, 300] on span "Working" at bounding box center [416, 301] width 27 height 9
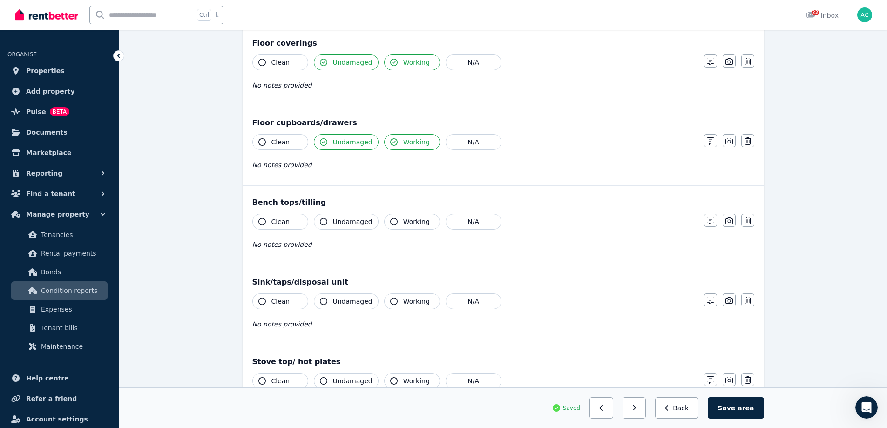
scroll to position [698, 0]
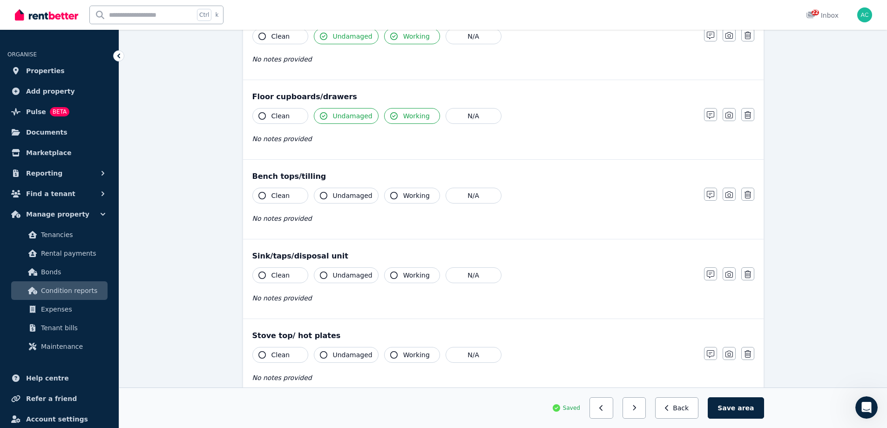
drag, startPoint x: 344, startPoint y: 195, endPoint x: 417, endPoint y: 195, distance: 73.1
click at [362, 195] on span "Undamaged" at bounding box center [353, 195] width 40 height 9
click at [420, 194] on span "Working" at bounding box center [416, 195] width 27 height 9
drag, startPoint x: 350, startPoint y: 275, endPoint x: 379, endPoint y: 279, distance: 30.1
click at [350, 275] on span "Undamaged" at bounding box center [353, 274] width 40 height 9
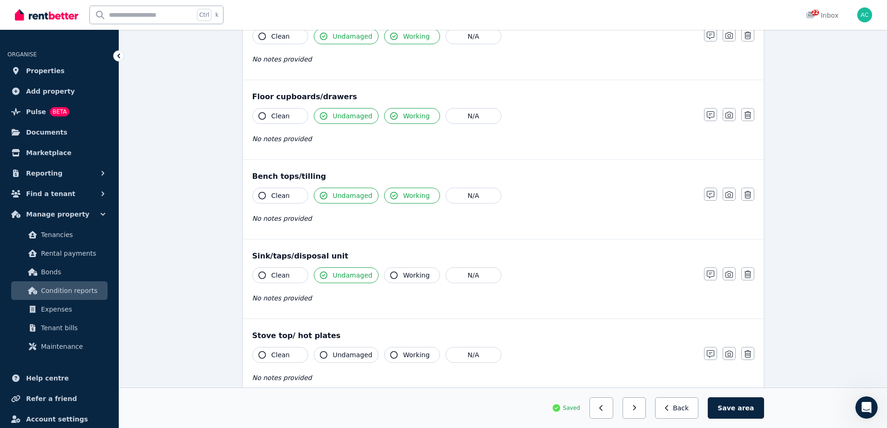
click at [416, 279] on span "Working" at bounding box center [416, 274] width 27 height 9
drag, startPoint x: 354, startPoint y: 354, endPoint x: 399, endPoint y: 354, distance: 44.7
click at [355, 354] on span "Undamaged" at bounding box center [353, 354] width 40 height 9
click at [403, 354] on span "Working" at bounding box center [416, 354] width 27 height 9
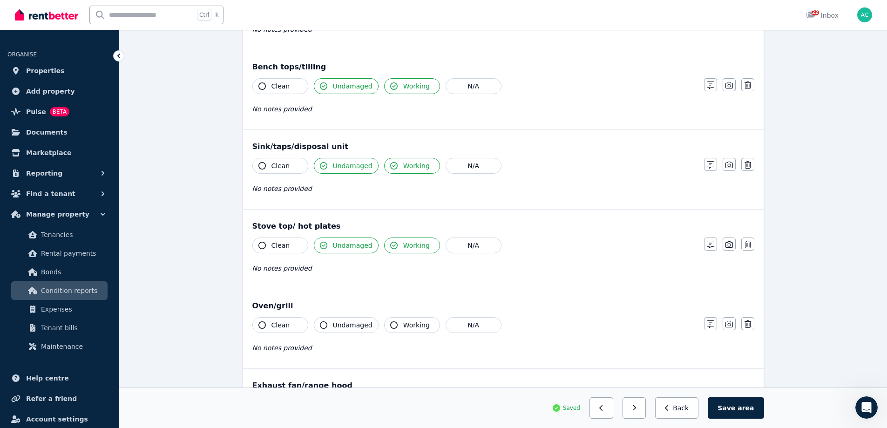
scroll to position [838, 0]
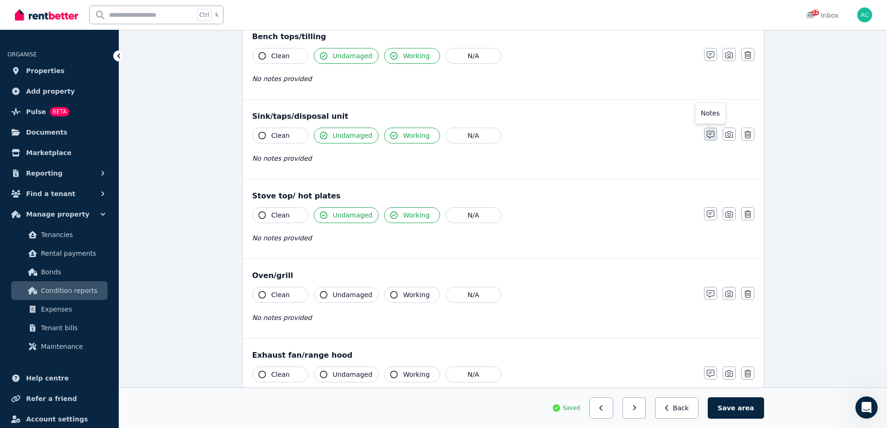
click at [712, 134] on icon "button" at bounding box center [710, 134] width 7 height 7
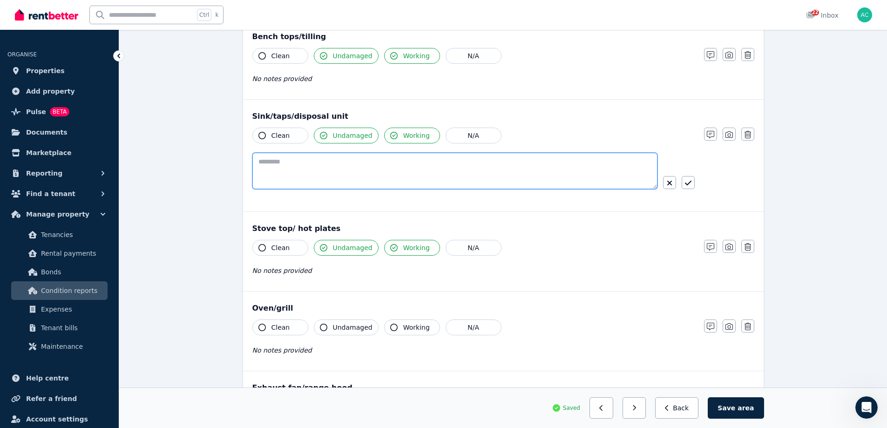
click at [446, 163] on textarea at bounding box center [454, 171] width 405 height 36
type textarea "**********"
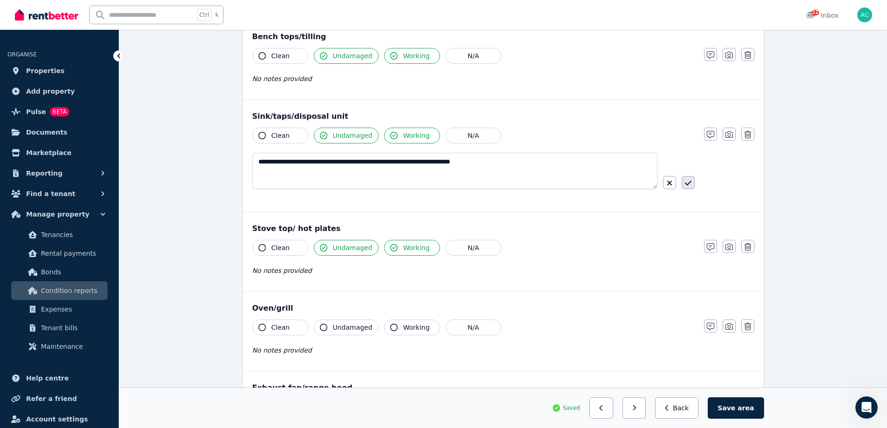
click at [688, 183] on icon "button" at bounding box center [688, 182] width 7 height 7
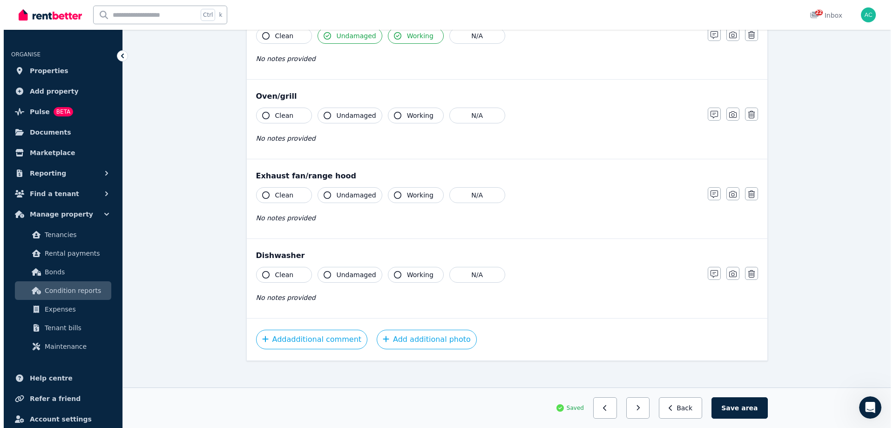
scroll to position [1033, 0]
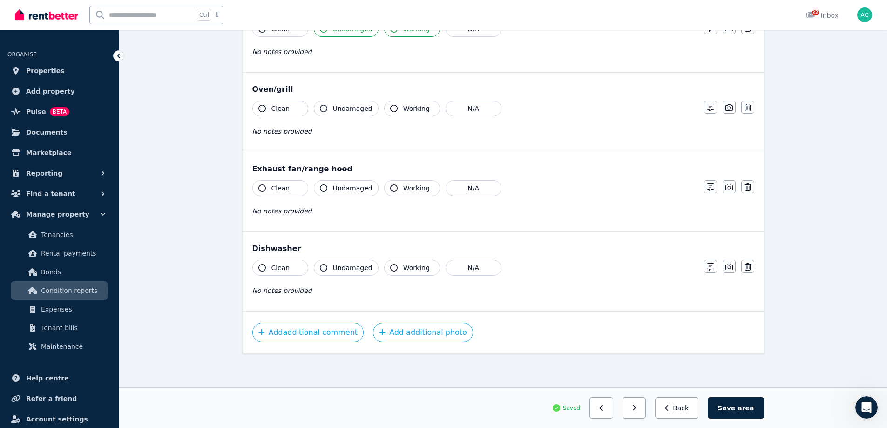
click at [339, 110] on span "Undamaged" at bounding box center [353, 108] width 40 height 9
drag, startPoint x: 405, startPoint y: 113, endPoint x: 376, endPoint y: 153, distance: 50.0
click at [405, 113] on button "Working" at bounding box center [412, 109] width 56 height 16
click at [354, 192] on span "Undamaged" at bounding box center [353, 187] width 40 height 9
click at [403, 192] on span "Working" at bounding box center [416, 187] width 27 height 9
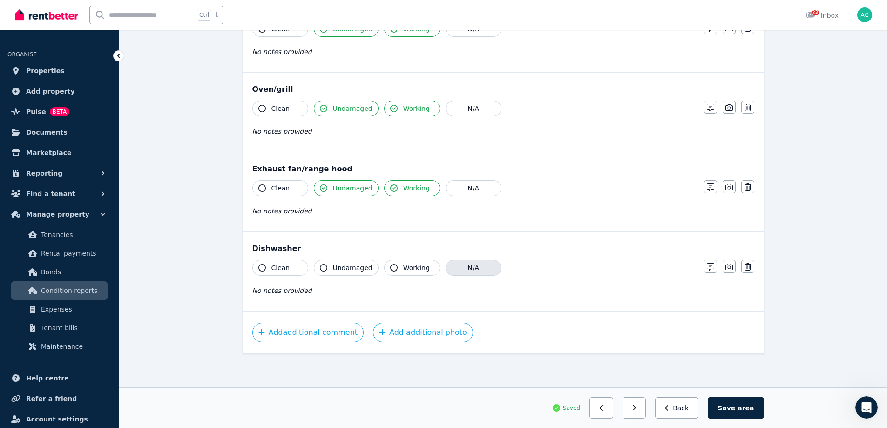
click at [475, 274] on button "N/A" at bounding box center [473, 268] width 56 height 16
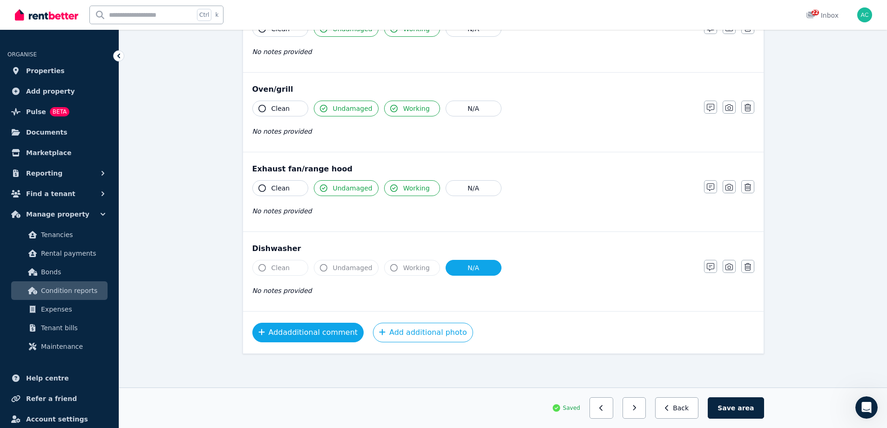
click at [307, 335] on button "Add additional comment" at bounding box center [308, 333] width 112 height 20
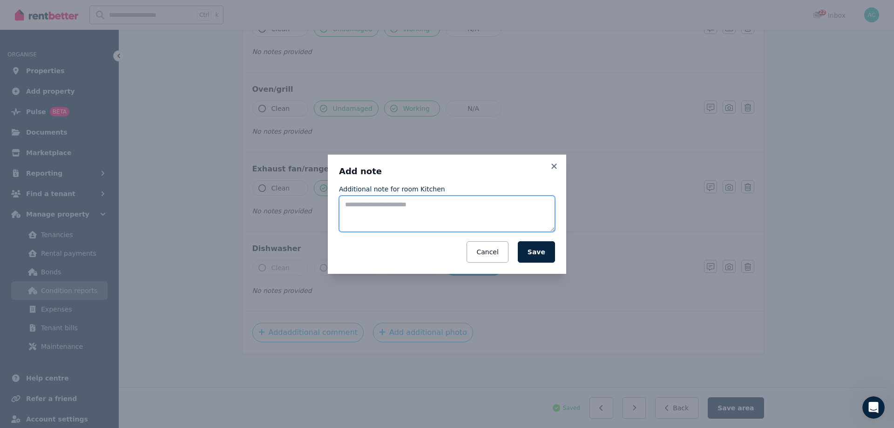
click at [433, 212] on textarea "Additional note for room Kitchen" at bounding box center [447, 213] width 216 height 36
click at [344, 222] on textarea "**********" at bounding box center [447, 213] width 216 height 36
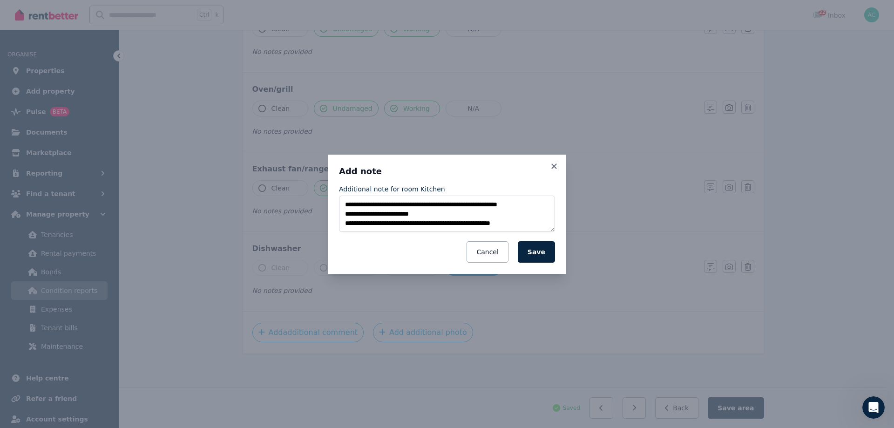
drag, startPoint x: 418, startPoint y: 224, endPoint x: 404, endPoint y: 250, distance: 29.4
click at [403, 251] on div "Cancel Save" at bounding box center [447, 251] width 216 height 21
click at [455, 222] on textarea "**********" at bounding box center [447, 213] width 216 height 36
click at [478, 226] on textarea "**********" at bounding box center [447, 213] width 216 height 36
click at [478, 223] on textarea "**********" at bounding box center [447, 213] width 216 height 36
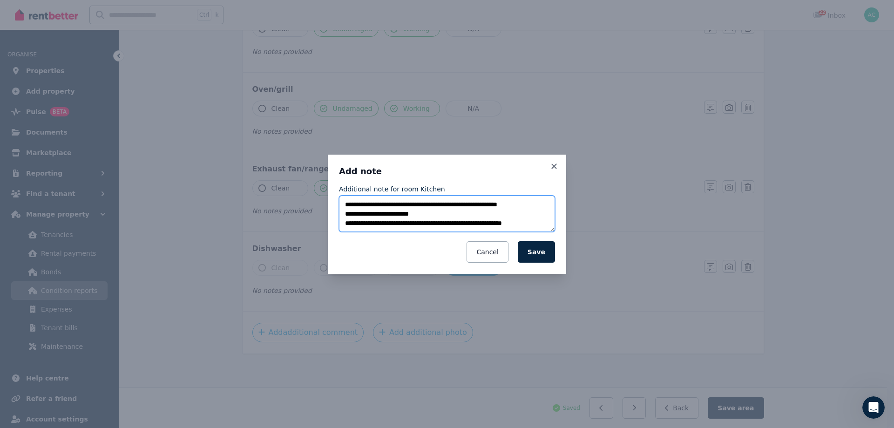
click at [475, 222] on textarea "**********" at bounding box center [447, 213] width 216 height 36
drag, startPoint x: 520, startPoint y: 222, endPoint x: 534, endPoint y: 220, distance: 14.6
click at [534, 220] on textarea "**********" at bounding box center [447, 213] width 216 height 36
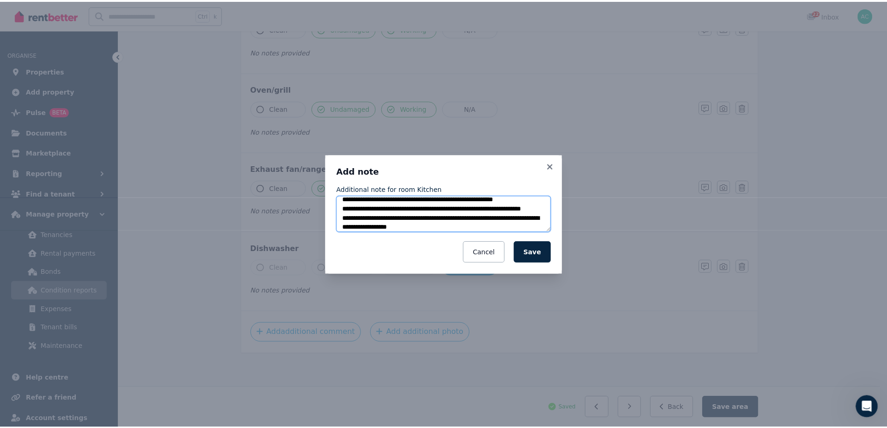
scroll to position [19, 0]
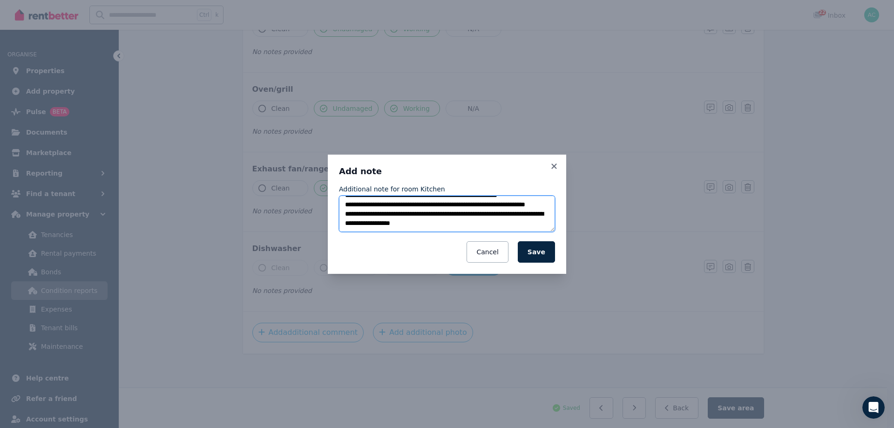
click at [492, 227] on textarea "**********" at bounding box center [447, 213] width 216 height 36
type textarea "**********"
click at [539, 256] on button "Save" at bounding box center [536, 251] width 37 height 21
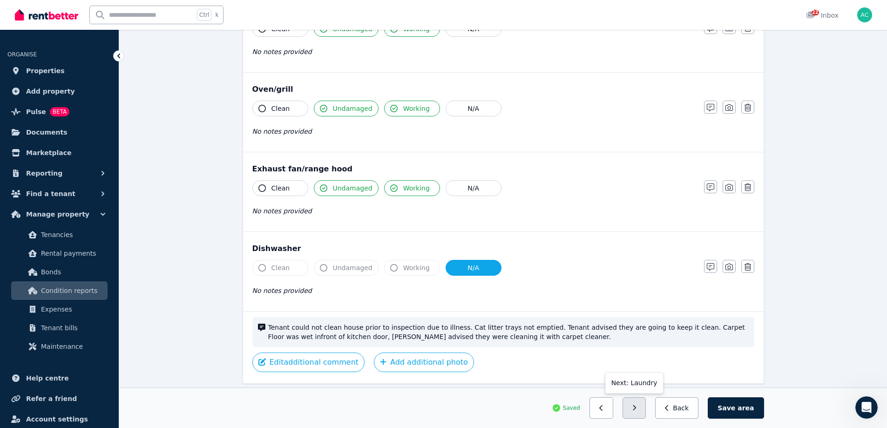
click at [640, 406] on button "button" at bounding box center [634, 407] width 24 height 21
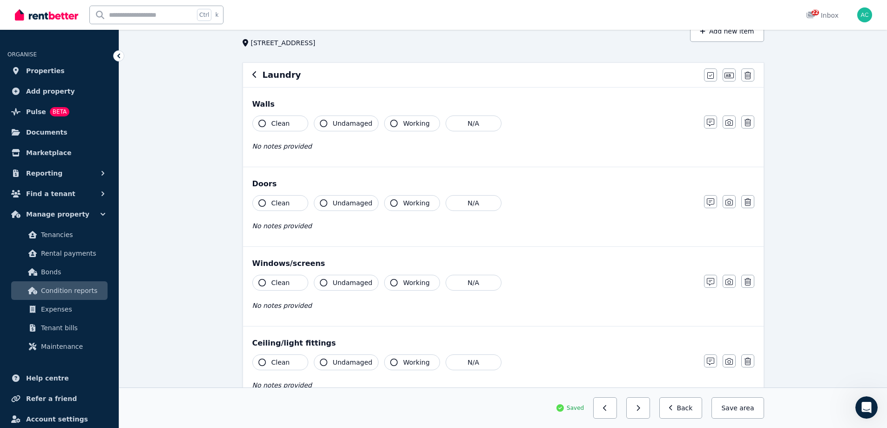
scroll to position [0, 0]
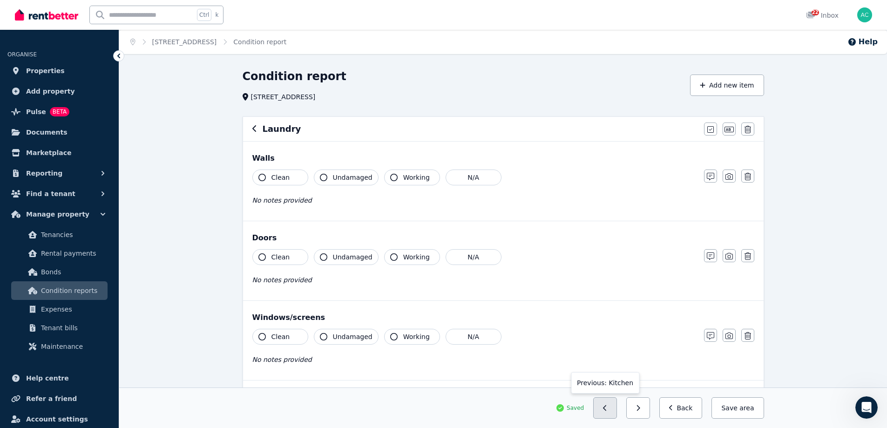
click at [606, 410] on icon "button" at bounding box center [604, 408] width 3 height 6
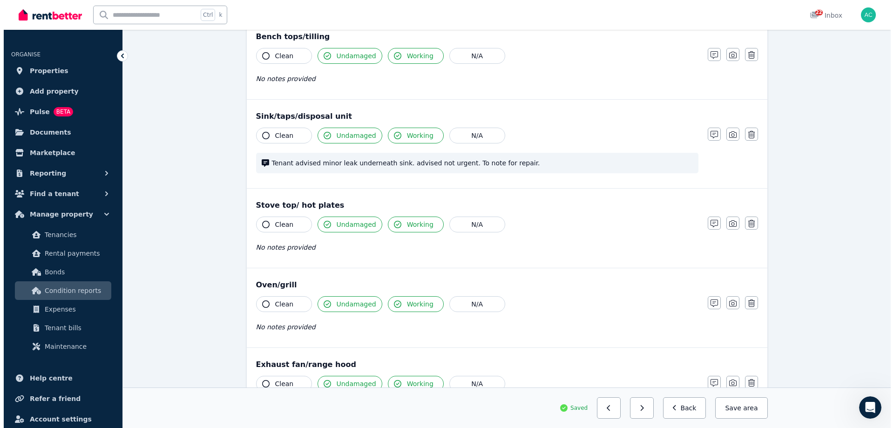
scroll to position [1063, 0]
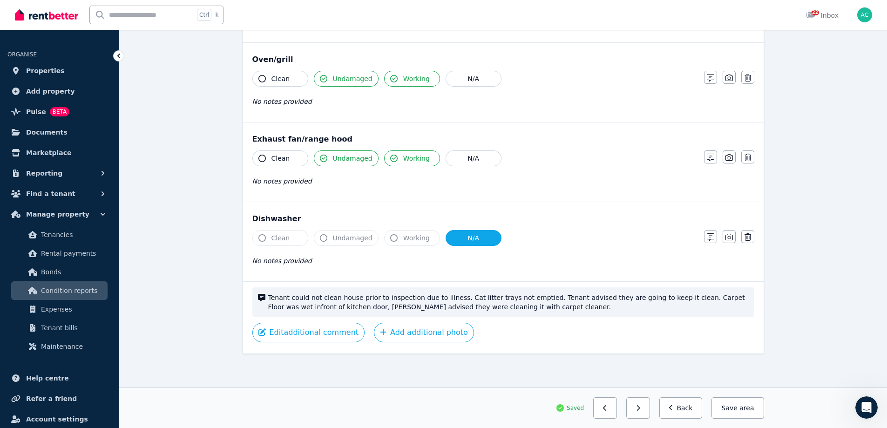
click at [676, 304] on span "Tenant could not clean house prior to inspection due to illness. Cat litter tra…" at bounding box center [508, 302] width 480 height 19
click at [626, 302] on span "Tenant could not clean house prior to inspection due to illness. Cat litter tra…" at bounding box center [508, 302] width 480 height 19
click at [303, 330] on button "Edit additional comment" at bounding box center [308, 333] width 113 height 20
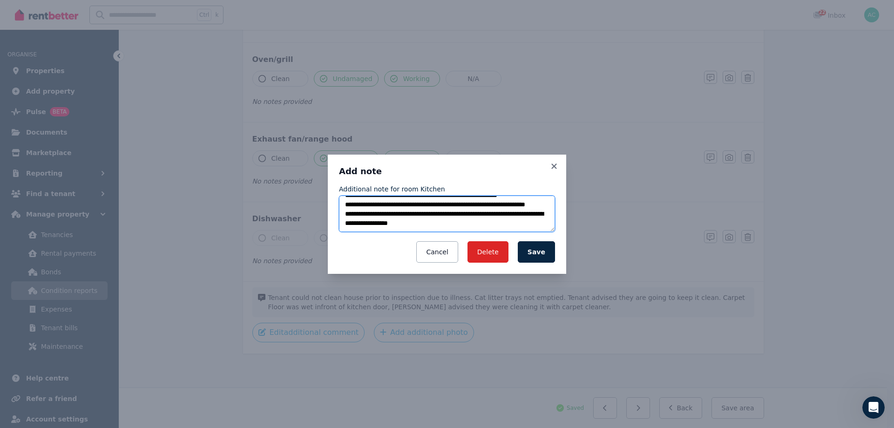
scroll to position [0, 0]
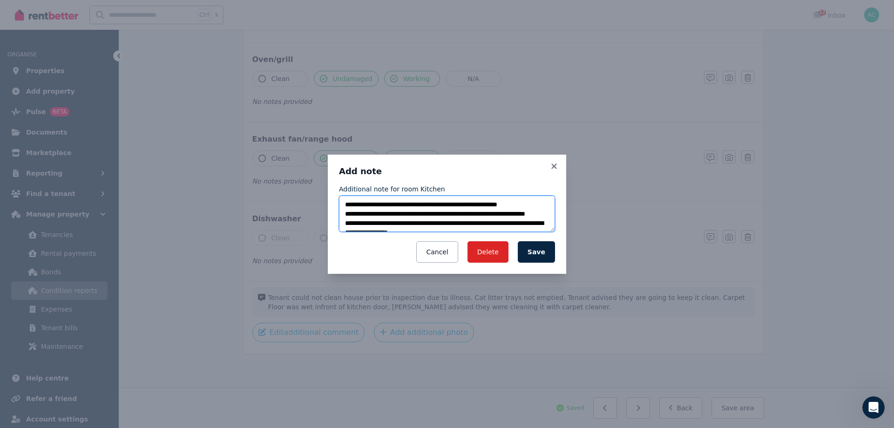
drag, startPoint x: 363, startPoint y: 205, endPoint x: 324, endPoint y: 211, distance: 39.5
click at [324, 211] on div "**********" at bounding box center [447, 214] width 894 height 428
click at [345, 203] on textarea "**********" at bounding box center [447, 213] width 216 height 36
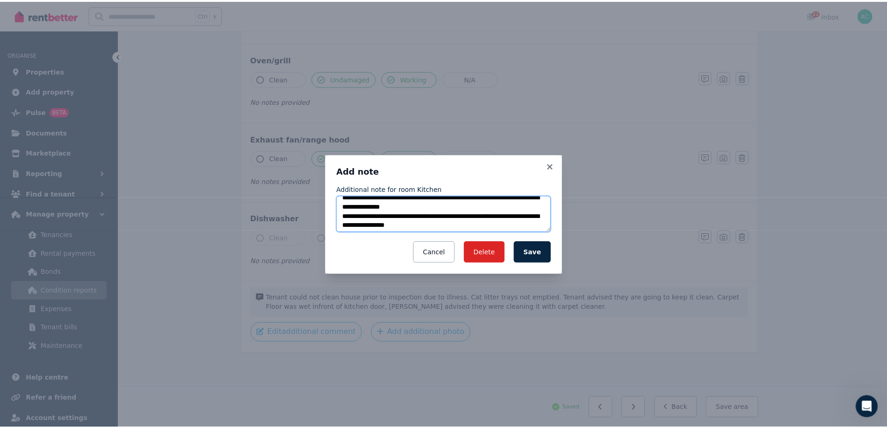
scroll to position [9, 0]
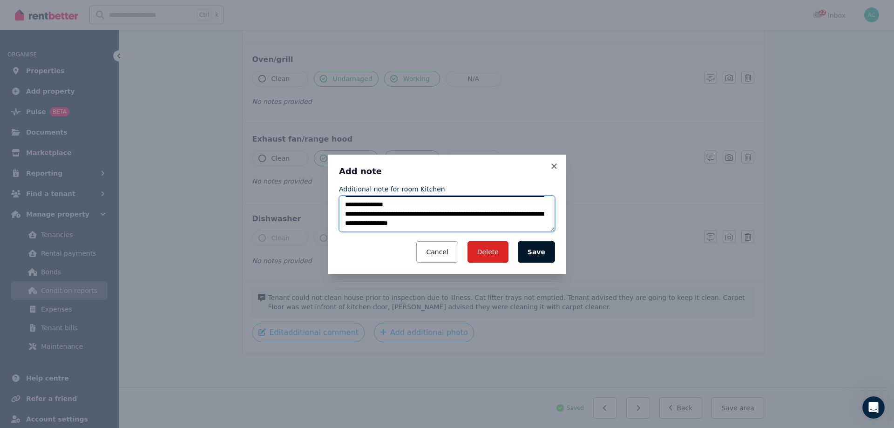
type textarea "**********"
click at [538, 252] on button "Save" at bounding box center [536, 251] width 37 height 21
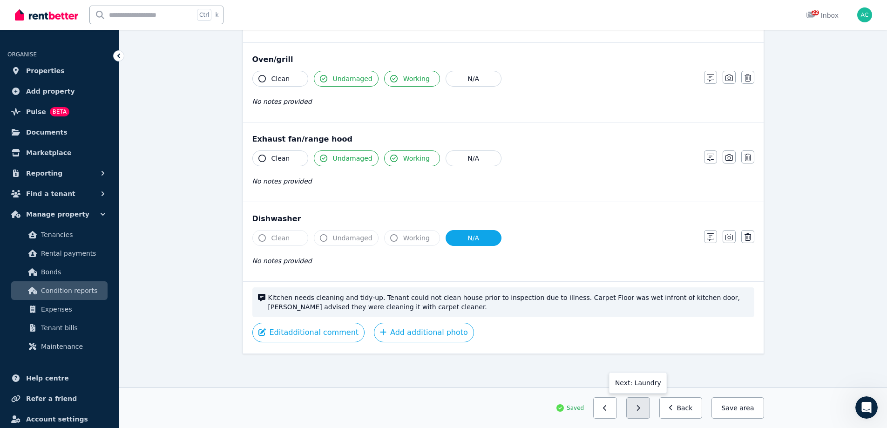
click at [640, 411] on icon "button" at bounding box center [638, 407] width 4 height 7
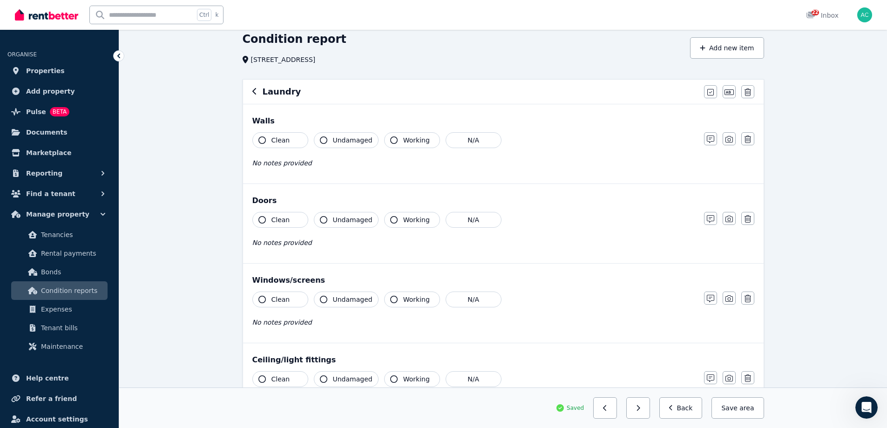
scroll to position [21, 0]
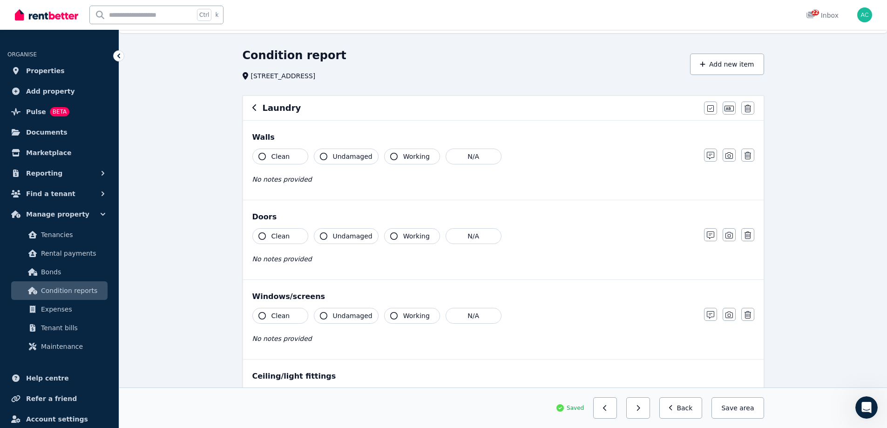
click at [364, 155] on span "Undamaged" at bounding box center [353, 156] width 40 height 9
click at [404, 155] on span "Working" at bounding box center [416, 156] width 27 height 9
click at [357, 238] on span "Undamaged" at bounding box center [353, 235] width 40 height 9
click at [394, 238] on button "Working" at bounding box center [412, 236] width 56 height 16
click at [357, 308] on button "Undamaged" at bounding box center [346, 316] width 65 height 16
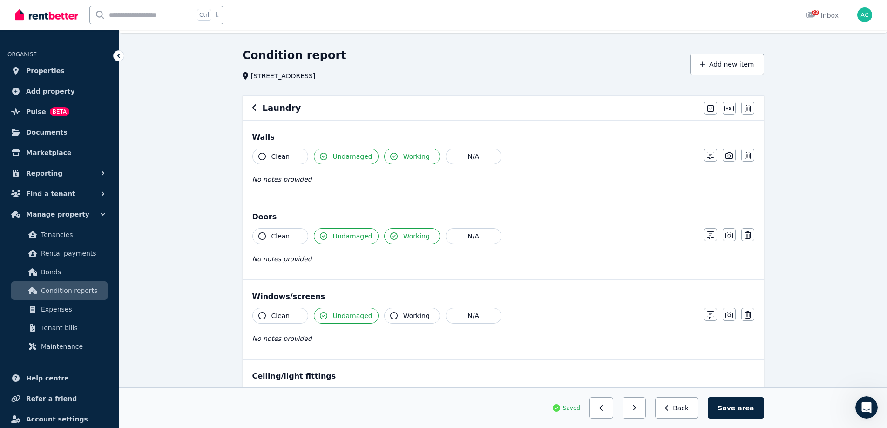
click at [404, 318] on span "Working" at bounding box center [416, 315] width 27 height 9
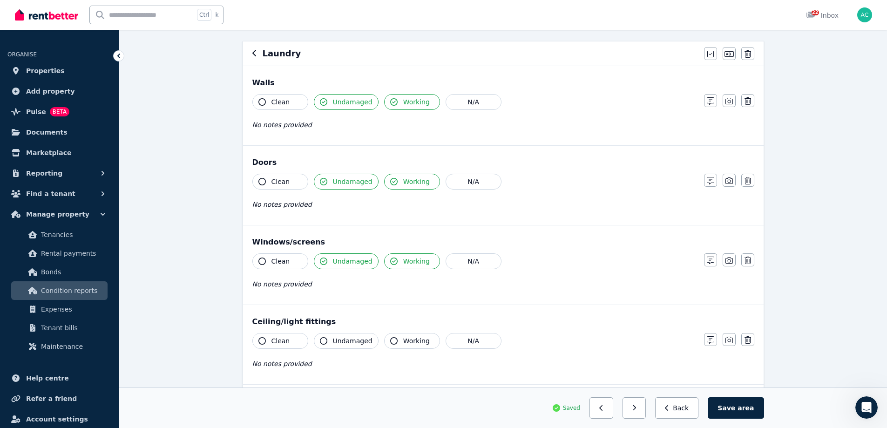
scroll to position [161, 0]
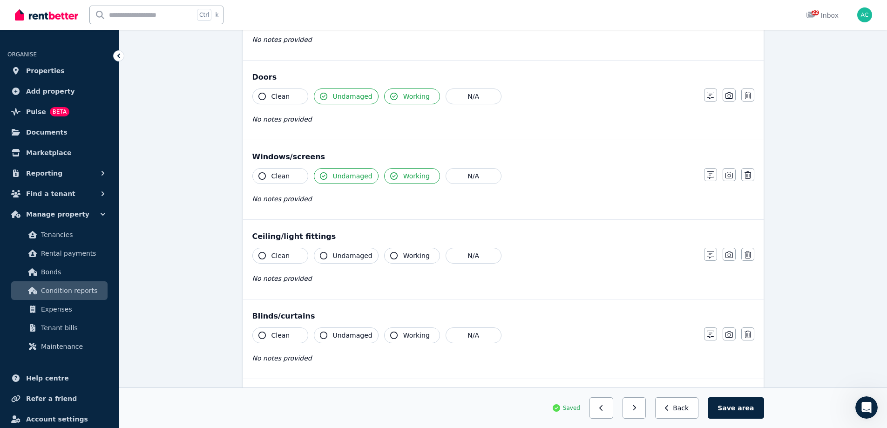
click at [332, 248] on button "Undamaged" at bounding box center [346, 256] width 65 height 16
click at [413, 258] on span "Working" at bounding box center [416, 255] width 27 height 9
click at [348, 334] on span "Undamaged" at bounding box center [353, 334] width 40 height 9
click at [403, 335] on span "Working" at bounding box center [416, 334] width 27 height 9
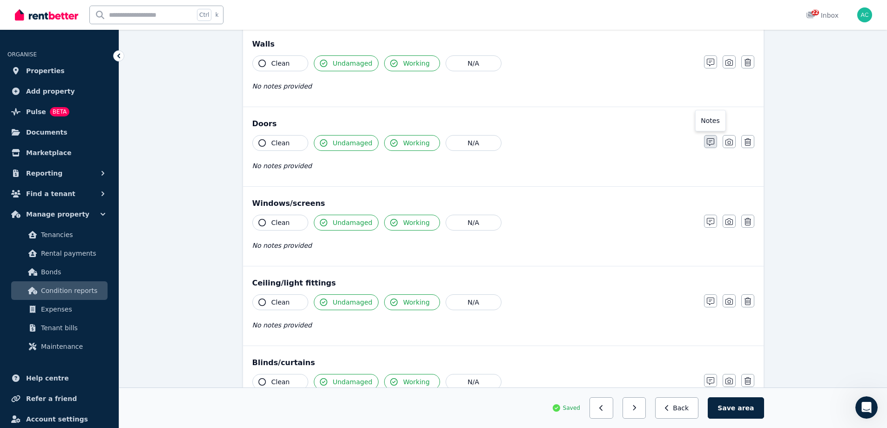
click at [712, 143] on icon "button" at bounding box center [710, 141] width 7 height 7
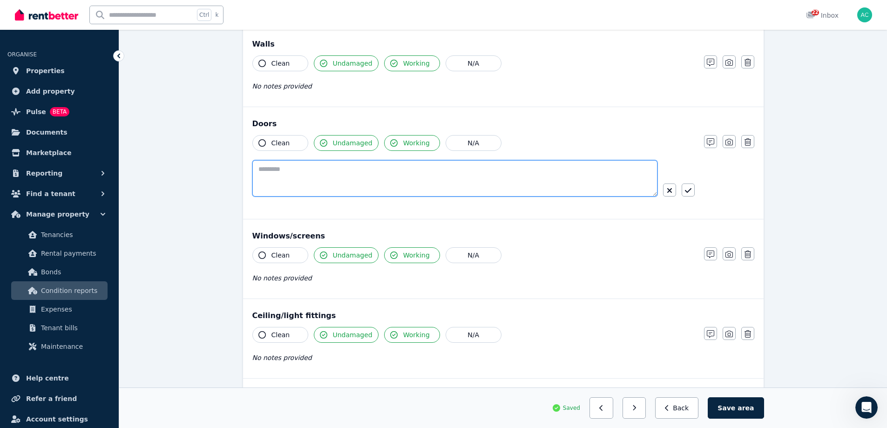
click at [512, 168] on textarea at bounding box center [454, 178] width 405 height 36
click at [606, 168] on textarea "**********" at bounding box center [454, 178] width 405 height 36
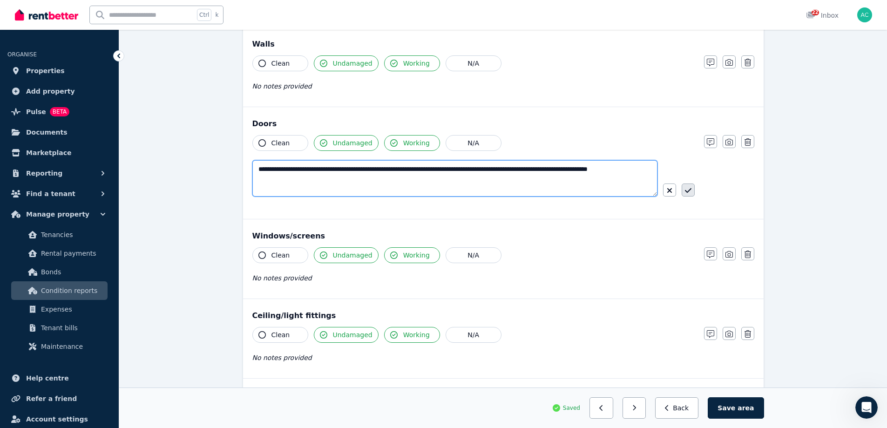
type textarea "**********"
click at [693, 190] on button "button" at bounding box center [687, 189] width 13 height 13
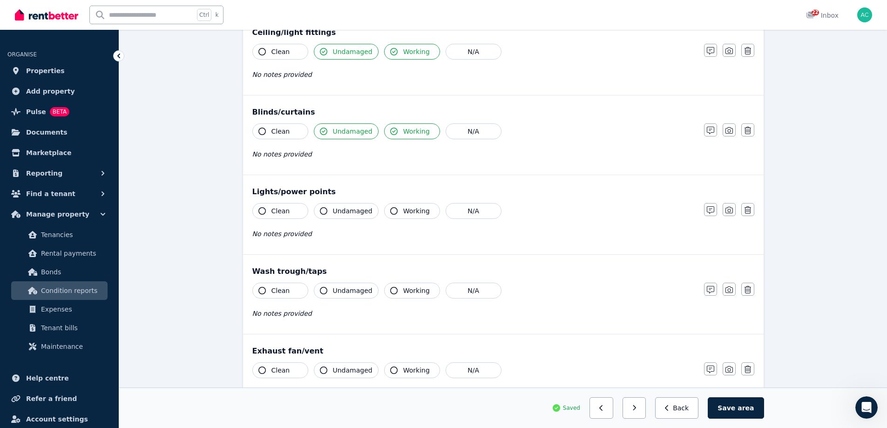
scroll to position [393, 0]
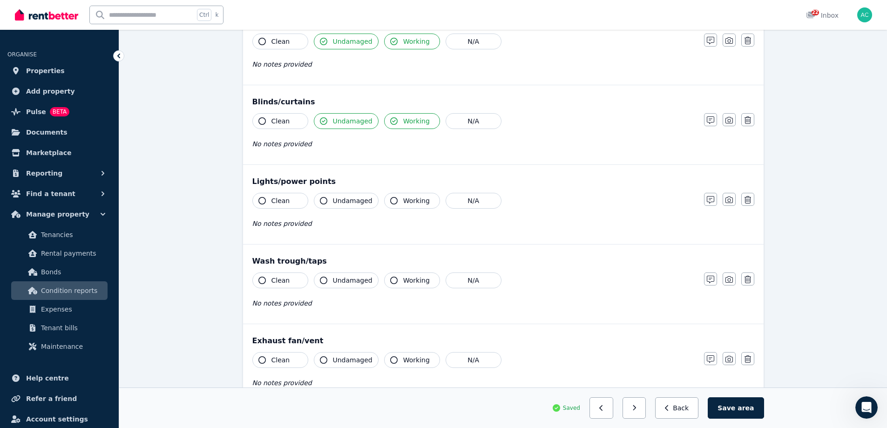
click at [394, 194] on button "Working" at bounding box center [412, 201] width 56 height 16
click at [362, 196] on span "Undamaged" at bounding box center [353, 200] width 40 height 9
click at [348, 276] on span "Undamaged" at bounding box center [353, 280] width 40 height 9
click at [397, 272] on button "Working" at bounding box center [412, 280] width 56 height 16
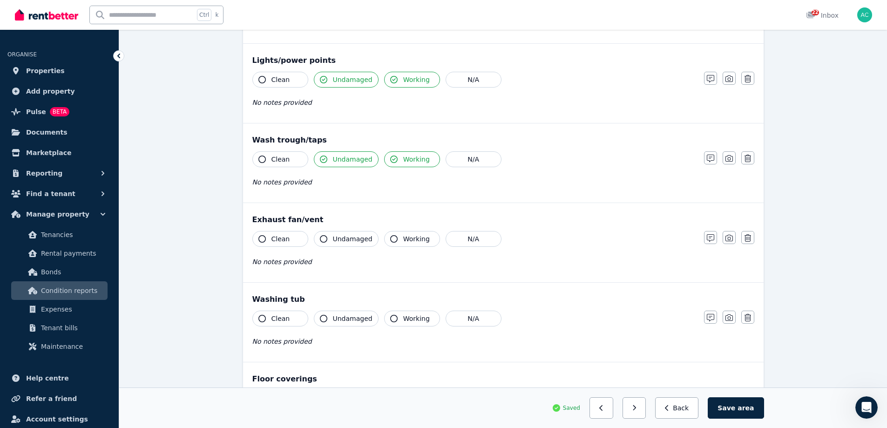
scroll to position [533, 0]
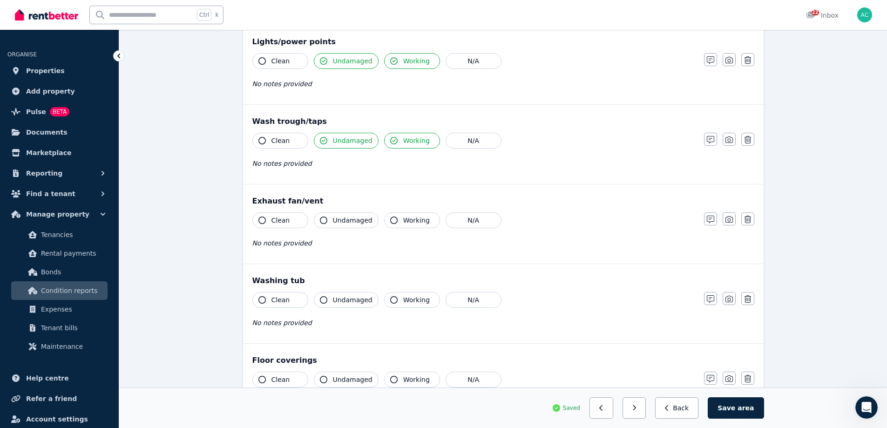
click at [357, 216] on span "Undamaged" at bounding box center [353, 220] width 40 height 9
click at [402, 216] on button "Working" at bounding box center [412, 220] width 56 height 16
click at [344, 295] on span "Undamaged" at bounding box center [353, 299] width 40 height 9
click at [403, 295] on span "Working" at bounding box center [416, 299] width 27 height 9
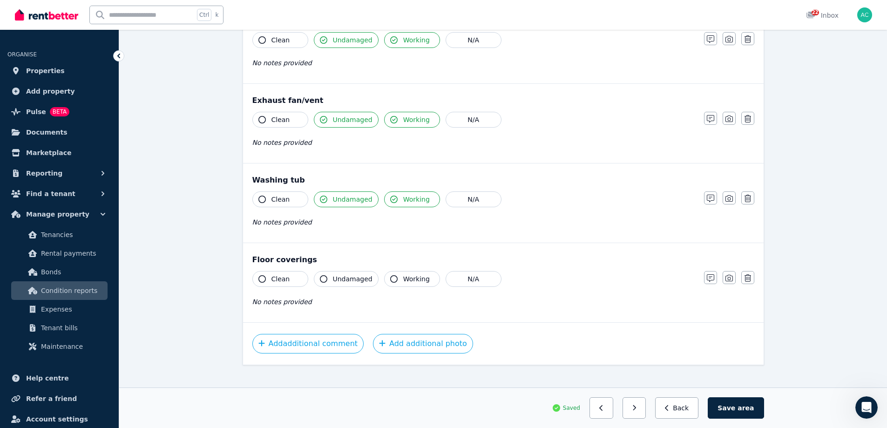
scroll to position [635, 0]
drag, startPoint x: 357, startPoint y: 272, endPoint x: 373, endPoint y: 272, distance: 16.3
click at [357, 272] on button "Undamaged" at bounding box center [346, 277] width 65 height 16
click at [423, 269] on button "Working" at bounding box center [412, 277] width 56 height 16
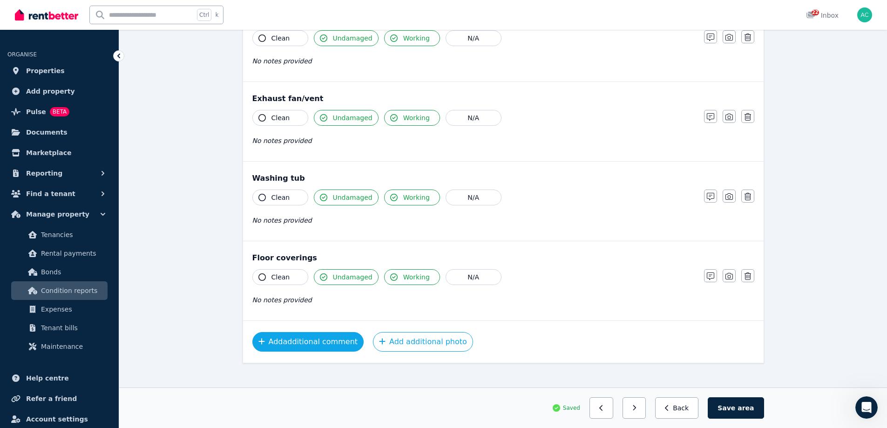
click at [346, 336] on button "Add additional comment" at bounding box center [308, 342] width 112 height 20
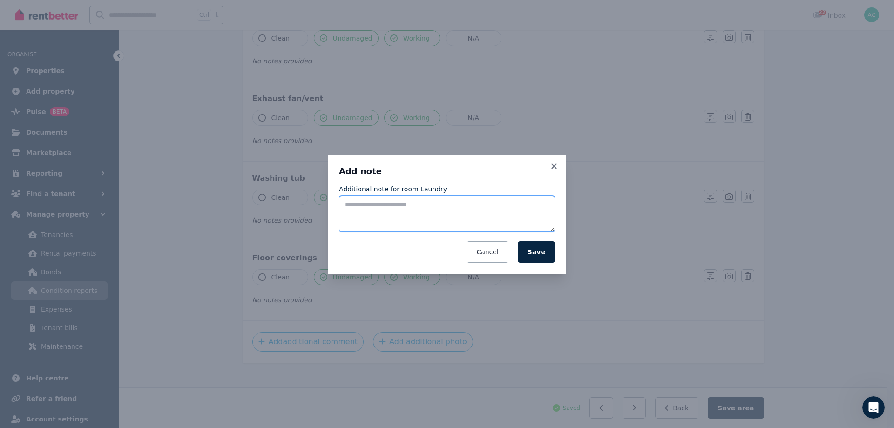
click at [429, 216] on textarea "Additional note for room Laundry" at bounding box center [447, 213] width 216 height 36
paste textarea "**********"
type textarea "**********"
click at [540, 254] on button "Save" at bounding box center [536, 251] width 37 height 21
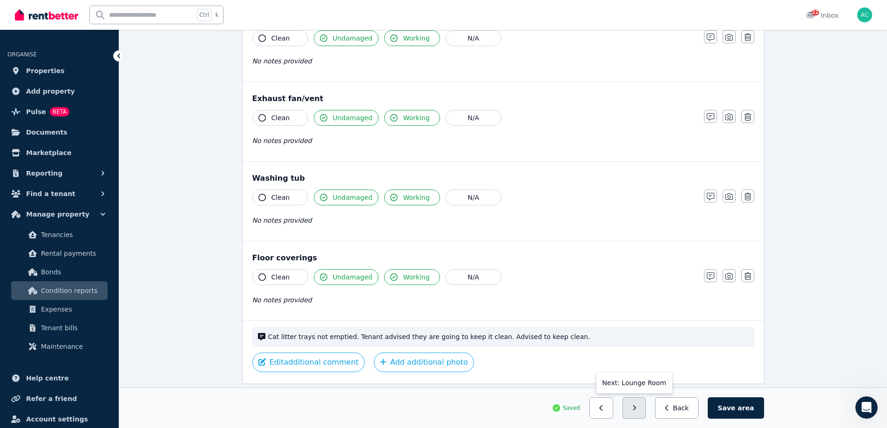
click at [636, 410] on icon "button" at bounding box center [634, 407] width 4 height 7
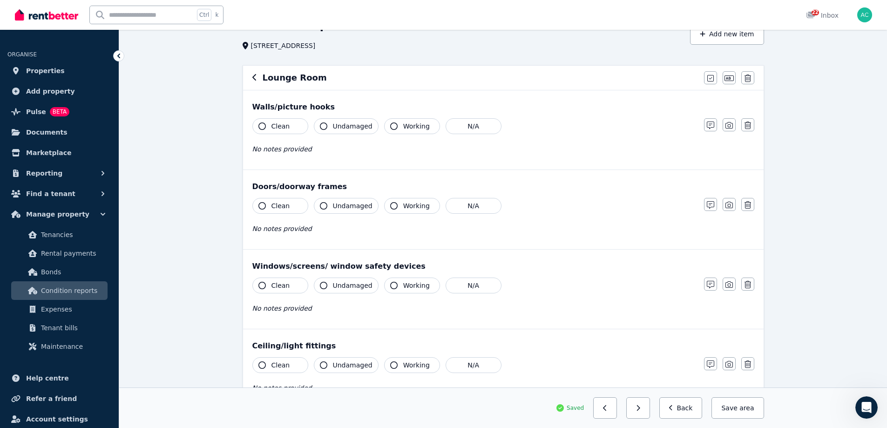
scroll to position [0, 0]
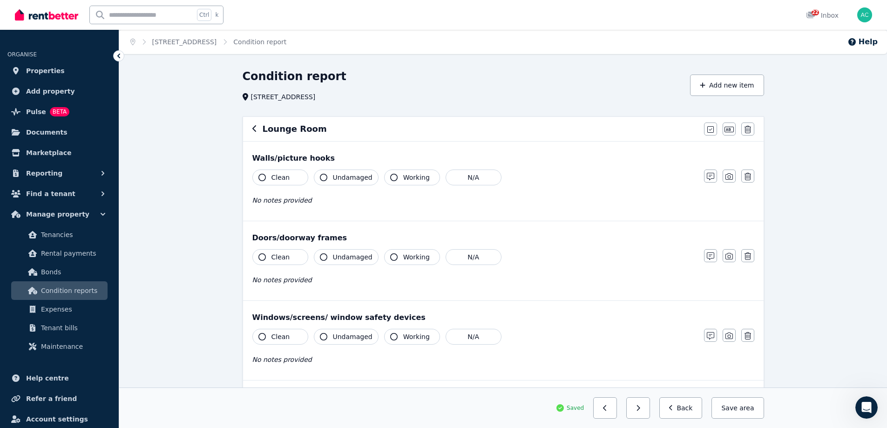
click at [346, 177] on span "Undamaged" at bounding box center [353, 177] width 40 height 9
click at [404, 179] on span "Working" at bounding box center [416, 177] width 27 height 9
click at [347, 255] on span "Undamaged" at bounding box center [353, 256] width 40 height 9
click at [413, 259] on span "Working" at bounding box center [416, 256] width 27 height 9
drag, startPoint x: 345, startPoint y: 334, endPoint x: 407, endPoint y: 335, distance: 62.4
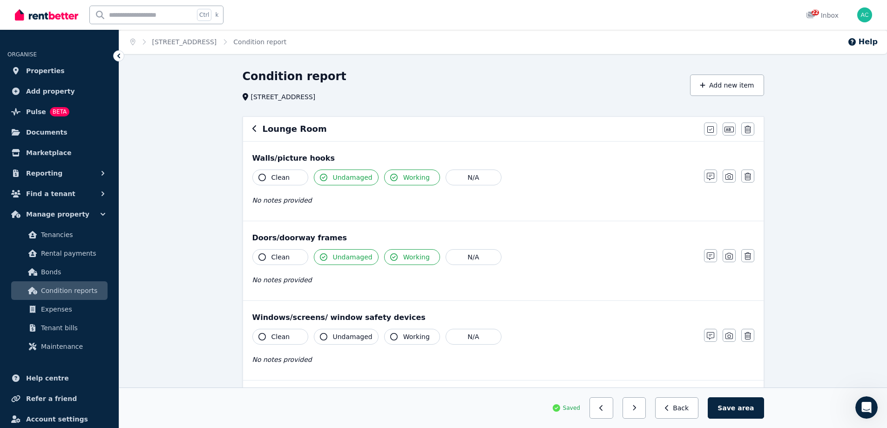
click at [346, 334] on span "Undamaged" at bounding box center [353, 336] width 40 height 9
click at [407, 335] on span "Working" at bounding box center [416, 336] width 27 height 9
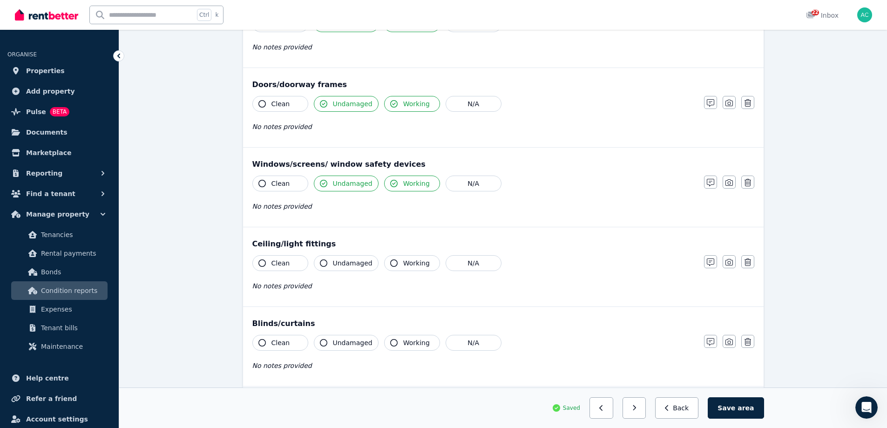
scroll to position [186, 0]
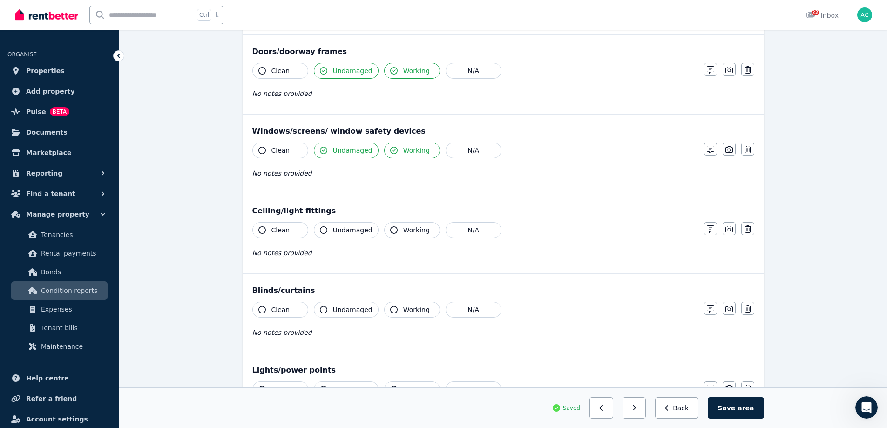
click at [358, 230] on span "Undamaged" at bounding box center [353, 229] width 40 height 9
click at [416, 228] on span "Working" at bounding box center [416, 229] width 27 height 9
drag, startPoint x: 355, startPoint y: 314, endPoint x: 377, endPoint y: 312, distance: 22.9
click at [355, 314] on button "Undamaged" at bounding box center [346, 310] width 65 height 16
click at [417, 310] on span "Working" at bounding box center [416, 309] width 27 height 9
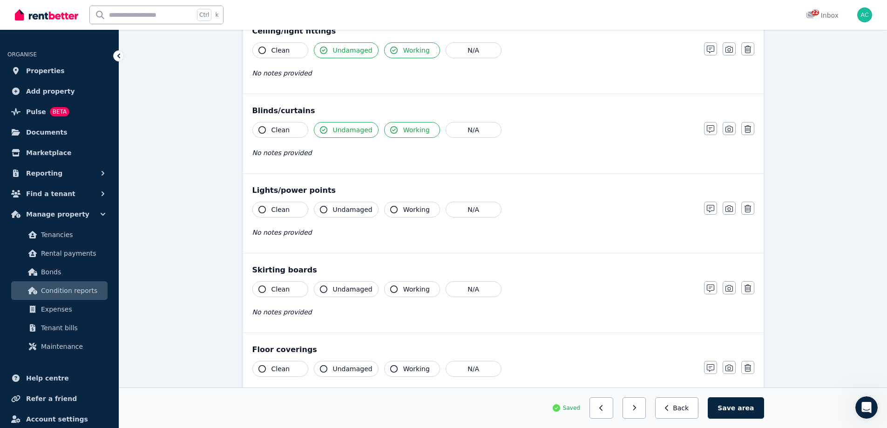
scroll to position [372, 0]
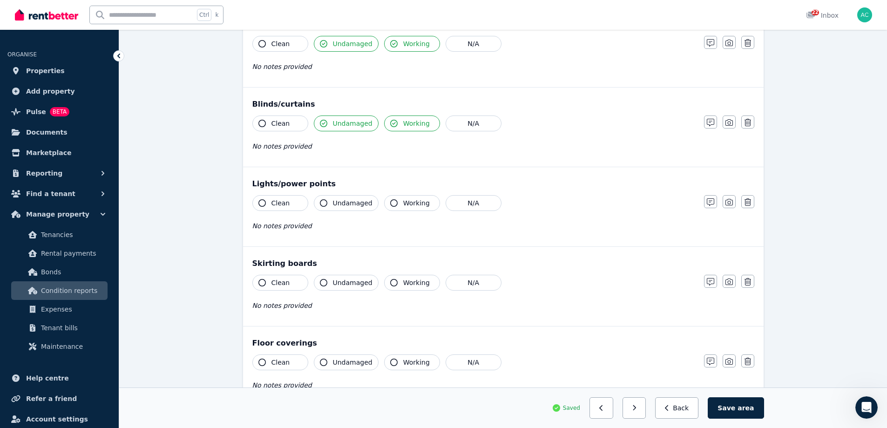
click at [356, 200] on span "Undamaged" at bounding box center [353, 202] width 40 height 9
click at [408, 204] on span "Working" at bounding box center [416, 202] width 27 height 9
click at [353, 284] on span "Undamaged" at bounding box center [353, 282] width 40 height 9
click at [397, 284] on button "Working" at bounding box center [412, 283] width 56 height 16
drag, startPoint x: 341, startPoint y: 357, endPoint x: 350, endPoint y: 361, distance: 10.5
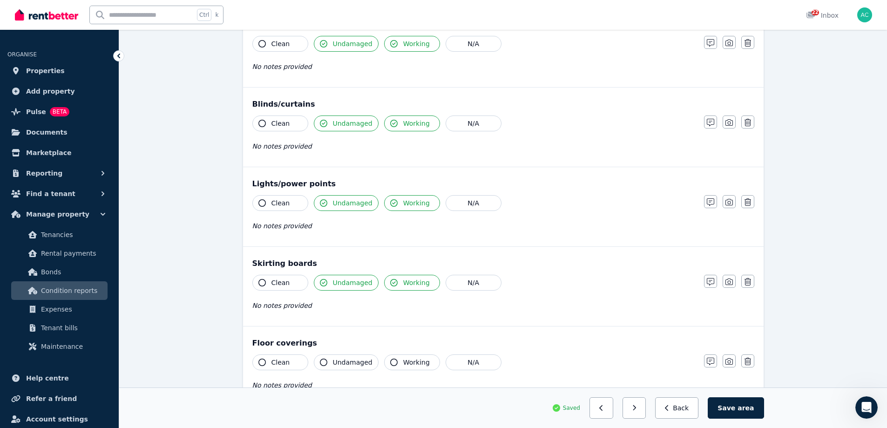
click at [341, 357] on button "Undamaged" at bounding box center [346, 362] width 65 height 16
click at [406, 364] on span "Working" at bounding box center [416, 361] width 27 height 9
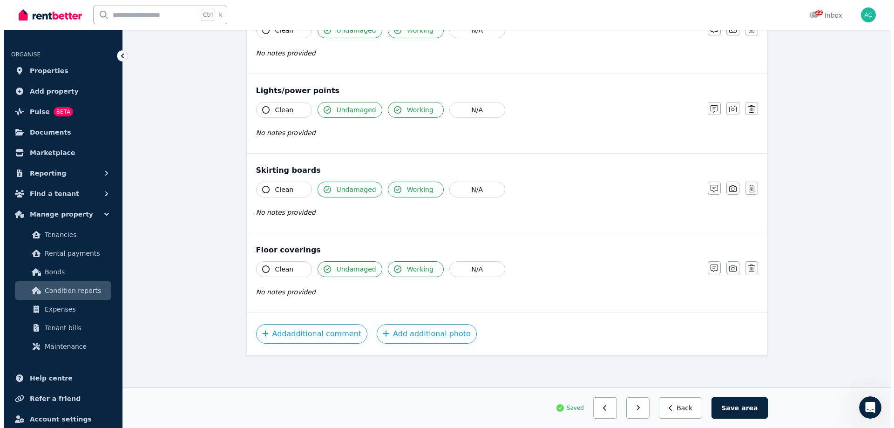
scroll to position [467, 0]
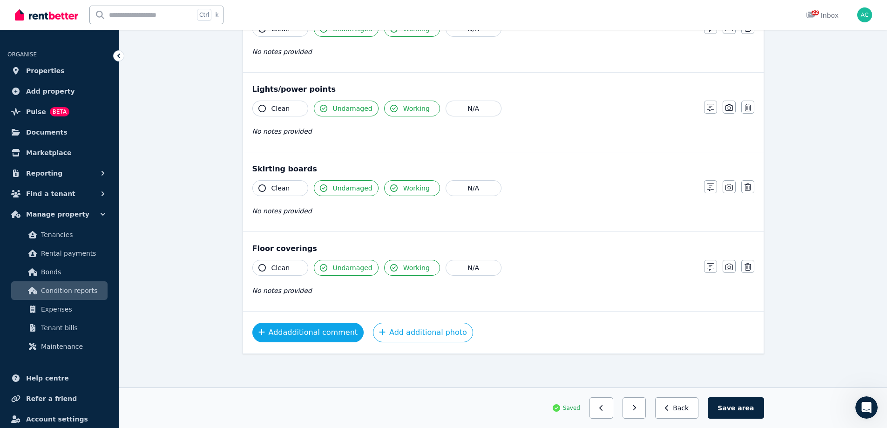
click at [311, 334] on button "Add additional comment" at bounding box center [308, 333] width 112 height 20
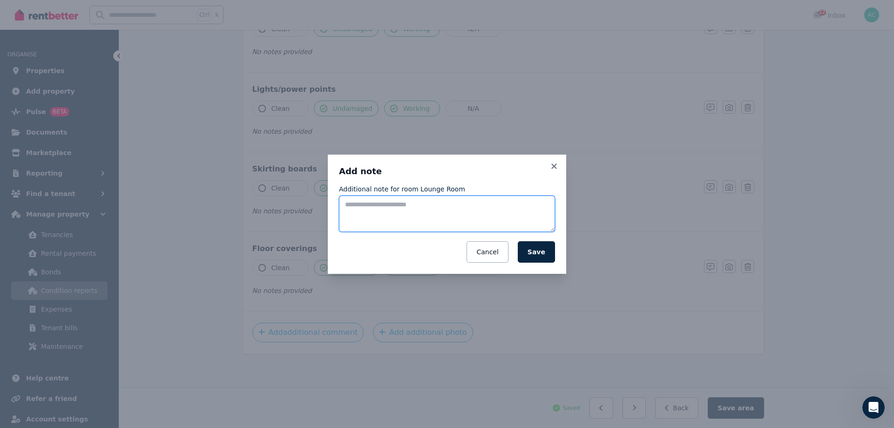
click at [392, 214] on textarea "Additional note for room Lounge Room" at bounding box center [447, 213] width 216 height 36
paste textarea "**********"
drag, startPoint x: 527, startPoint y: 202, endPoint x: 413, endPoint y: 216, distance: 114.3
click at [413, 216] on textarea "**********" at bounding box center [447, 213] width 216 height 36
click at [466, 214] on textarea "**********" at bounding box center [447, 213] width 216 height 36
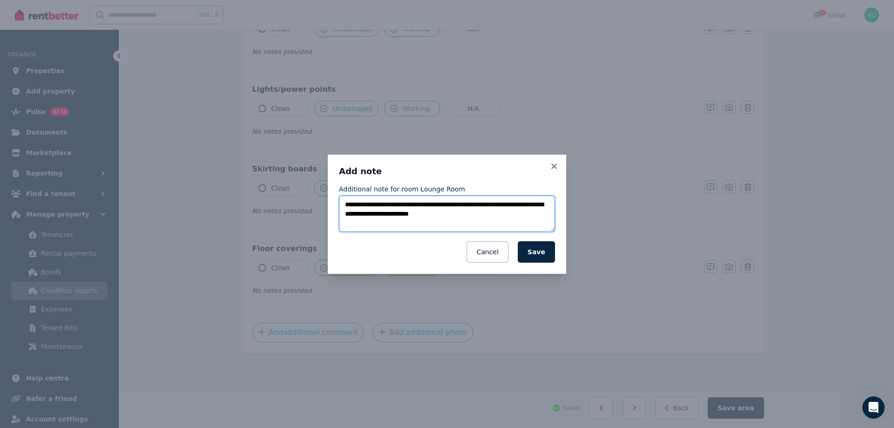
drag, startPoint x: 478, startPoint y: 212, endPoint x: 383, endPoint y: 214, distance: 94.5
click at [383, 214] on textarea "**********" at bounding box center [447, 213] width 216 height 36
click at [550, 216] on textarea "**********" at bounding box center [447, 213] width 216 height 36
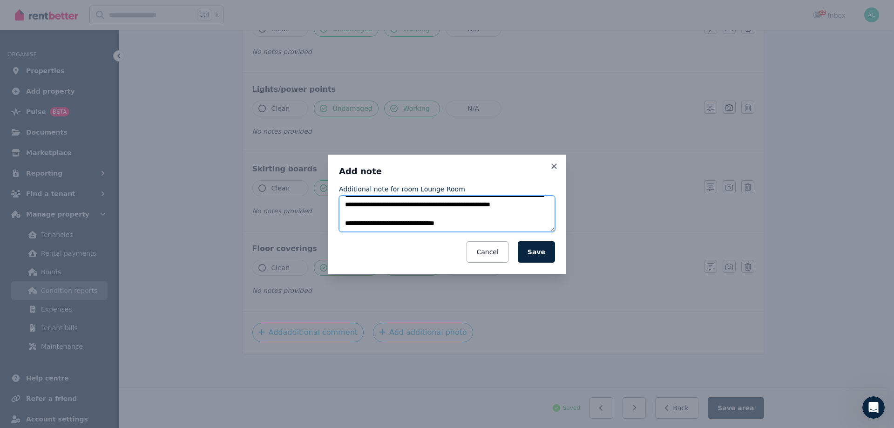
click at [364, 227] on textarea "**********" at bounding box center [447, 213] width 216 height 36
click at [413, 214] on textarea "**********" at bounding box center [447, 213] width 216 height 36
paste textarea "**********"
click at [345, 217] on textarea "**********" at bounding box center [447, 213] width 216 height 36
click at [397, 216] on textarea "**********" at bounding box center [447, 213] width 216 height 36
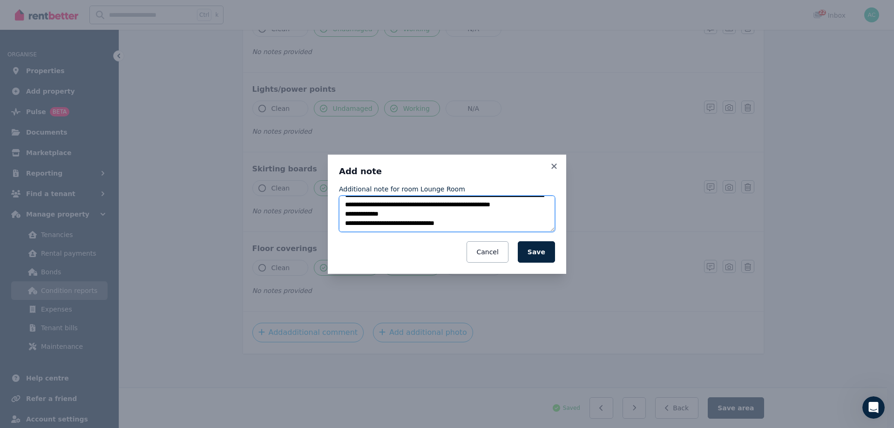
drag, startPoint x: 371, startPoint y: 218, endPoint x: 327, endPoint y: 219, distance: 44.2
click at [327, 219] on div "**********" at bounding box center [447, 214] width 894 height 428
click at [350, 219] on textarea "**********" at bounding box center [447, 213] width 216 height 36
drag, startPoint x: 351, startPoint y: 219, endPoint x: 371, endPoint y: 218, distance: 20.0
click at [371, 218] on textarea "**********" at bounding box center [447, 213] width 216 height 36
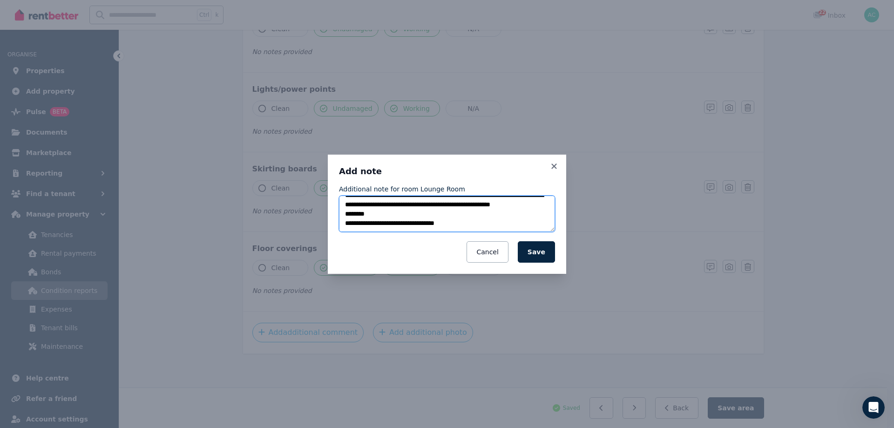
click at [402, 216] on textarea "**********" at bounding box center [447, 213] width 216 height 36
drag, startPoint x: 504, startPoint y: 220, endPoint x: 483, endPoint y: 219, distance: 20.5
click at [483, 219] on textarea "**********" at bounding box center [447, 213] width 216 height 36
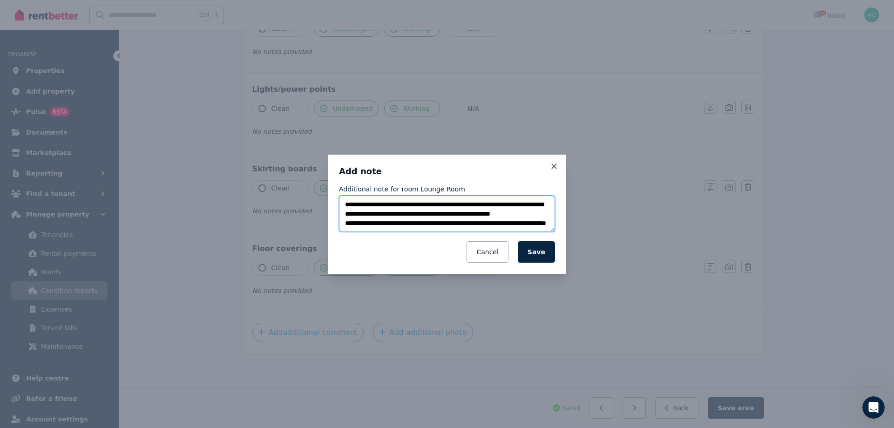
click at [462, 225] on textarea "**********" at bounding box center [447, 213] width 216 height 36
click at [421, 229] on textarea "**********" at bounding box center [447, 213] width 216 height 36
click at [389, 227] on textarea "**********" at bounding box center [447, 213] width 216 height 36
drag, startPoint x: 509, startPoint y: 220, endPoint x: 467, endPoint y: 217, distance: 41.5
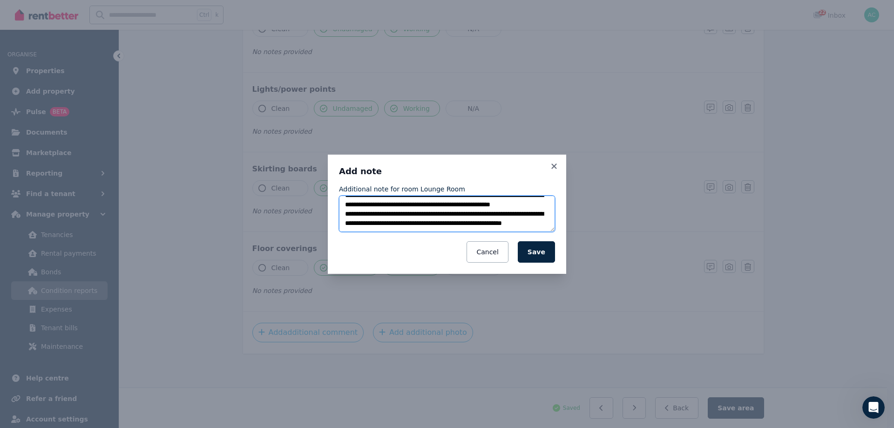
click at [467, 217] on textarea "**********" at bounding box center [447, 213] width 216 height 36
drag, startPoint x: 517, startPoint y: 216, endPoint x: 504, endPoint y: 217, distance: 13.1
click at [504, 217] on textarea "**********" at bounding box center [447, 213] width 216 height 36
drag, startPoint x: 468, startPoint y: 217, endPoint x: 504, endPoint y: 216, distance: 35.9
click at [504, 216] on textarea "**********" at bounding box center [447, 213] width 216 height 36
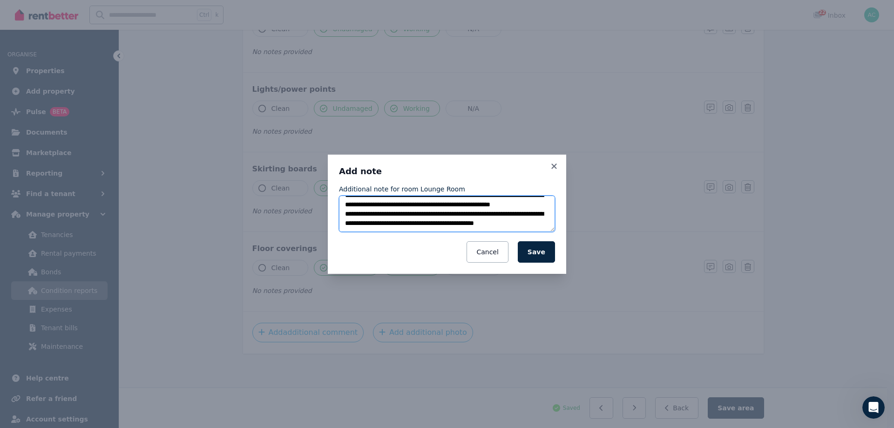
click at [480, 217] on textarea "**********" at bounding box center [447, 213] width 216 height 36
click at [483, 223] on textarea "**********" at bounding box center [447, 213] width 216 height 36
click at [368, 220] on textarea "**********" at bounding box center [447, 213] width 216 height 36
click at [367, 206] on textarea "**********" at bounding box center [447, 213] width 216 height 36
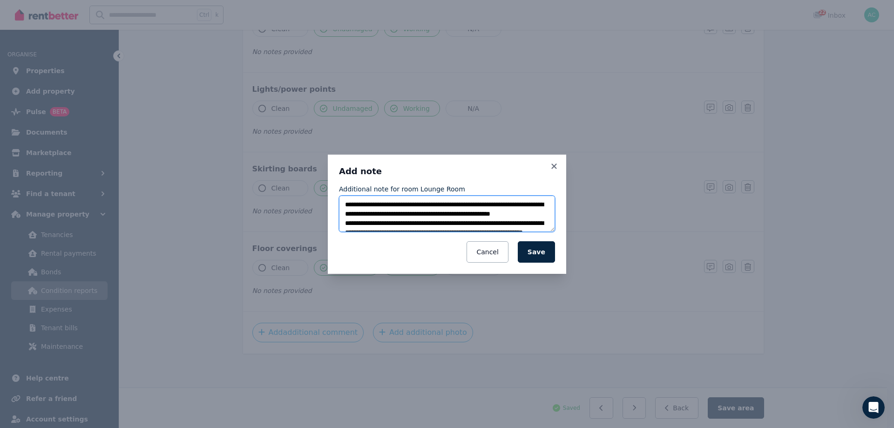
click at [411, 219] on textarea "**********" at bounding box center [447, 213] width 216 height 36
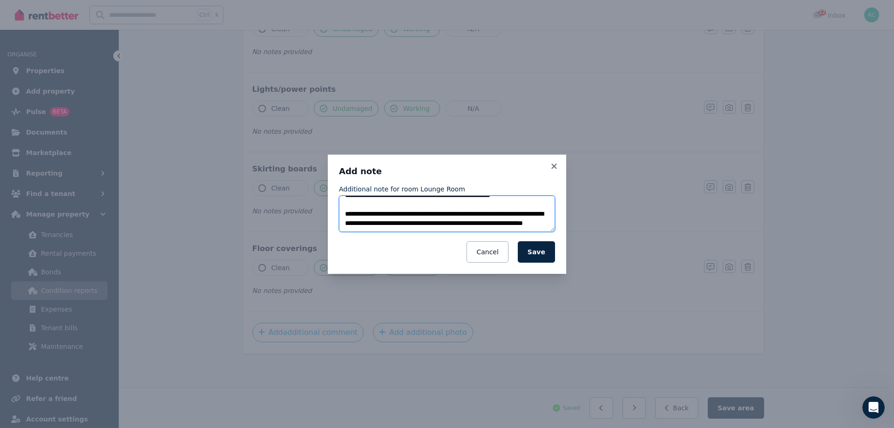
scroll to position [37, 0]
click at [487, 224] on textarea "**********" at bounding box center [447, 213] width 216 height 36
drag, startPoint x: 495, startPoint y: 226, endPoint x: 522, endPoint y: 231, distance: 27.4
click at [496, 226] on textarea "**********" at bounding box center [447, 213] width 216 height 36
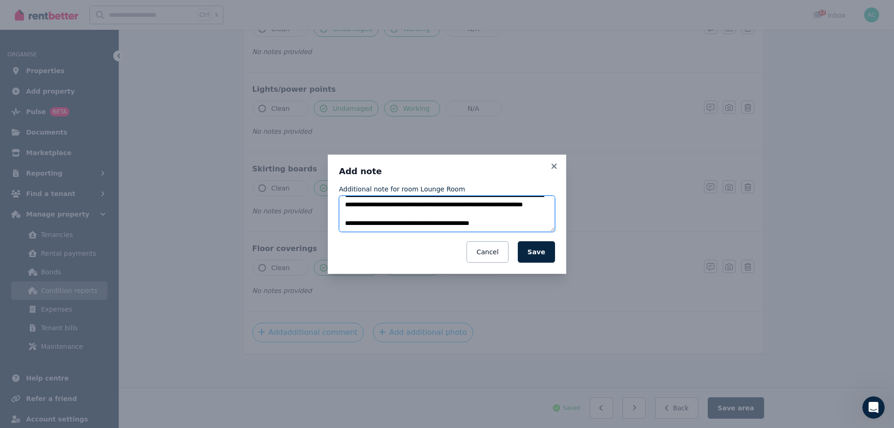
click at [483, 211] on textarea "**********" at bounding box center [447, 213] width 216 height 36
click at [345, 218] on textarea "**********" at bounding box center [447, 213] width 216 height 36
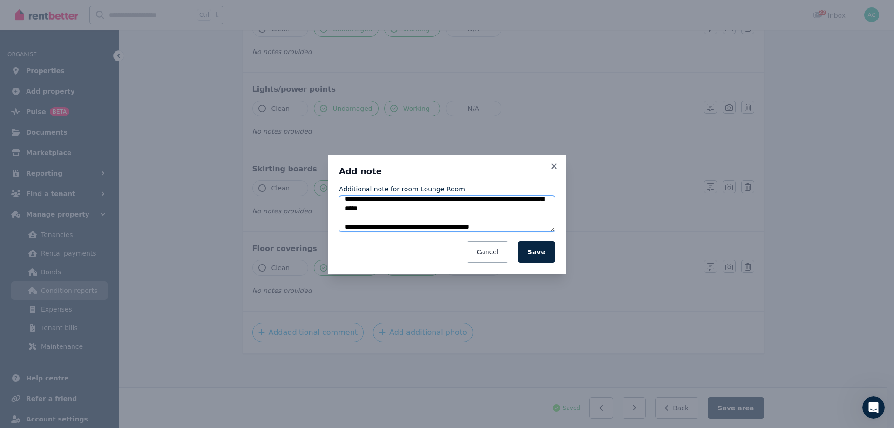
click at [478, 207] on textarea "**********" at bounding box center [447, 213] width 216 height 36
click at [536, 219] on textarea "**********" at bounding box center [447, 213] width 216 height 36
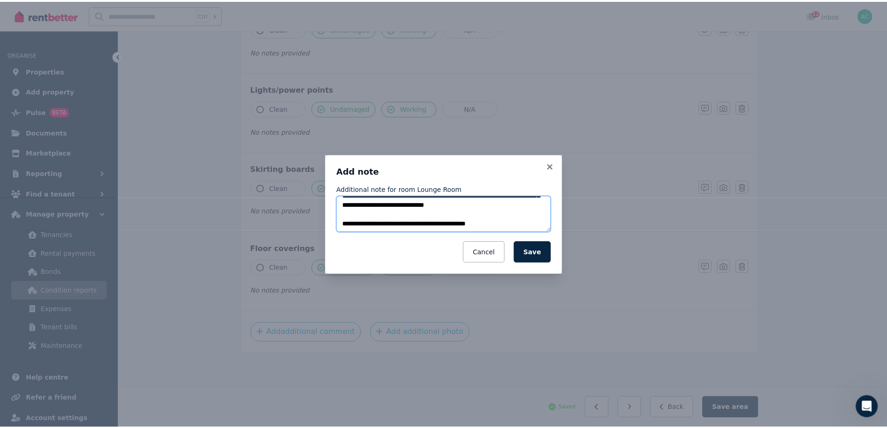
scroll to position [74, 0]
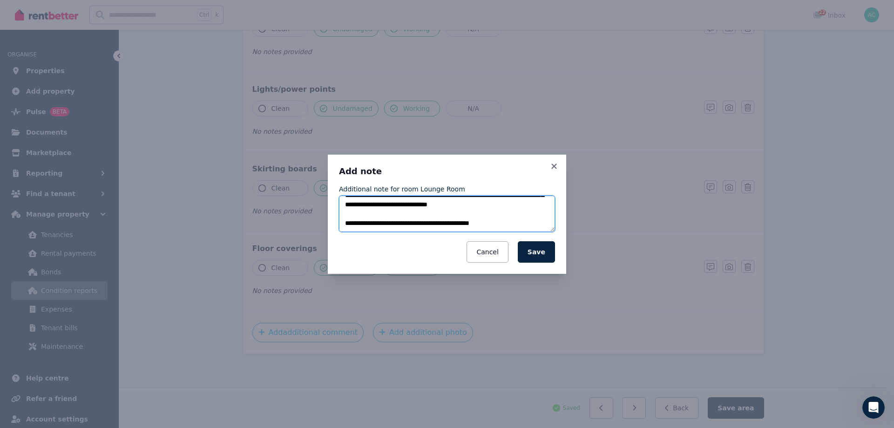
click at [419, 205] on textarea "**********" at bounding box center [447, 213] width 216 height 36
click at [493, 223] on textarea "**********" at bounding box center [447, 213] width 216 height 36
type textarea "**********"
click at [534, 256] on button "Save" at bounding box center [536, 251] width 37 height 21
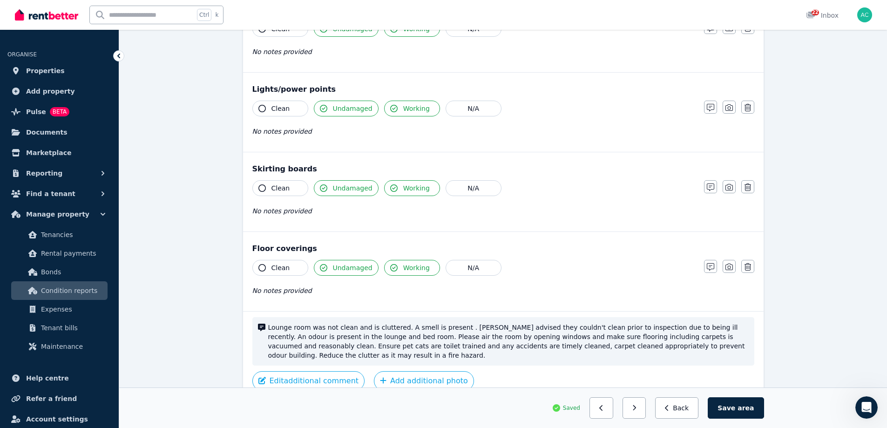
click at [732, 332] on span "Lounge room was not clean and is cluttered. A smell is present . [PERSON_NAME] …" at bounding box center [508, 341] width 480 height 37
click at [312, 374] on button "Edit additional comment" at bounding box center [308, 381] width 113 height 20
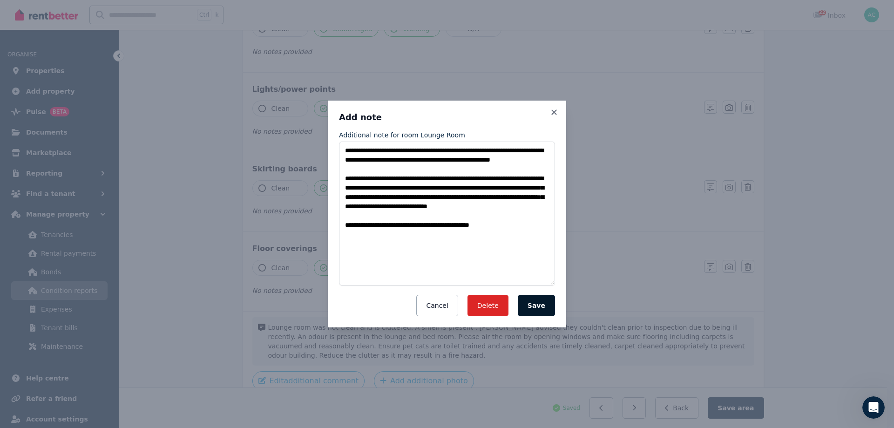
drag, startPoint x: 553, startPoint y: 230, endPoint x: 535, endPoint y: 311, distance: 82.6
click at [543, 337] on div "**********" at bounding box center [447, 214] width 894 height 428
click at [549, 161] on textarea "**********" at bounding box center [447, 213] width 216 height 143
click at [346, 189] on textarea "**********" at bounding box center [447, 213] width 216 height 143
drag, startPoint x: 380, startPoint y: 169, endPoint x: 385, endPoint y: 167, distance: 5.6
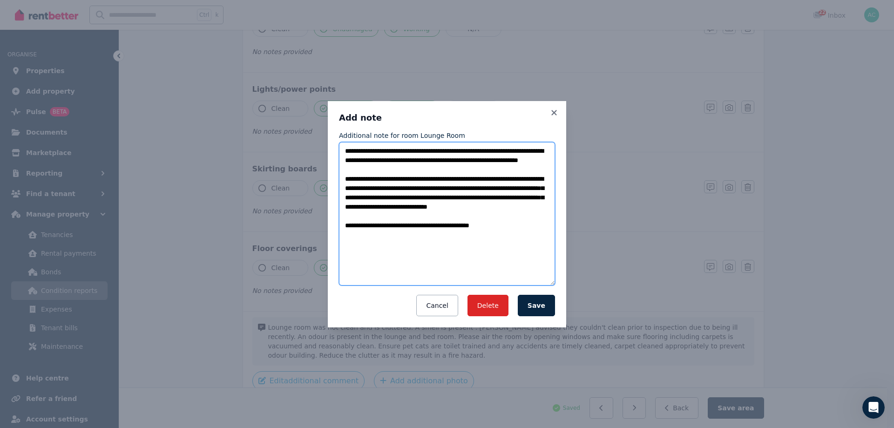
click at [380, 169] on textarea "**********" at bounding box center [447, 213] width 216 height 143
click at [343, 243] on textarea "**********" at bounding box center [447, 213] width 216 height 143
click at [407, 262] on textarea "**********" at bounding box center [447, 213] width 216 height 143
click at [356, 245] on textarea "**********" at bounding box center [447, 213] width 216 height 143
click at [358, 244] on textarea "**********" at bounding box center [447, 213] width 216 height 143
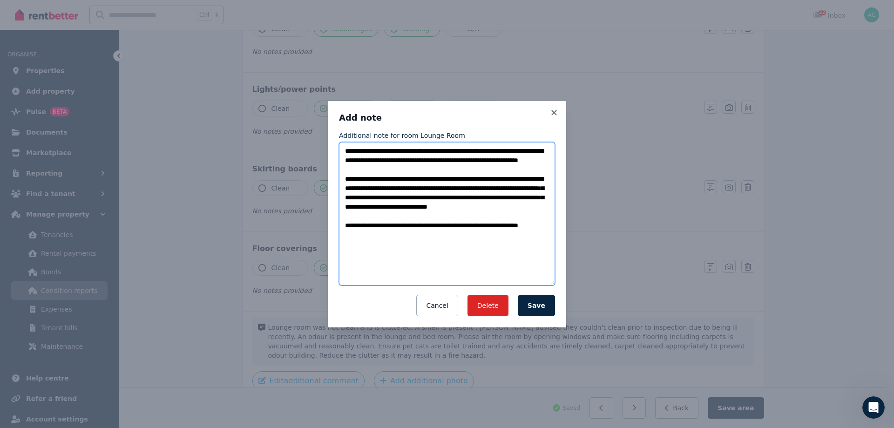
click at [402, 238] on textarea "**********" at bounding box center [447, 213] width 216 height 143
click at [440, 224] on textarea "**********" at bounding box center [447, 213] width 216 height 143
click at [397, 168] on textarea "**********" at bounding box center [447, 213] width 216 height 143
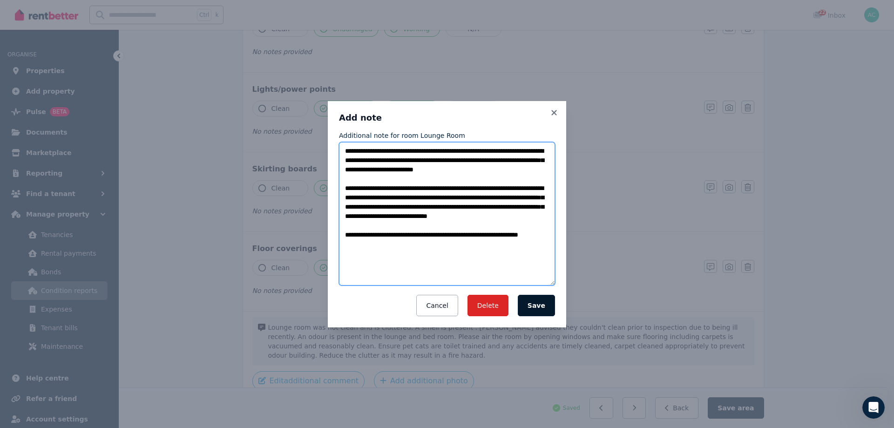
type textarea "**********"
click at [544, 309] on button "Save" at bounding box center [536, 305] width 37 height 21
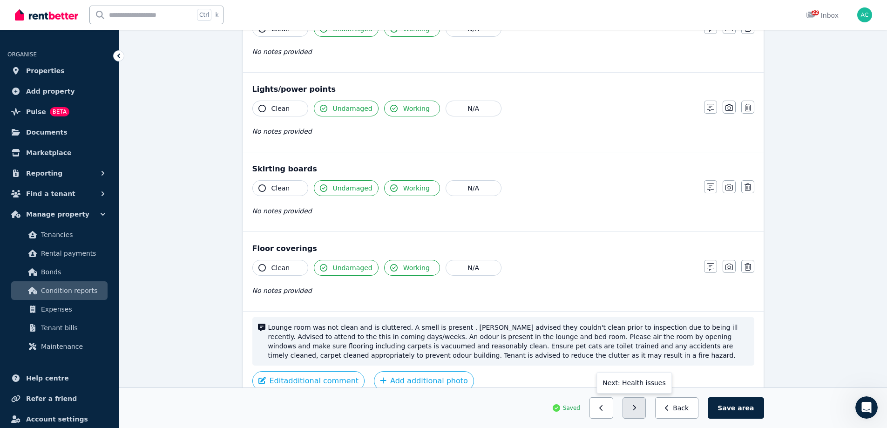
click at [636, 408] on icon "button" at bounding box center [634, 407] width 4 height 7
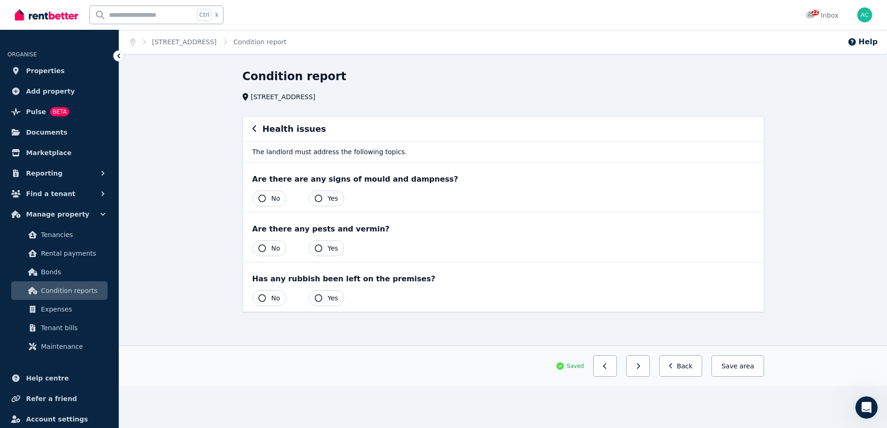
scroll to position [0, 0]
click at [273, 199] on button "No" at bounding box center [273, 198] width 34 height 16
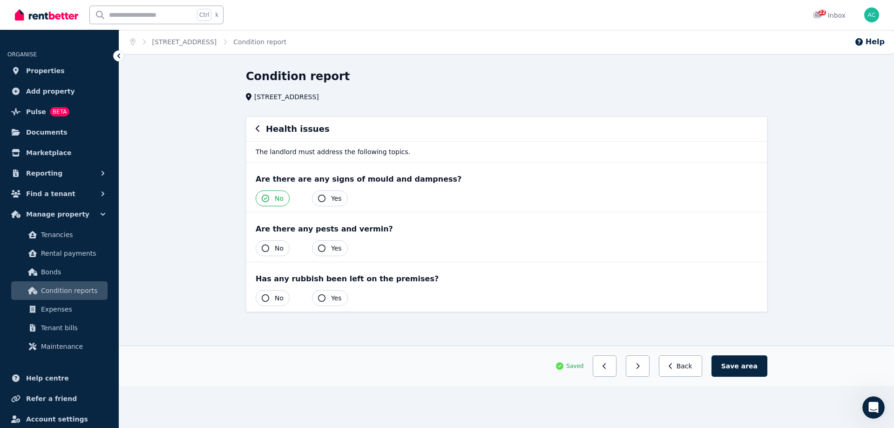
click at [273, 247] on button "No" at bounding box center [273, 248] width 34 height 16
click at [328, 299] on button "Yes" at bounding box center [330, 298] width 36 height 16
click at [278, 300] on span "No" at bounding box center [279, 297] width 9 height 9
click at [649, 367] on button "button" at bounding box center [638, 365] width 24 height 21
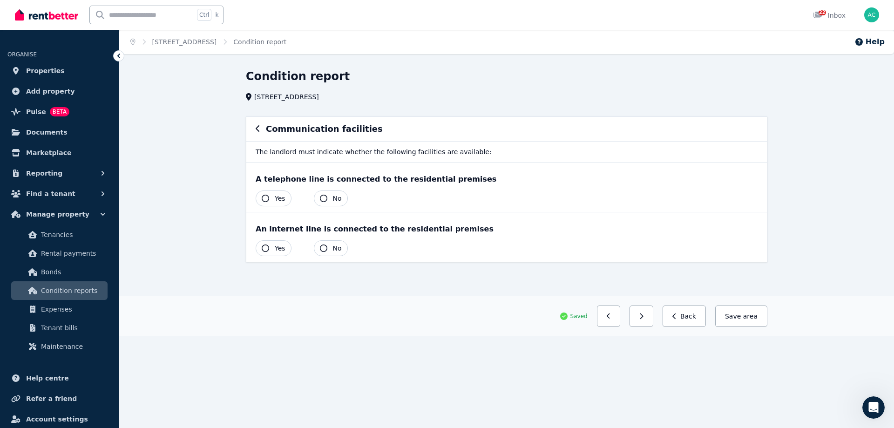
click at [267, 196] on icon "button" at bounding box center [265, 198] width 7 height 7
click at [271, 247] on button "Yes" at bounding box center [274, 248] width 36 height 16
click at [640, 319] on icon "button" at bounding box center [637, 316] width 4 height 7
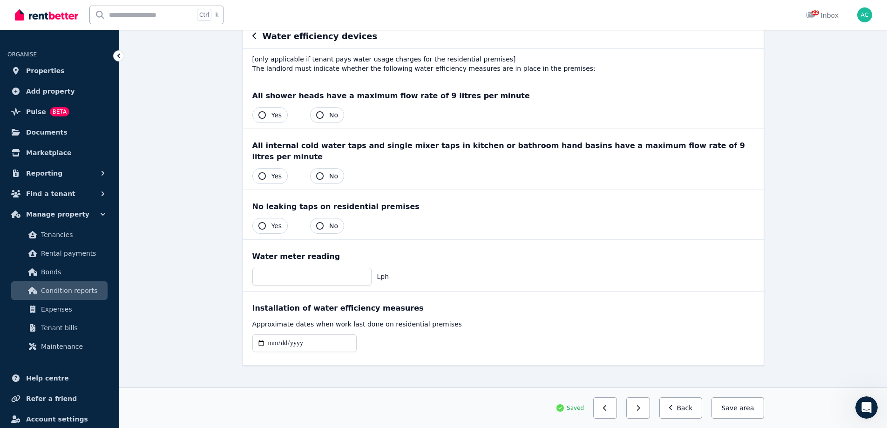
scroll to position [93, 0]
click at [650, 409] on button "button" at bounding box center [638, 407] width 24 height 21
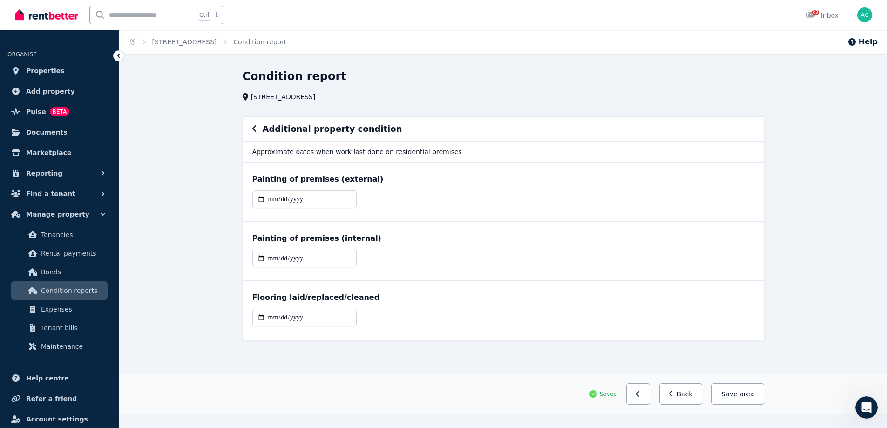
scroll to position [0, 0]
click at [752, 394] on span "area" at bounding box center [750, 393] width 14 height 9
click at [258, 128] on icon "button" at bounding box center [258, 128] width 5 height 7
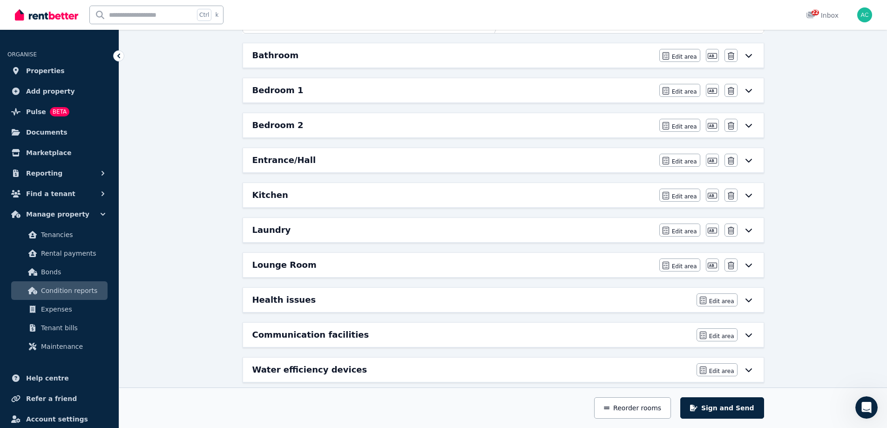
scroll to position [167, 0]
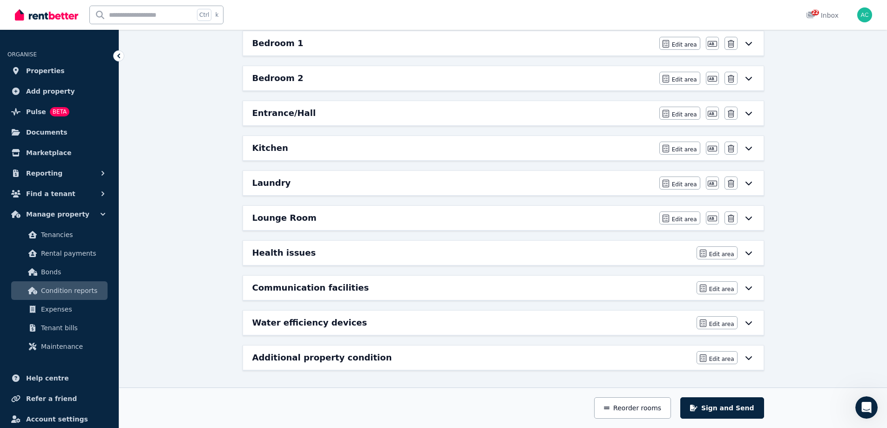
click at [376, 359] on div "Additional property condition" at bounding box center [471, 357] width 438 height 13
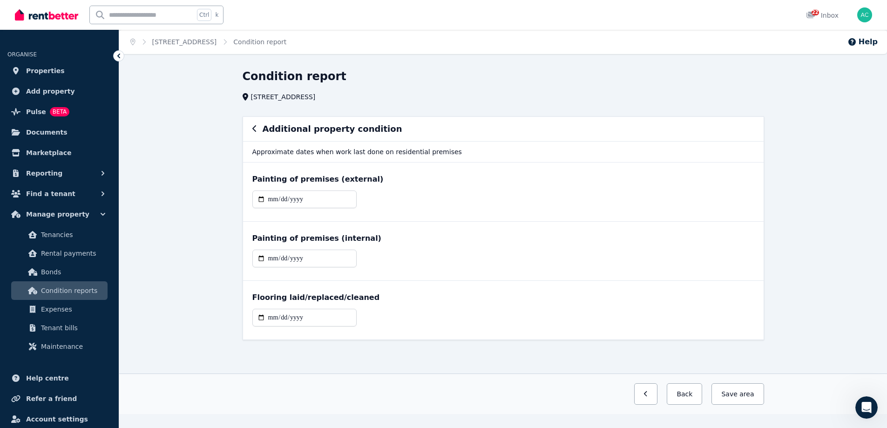
scroll to position [0, 0]
click at [261, 128] on div "Additional property condition" at bounding box center [507, 128] width 502 height 13
click at [258, 128] on icon "button" at bounding box center [258, 128] width 5 height 7
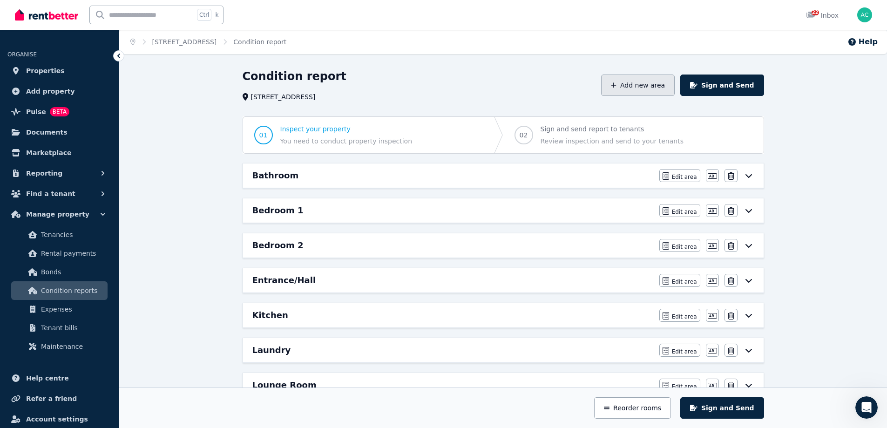
click at [665, 87] on button "Add new area" at bounding box center [638, 84] width 74 height 21
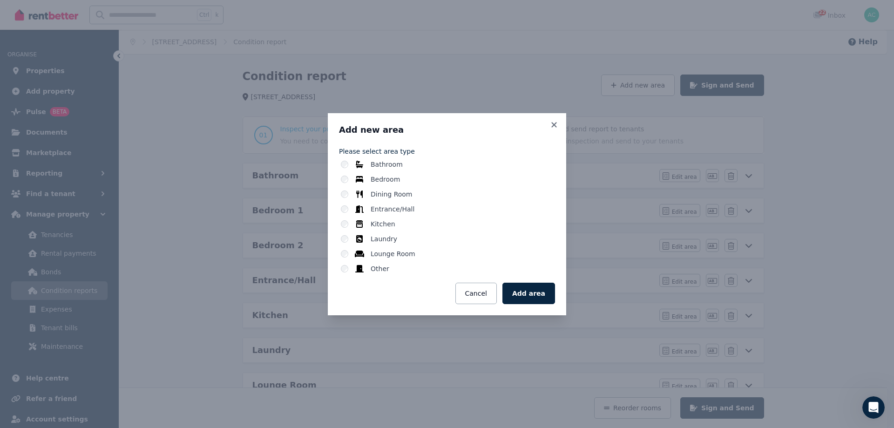
click at [373, 270] on label "Other" at bounding box center [379, 268] width 19 height 9
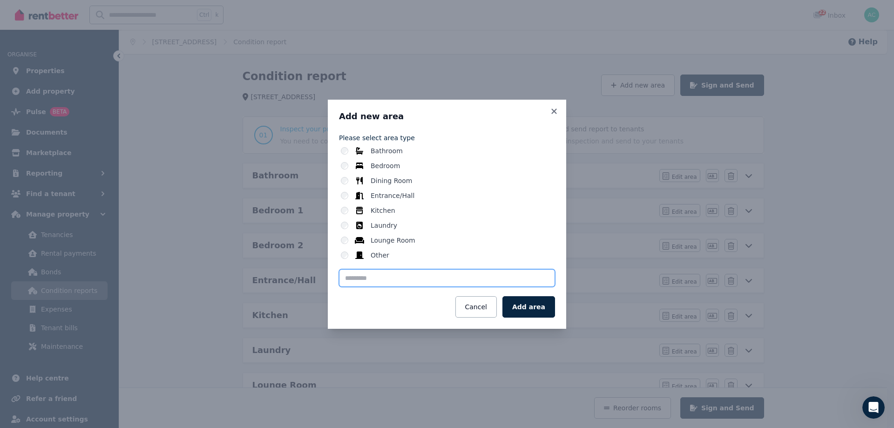
click at [434, 281] on input "text" at bounding box center [447, 278] width 216 height 18
type input "*******"
click at [537, 310] on button "Add area" at bounding box center [528, 306] width 53 height 21
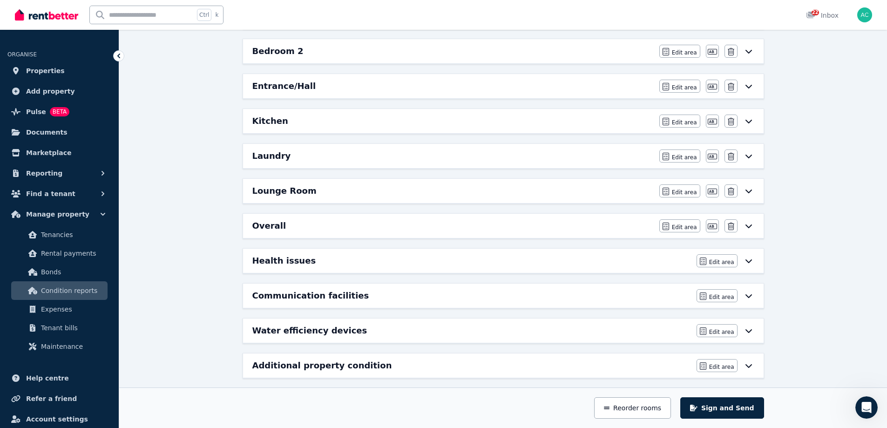
scroll to position [202, 0]
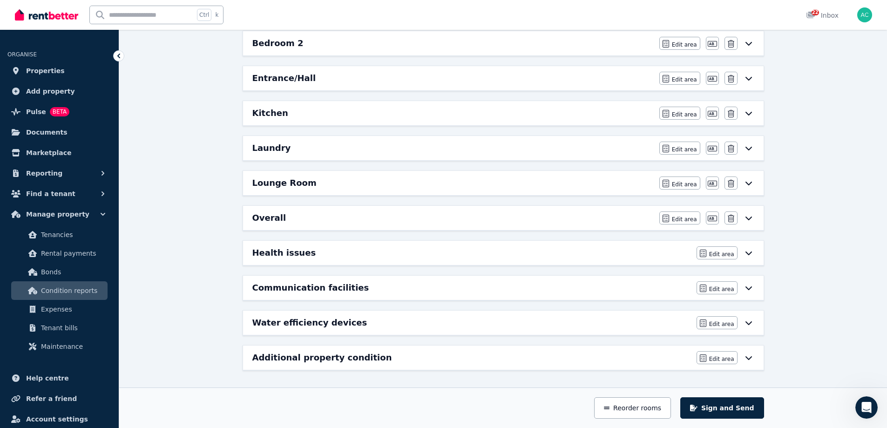
click at [309, 217] on div "Overall" at bounding box center [452, 217] width 401 height 13
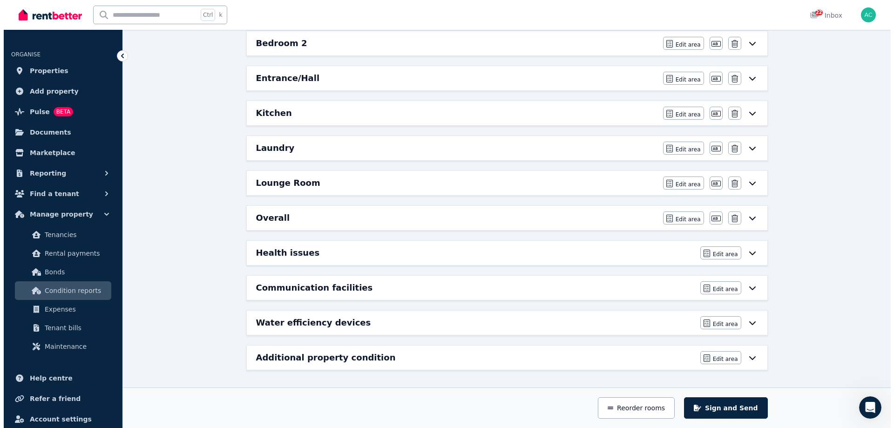
scroll to position [0, 0]
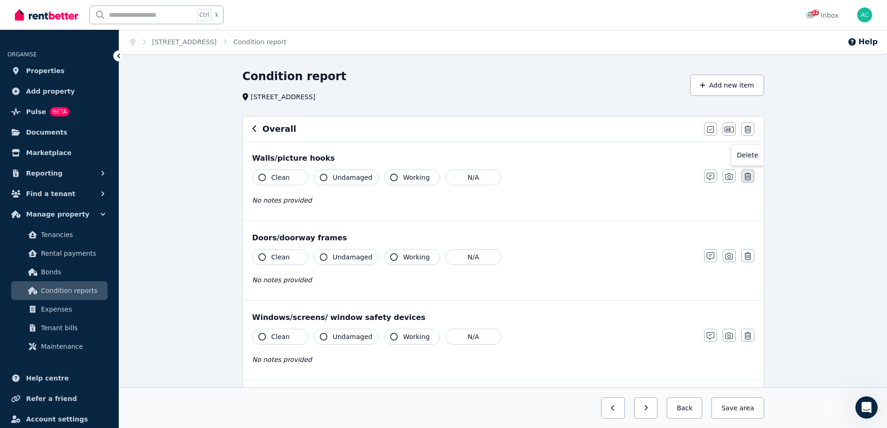
click at [751, 177] on button "button" at bounding box center [747, 175] width 13 height 13
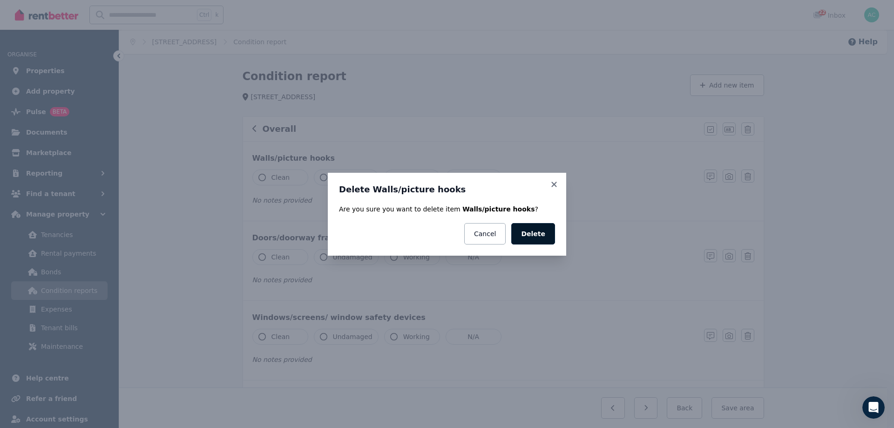
click at [539, 233] on button "Delete" at bounding box center [533, 233] width 44 height 21
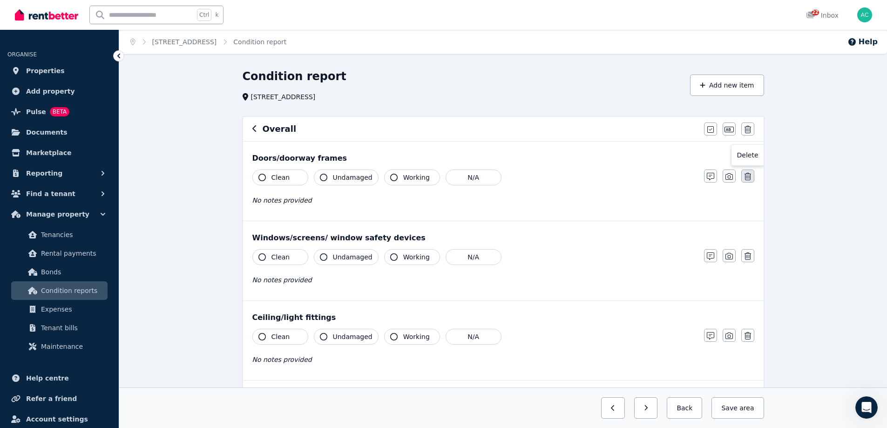
click at [749, 178] on icon "button" at bounding box center [747, 176] width 7 height 7
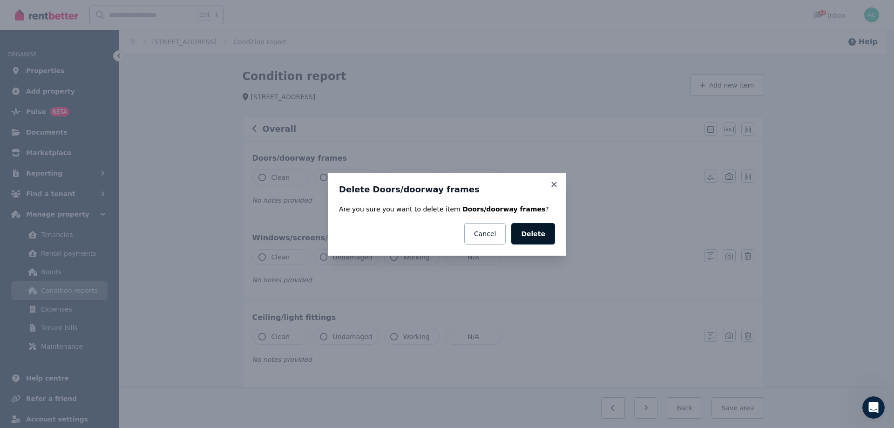
click at [539, 236] on button "Delete" at bounding box center [533, 233] width 44 height 21
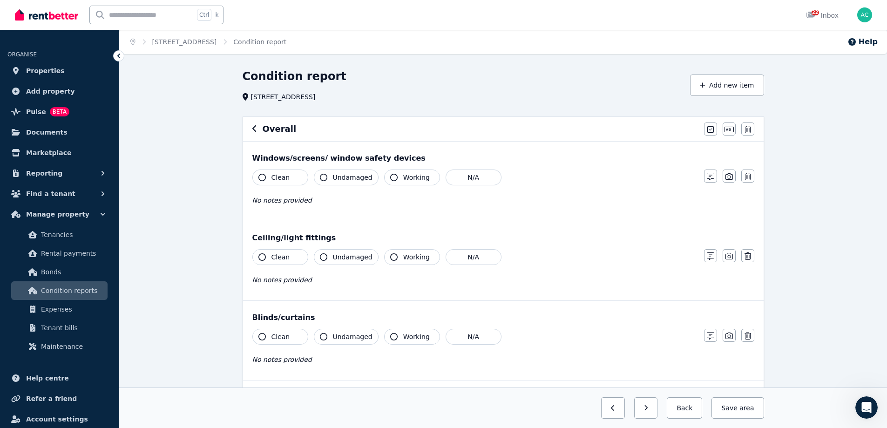
click at [748, 176] on icon "button" at bounding box center [747, 176] width 7 height 7
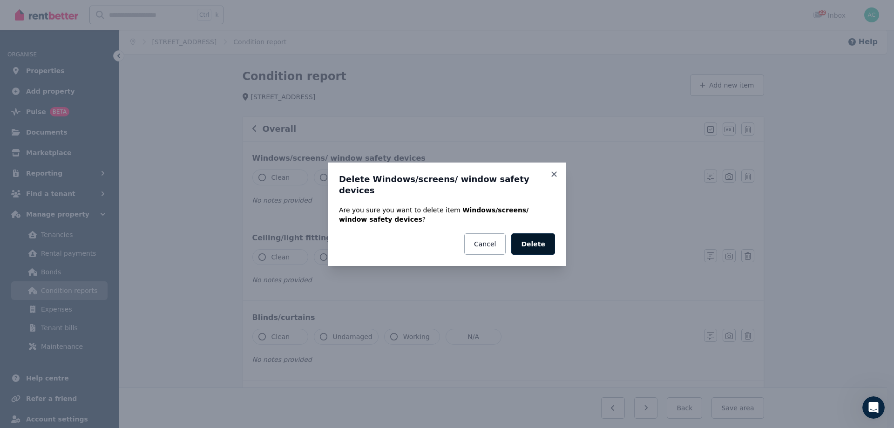
click at [521, 239] on button "Delete" at bounding box center [533, 243] width 44 height 21
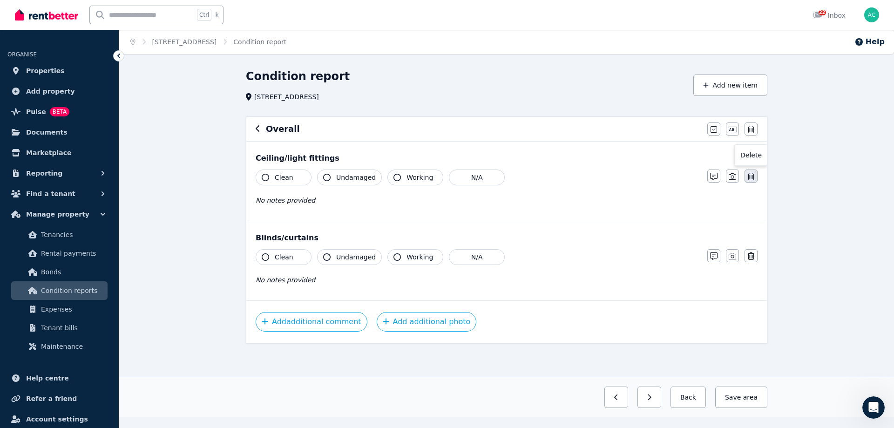
click at [748, 176] on icon "button" at bounding box center [751, 176] width 7 height 7
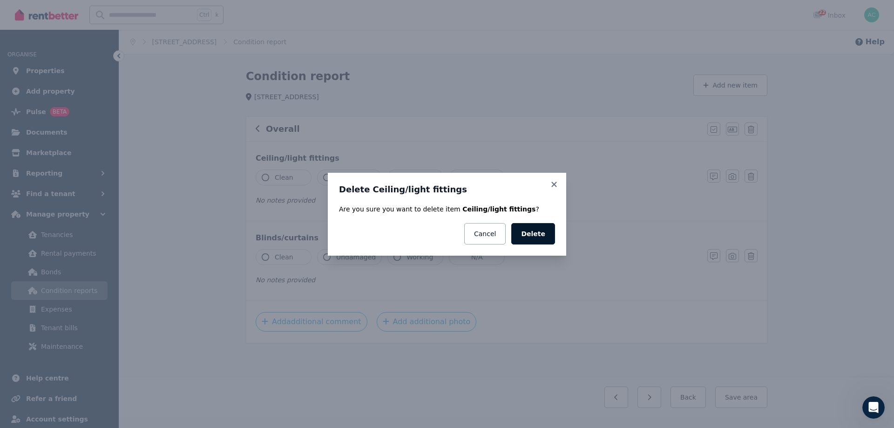
click at [546, 235] on button "Delete" at bounding box center [533, 233] width 44 height 21
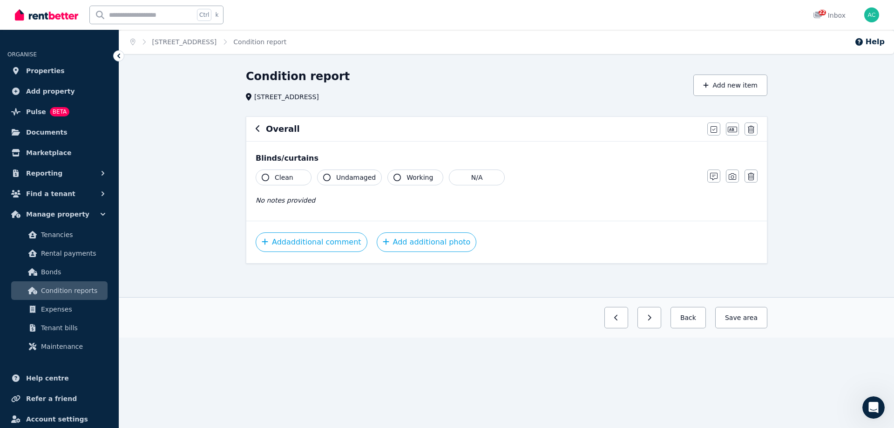
click at [751, 176] on icon "button" at bounding box center [751, 176] width 7 height 7
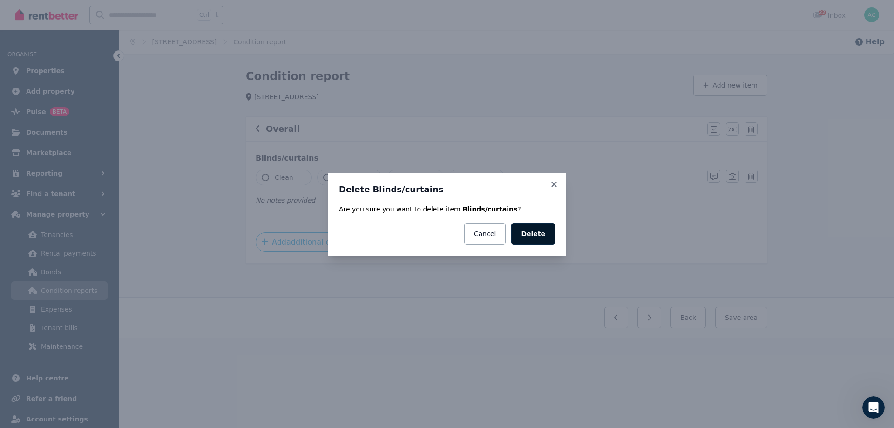
click at [537, 231] on button "Delete" at bounding box center [533, 233] width 44 height 21
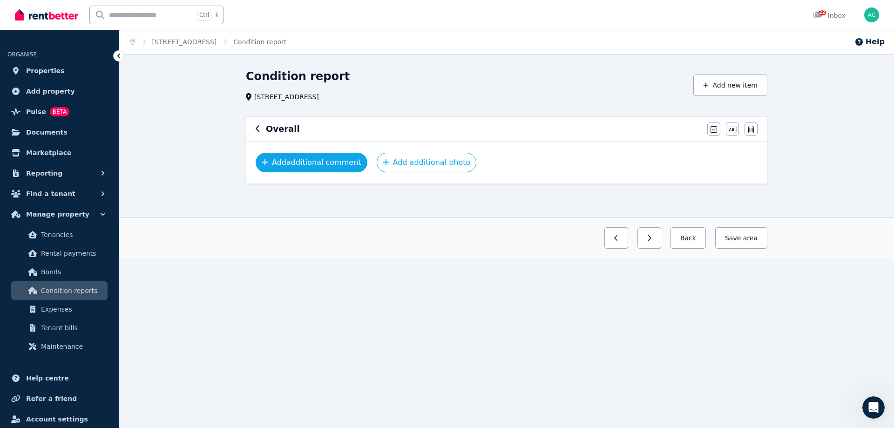
click at [325, 164] on button "Add additional comment" at bounding box center [312, 163] width 112 height 20
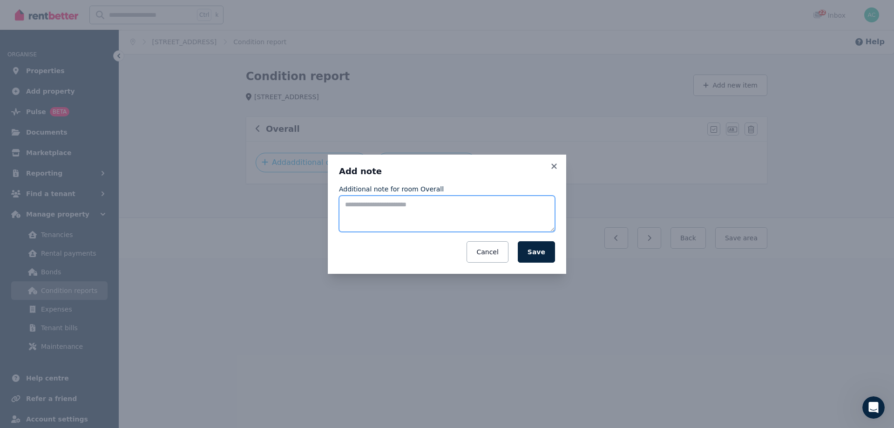
click at [380, 210] on textarea "Additional note for room Overall" at bounding box center [447, 213] width 216 height 36
paste textarea "**********"
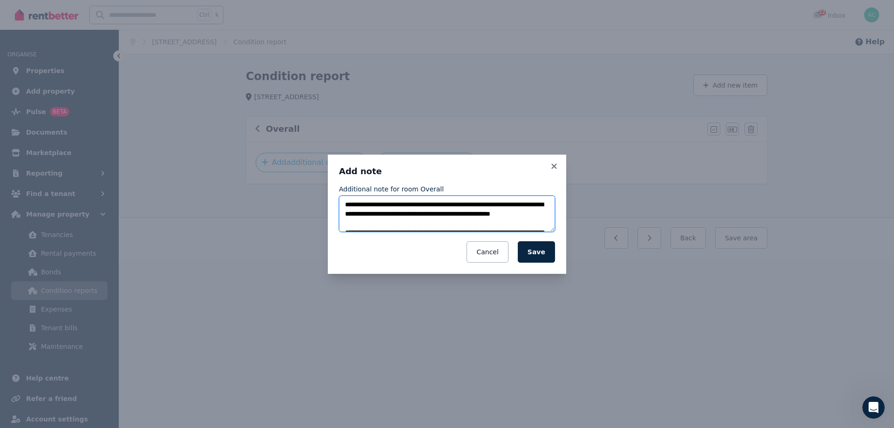
drag, startPoint x: 475, startPoint y: 203, endPoint x: 526, endPoint y: 204, distance: 51.2
click at [526, 204] on textarea "**********" at bounding box center [447, 213] width 216 height 36
click at [368, 205] on textarea "**********" at bounding box center [447, 213] width 216 height 36
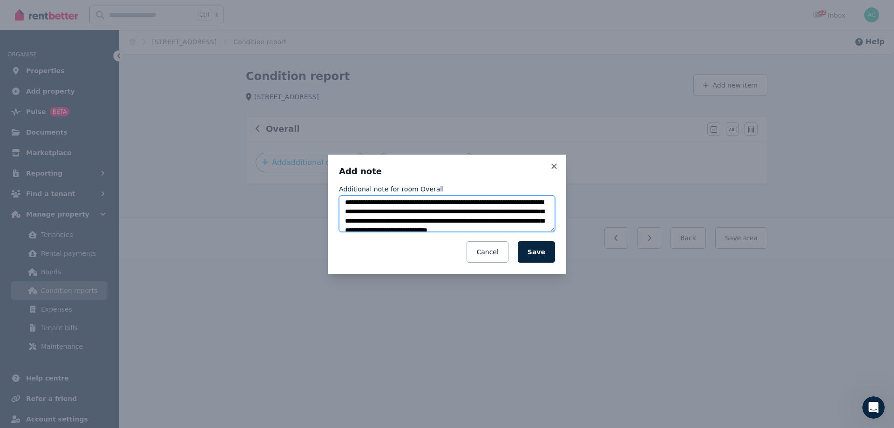
click at [419, 227] on textarea "**********" at bounding box center [447, 213] width 216 height 36
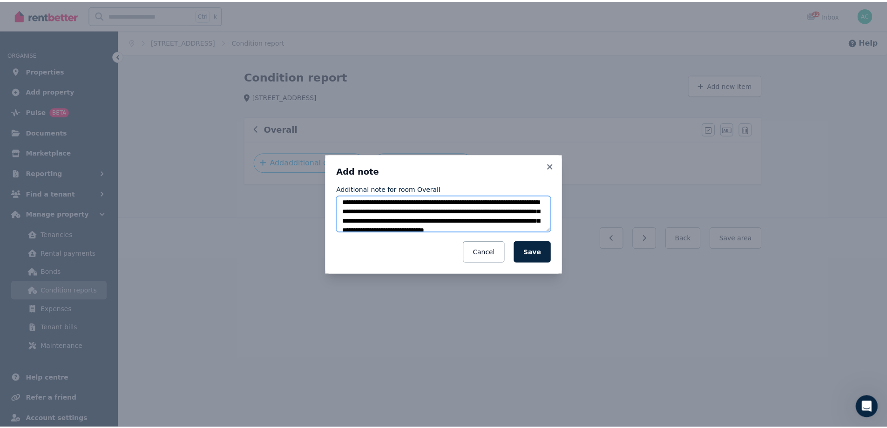
scroll to position [0, 0]
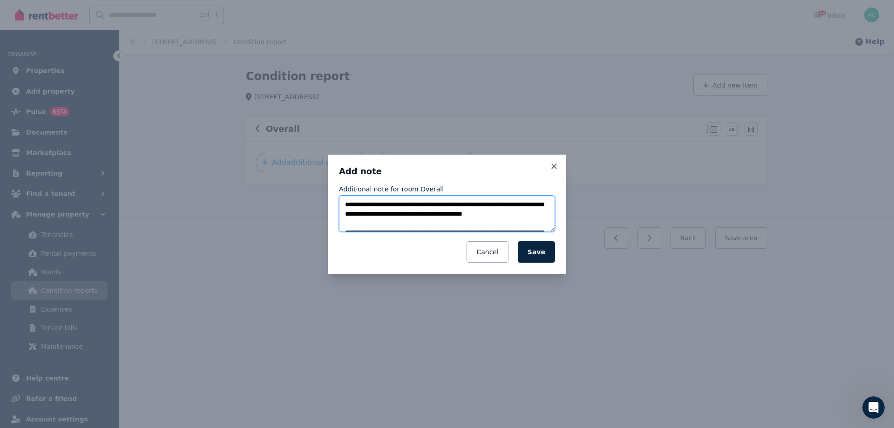
click at [434, 222] on textarea "**********" at bounding box center [447, 213] width 216 height 36
type textarea "**********"
click at [541, 255] on button "Save" at bounding box center [536, 251] width 37 height 21
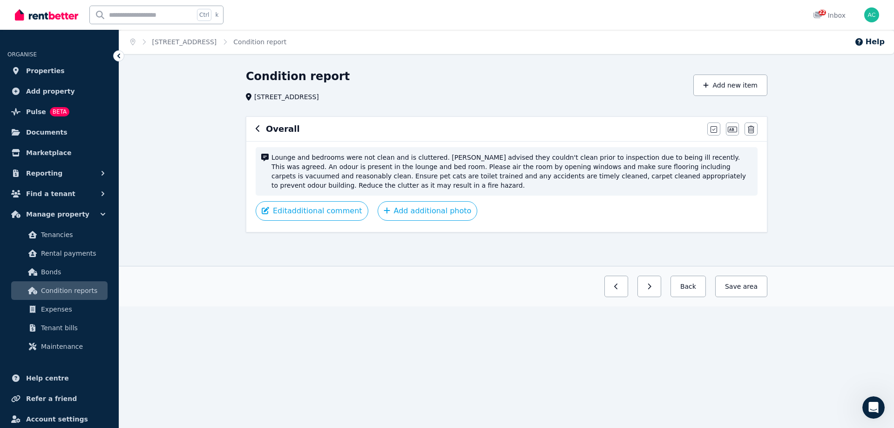
click at [256, 130] on icon "button" at bounding box center [258, 128] width 4 height 7
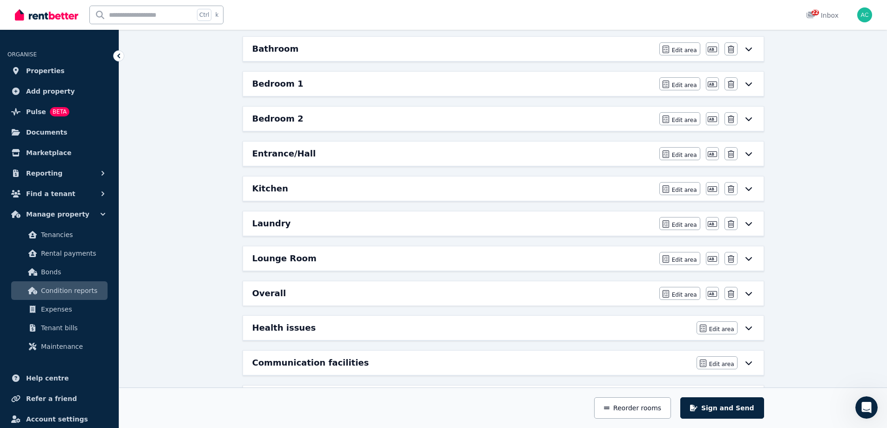
scroll to position [140, 0]
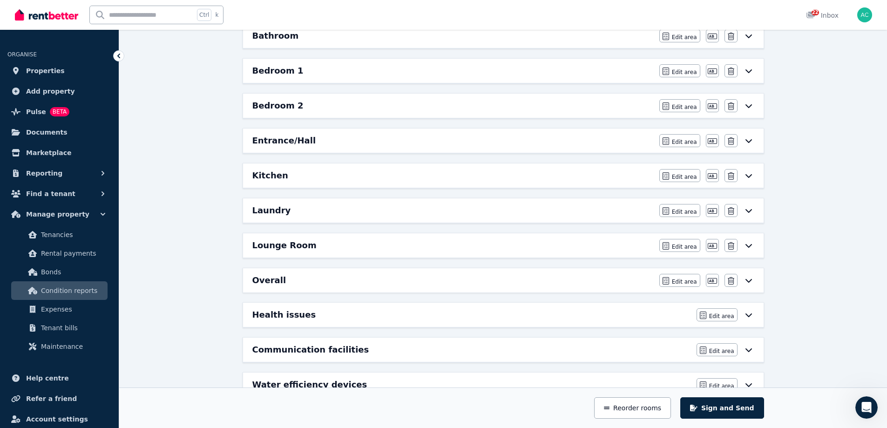
click at [339, 254] on div "Lounge Room Edit area Edit area Edit name [GEOGRAPHIC_DATA]" at bounding box center [503, 245] width 520 height 24
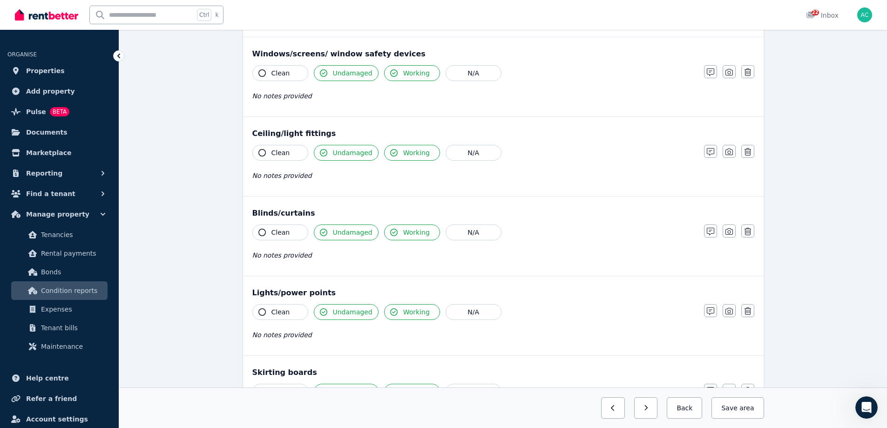
scroll to position [515, 0]
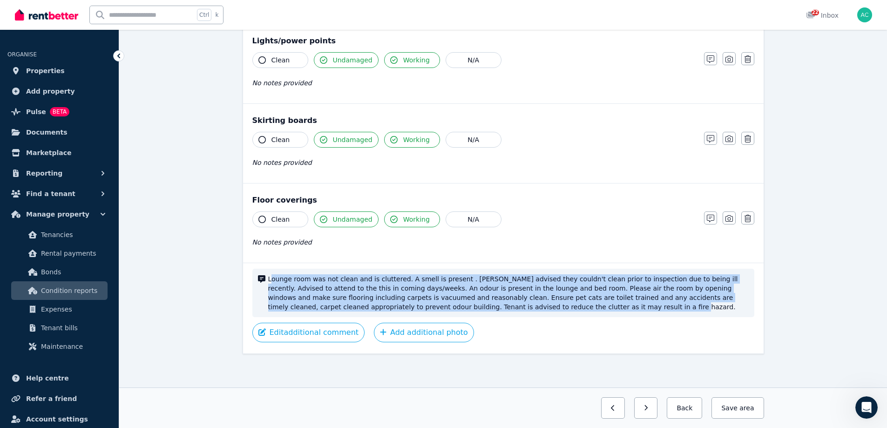
drag, startPoint x: 269, startPoint y: 281, endPoint x: 497, endPoint y: 308, distance: 228.7
click at [497, 308] on span "Lounge room was not clean and is cluttered. A smell is present . [PERSON_NAME] …" at bounding box center [508, 292] width 480 height 37
copy span "ounge room was not clean and is cluttered. A smell is present . [PERSON_NAME] a…"
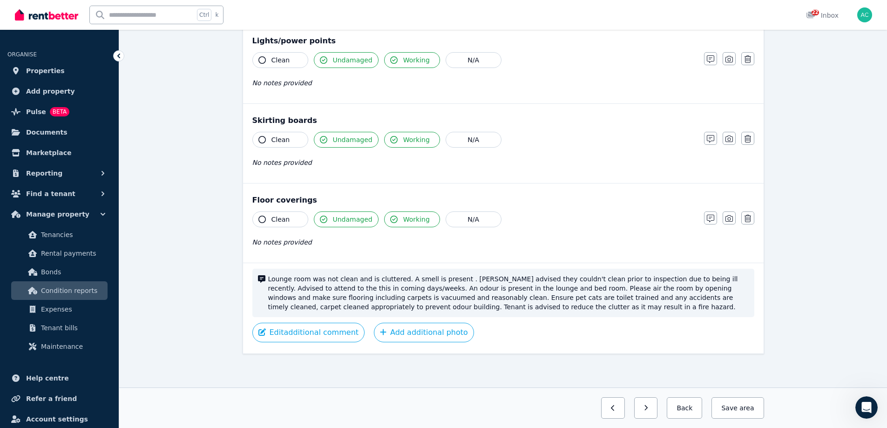
click at [647, 409] on icon "button" at bounding box center [645, 408] width 3 height 6
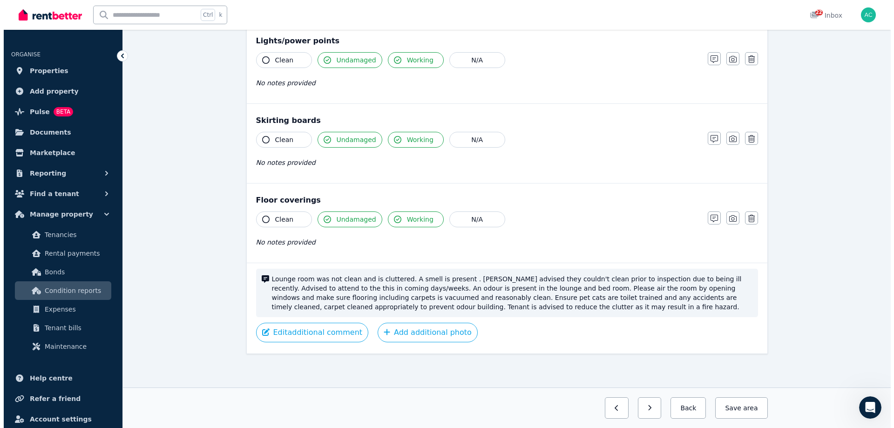
scroll to position [0, 0]
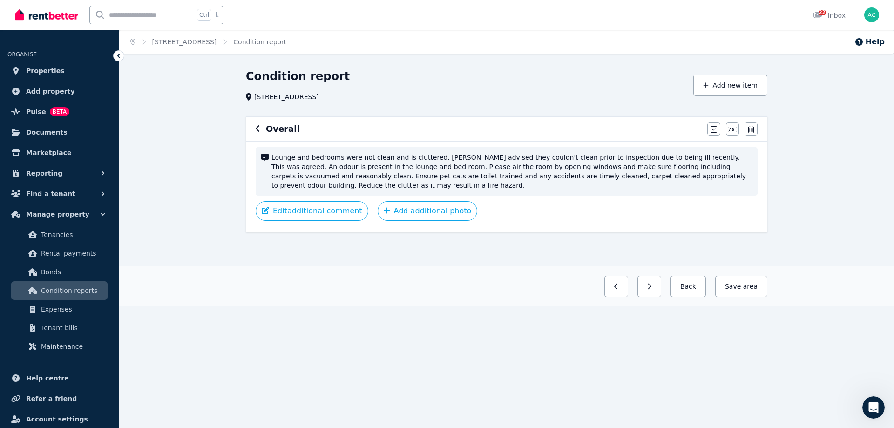
drag, startPoint x: 671, startPoint y: 176, endPoint x: 697, endPoint y: 157, distance: 31.9
click at [672, 176] on span "Lounge and bedrooms were not clean and is cluttered. [PERSON_NAME] advised they…" at bounding box center [511, 171] width 480 height 37
click at [713, 130] on icon "button" at bounding box center [713, 129] width 7 height 7
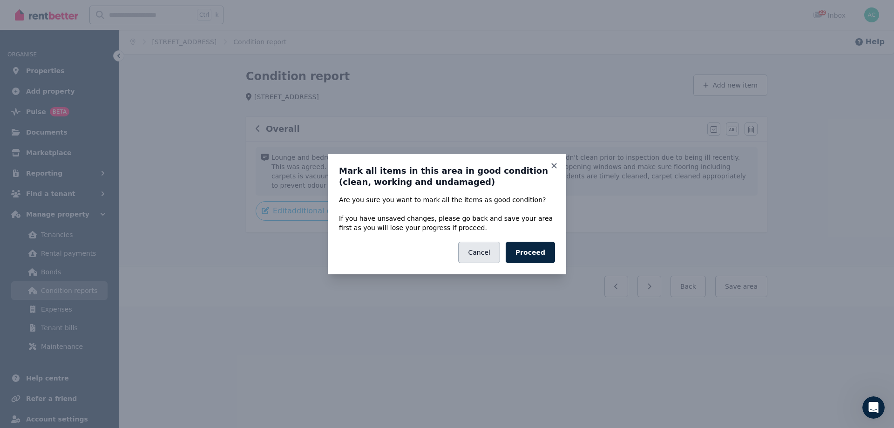
click at [490, 255] on button "Cancel" at bounding box center [478, 252] width 41 height 21
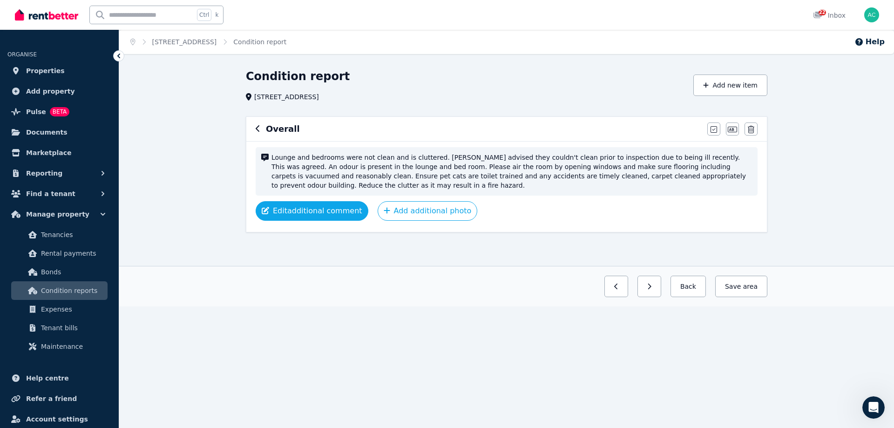
click at [296, 201] on button "Edit additional comment" at bounding box center [312, 211] width 113 height 20
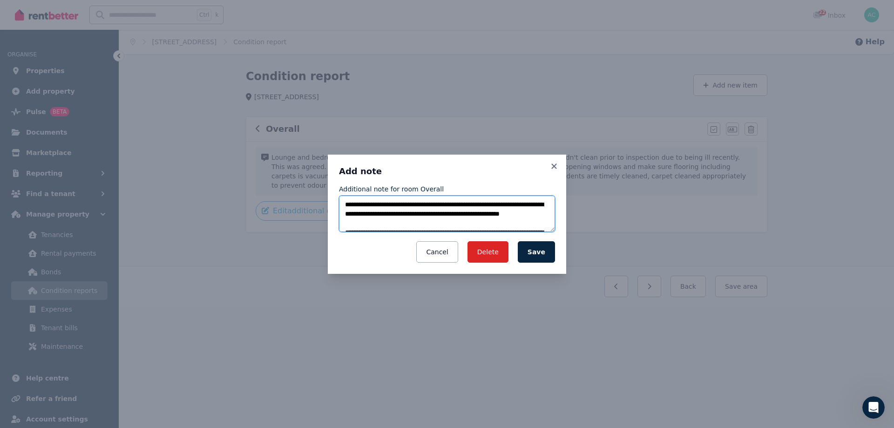
click at [417, 211] on textarea "**********" at bounding box center [447, 213] width 216 height 36
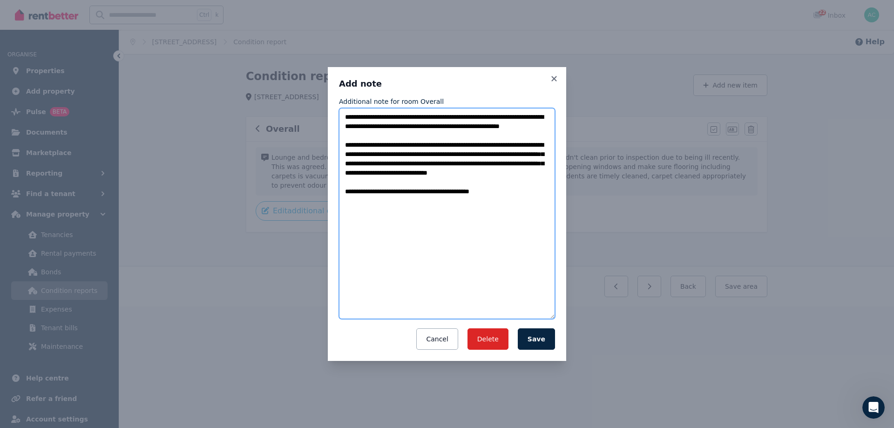
drag, startPoint x: 552, startPoint y: 230, endPoint x: 590, endPoint y: 404, distance: 177.7
click at [590, 408] on div "**********" at bounding box center [447, 214] width 894 height 428
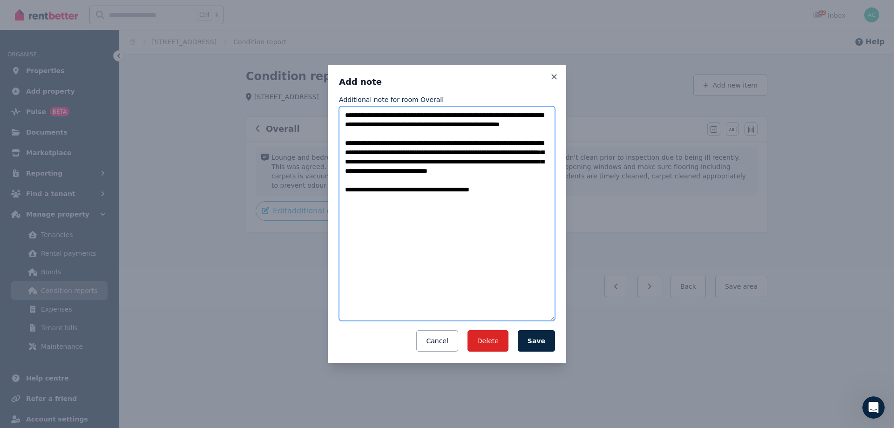
click at [489, 251] on textarea "**********" at bounding box center [447, 213] width 216 height 215
paste textarea "**********"
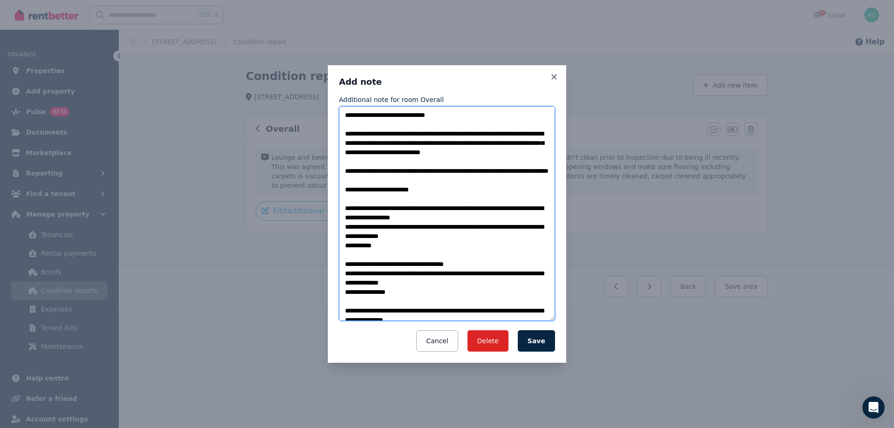
drag, startPoint x: 461, startPoint y: 111, endPoint x: 309, endPoint y: 114, distance: 152.2
click at [309, 114] on div "**********" at bounding box center [447, 214] width 894 height 428
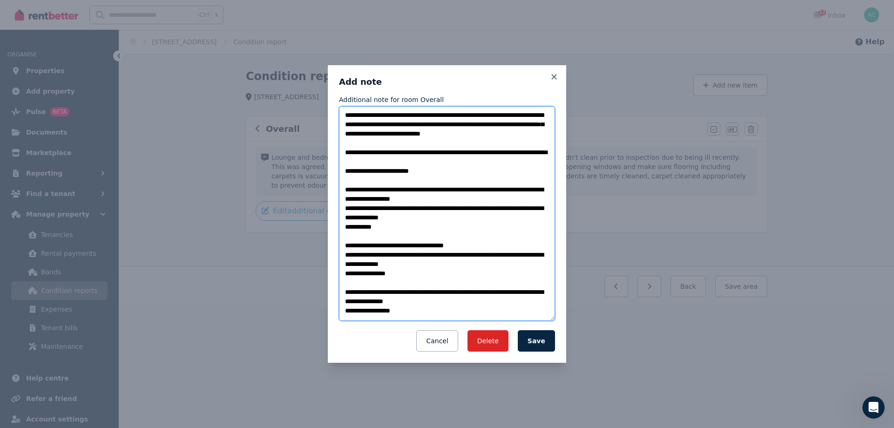
drag, startPoint x: 394, startPoint y: 113, endPoint x: 378, endPoint y: 114, distance: 15.8
click at [378, 114] on textarea "**********" at bounding box center [447, 213] width 216 height 215
click at [407, 116] on textarea "**********" at bounding box center [447, 213] width 216 height 215
drag, startPoint x: 366, startPoint y: 134, endPoint x: 334, endPoint y: 135, distance: 32.6
click at [334, 135] on div "**********" at bounding box center [447, 213] width 238 height 297
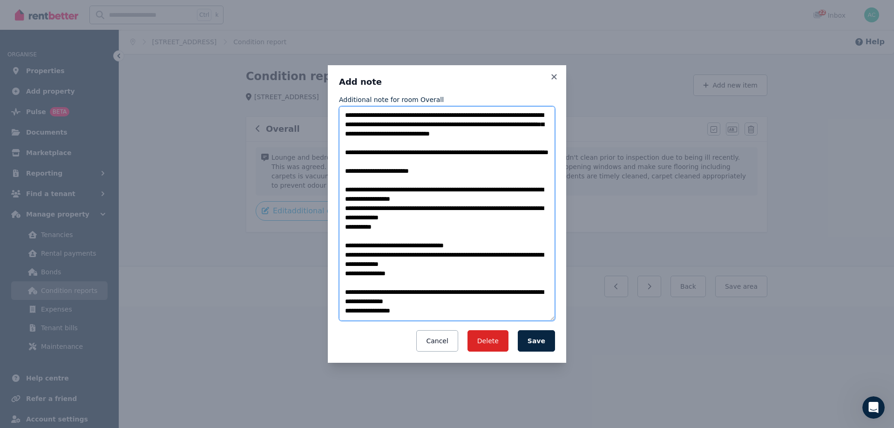
click at [384, 144] on textarea "**********" at bounding box center [447, 213] width 216 height 215
click at [411, 174] on textarea "**********" at bounding box center [447, 213] width 216 height 215
drag, startPoint x: 396, startPoint y: 191, endPoint x: 357, endPoint y: 195, distance: 39.4
click at [357, 195] on textarea "**********" at bounding box center [447, 213] width 216 height 215
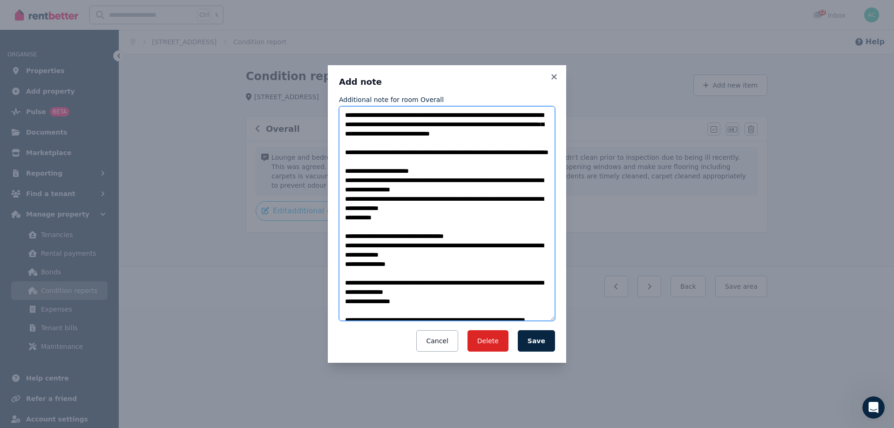
click at [348, 189] on textarea "**********" at bounding box center [447, 213] width 216 height 215
click at [346, 189] on textarea "**********" at bounding box center [447, 213] width 216 height 215
drag, startPoint x: 445, startPoint y: 186, endPoint x: 352, endPoint y: 190, distance: 92.2
click at [352, 190] on textarea "**********" at bounding box center [447, 213] width 216 height 215
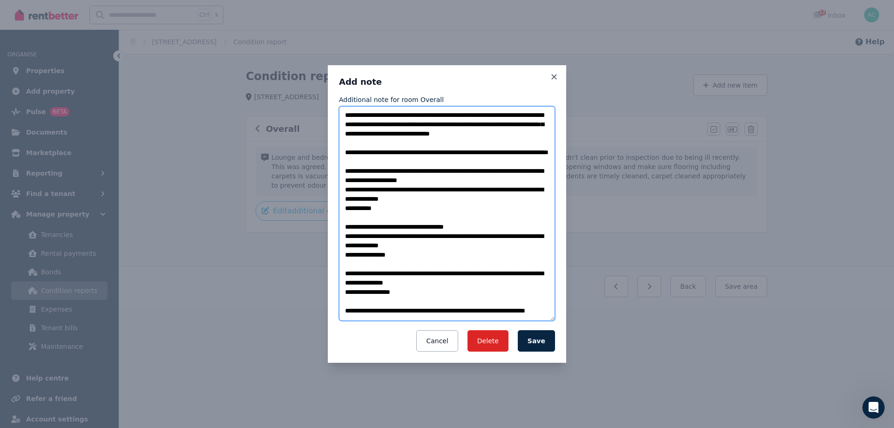
click at [344, 225] on textarea "**********" at bounding box center [447, 213] width 216 height 215
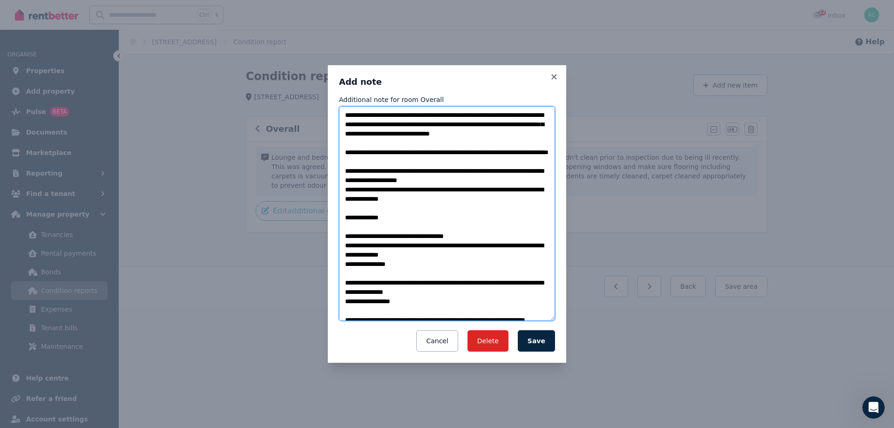
click at [415, 231] on textarea "**********" at bounding box center [447, 213] width 216 height 215
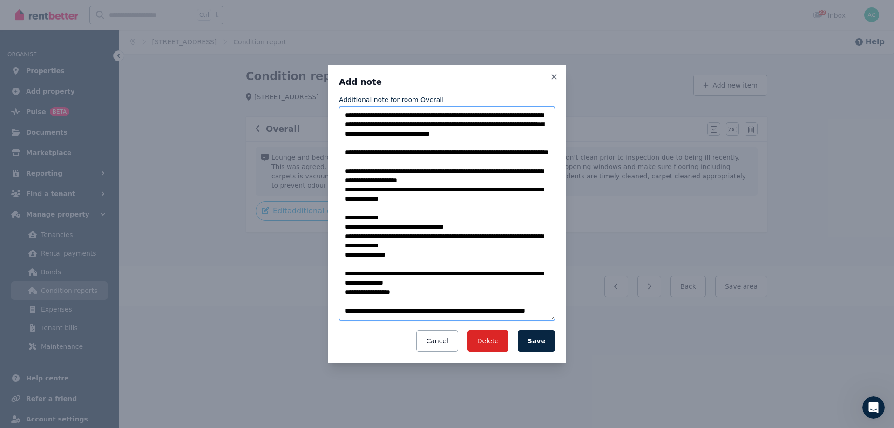
drag, startPoint x: 343, startPoint y: 273, endPoint x: 361, endPoint y: 269, distance: 18.1
click at [343, 273] on textarea "**********" at bounding box center [447, 213] width 216 height 215
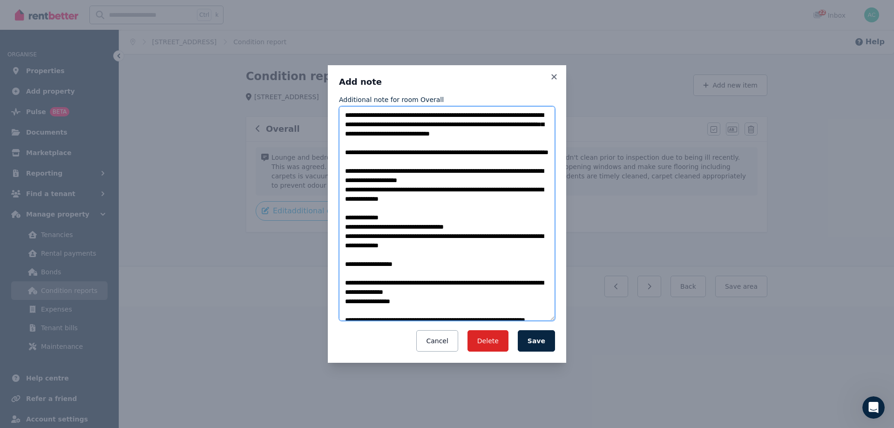
click at [458, 244] on textarea "**********" at bounding box center [447, 213] width 216 height 215
click at [386, 294] on textarea "**********" at bounding box center [447, 213] width 216 height 215
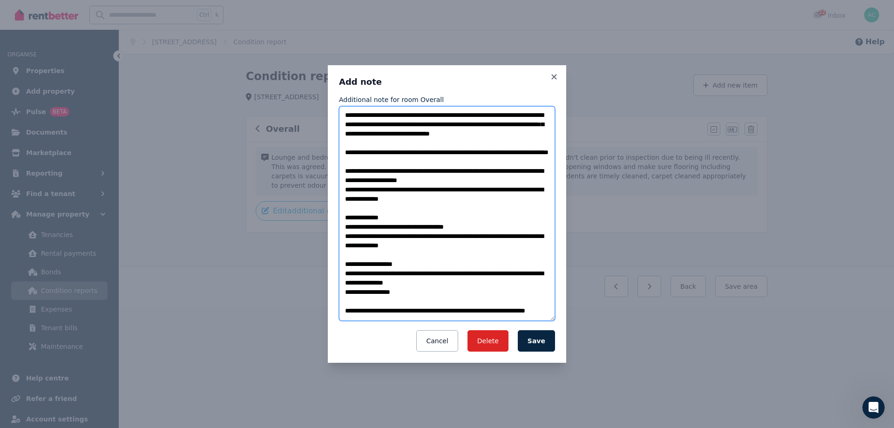
click at [458, 246] on textarea "**********" at bounding box center [447, 213] width 216 height 215
click at [416, 283] on textarea "**********" at bounding box center [447, 213] width 216 height 215
click at [341, 281] on textarea "**********" at bounding box center [447, 213] width 216 height 215
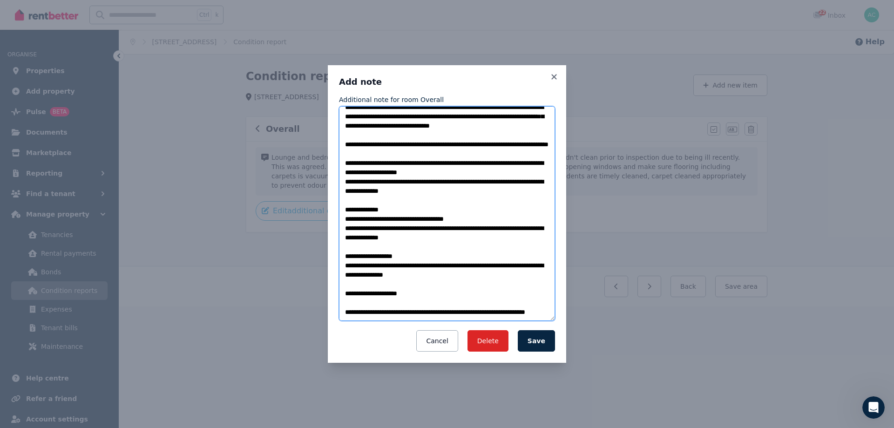
click at [373, 310] on textarea "**********" at bounding box center [447, 213] width 216 height 215
click at [361, 299] on textarea "**********" at bounding box center [447, 213] width 216 height 215
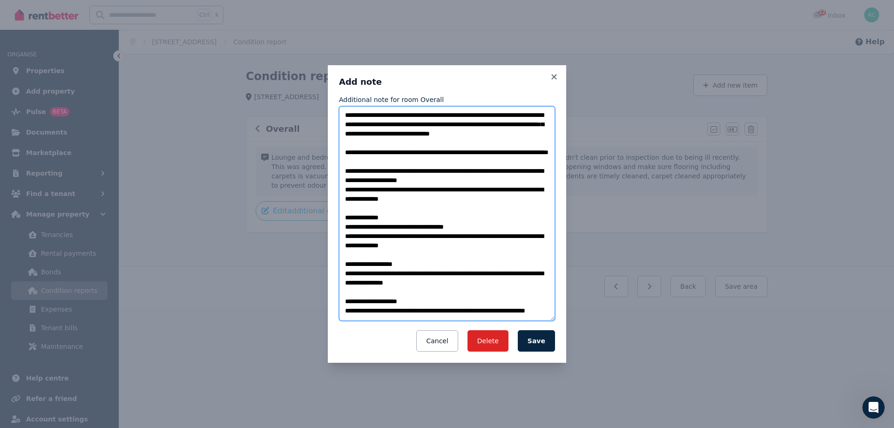
scroll to position [0, 0]
click at [372, 132] on textarea "**********" at bounding box center [447, 213] width 216 height 215
click at [482, 141] on textarea "**********" at bounding box center [447, 213] width 216 height 215
click at [441, 166] on textarea "**********" at bounding box center [447, 213] width 216 height 215
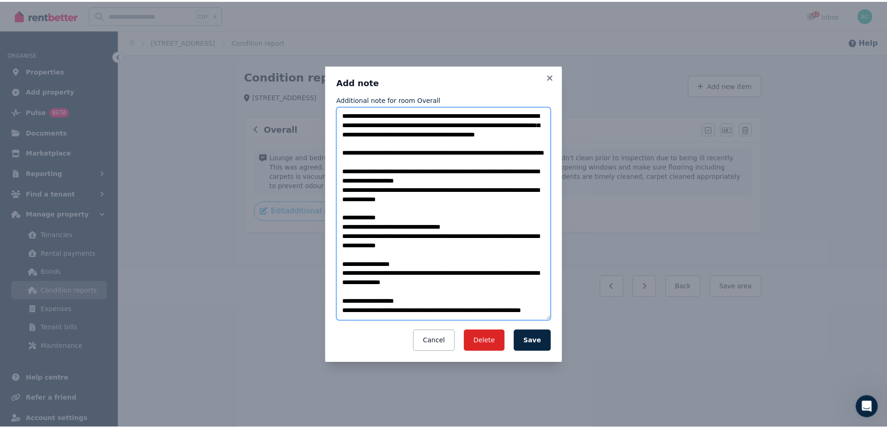
scroll to position [27, 0]
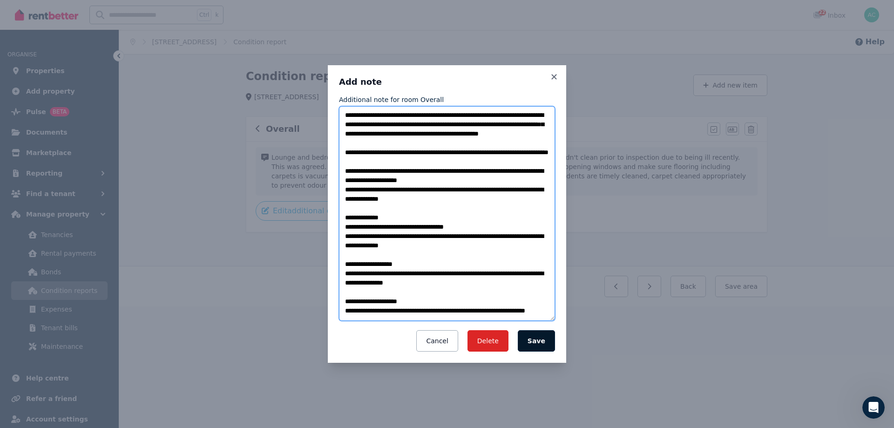
type textarea "**********"
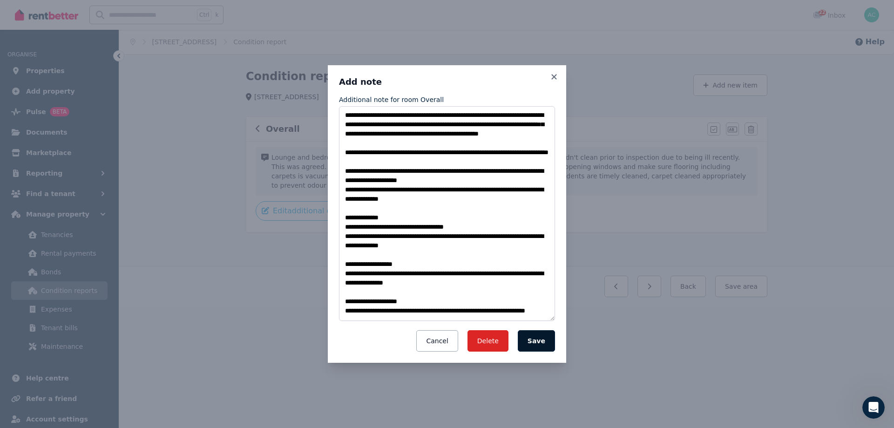
click at [546, 345] on button "Save" at bounding box center [536, 340] width 37 height 21
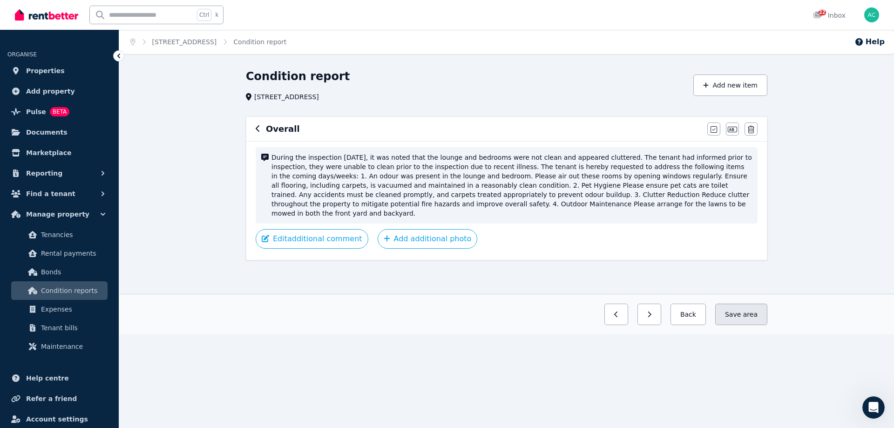
click at [743, 308] on button "Save area" at bounding box center [741, 313] width 52 height 21
click at [700, 308] on button "Back" at bounding box center [687, 313] width 35 height 21
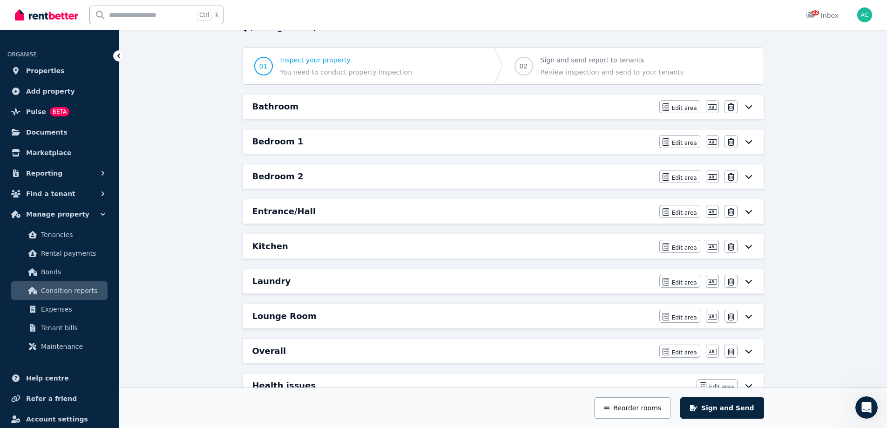
scroll to position [202, 0]
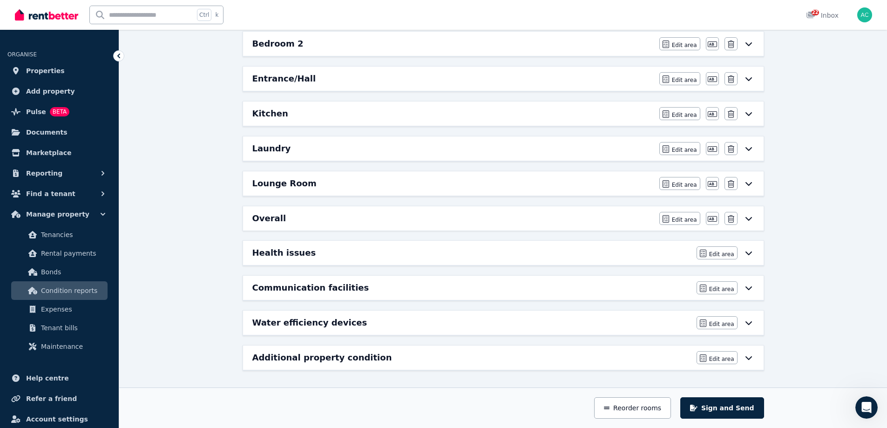
click at [749, 358] on icon at bounding box center [748, 358] width 7 height 4
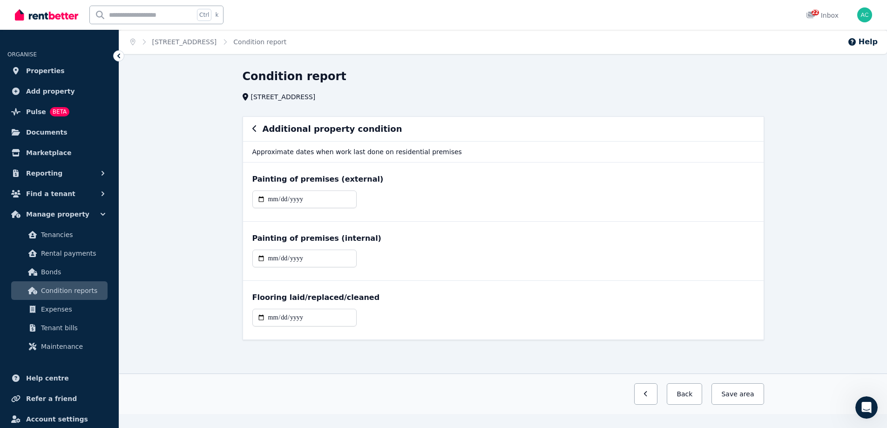
scroll to position [0, 0]
click at [694, 395] on button "Back" at bounding box center [687, 393] width 35 height 21
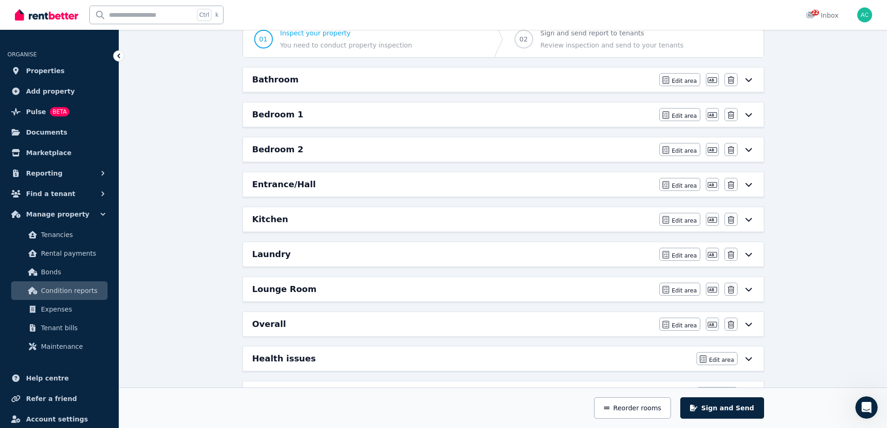
scroll to position [202, 0]
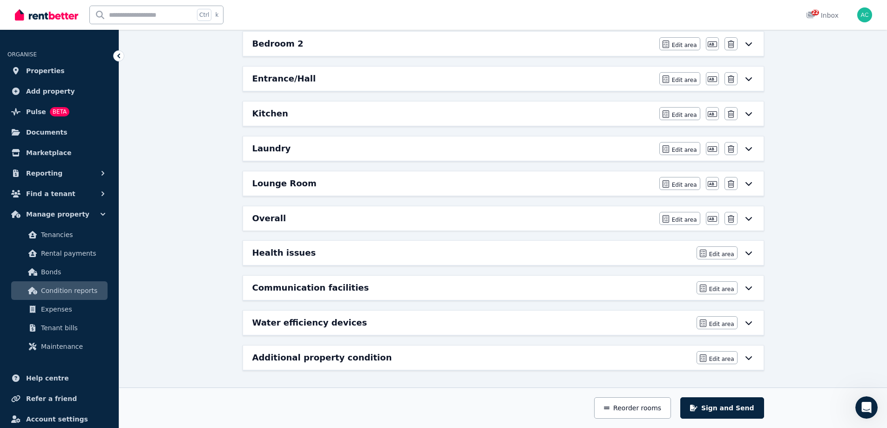
click at [747, 320] on icon at bounding box center [748, 322] width 11 height 7
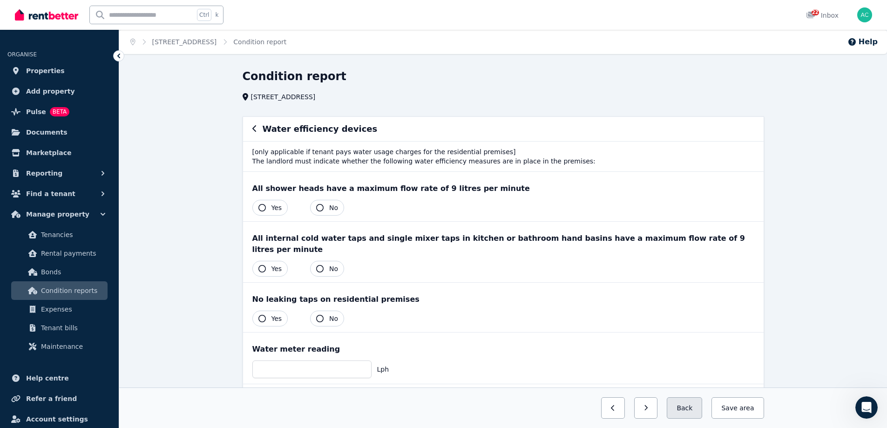
click at [684, 411] on button "Back" at bounding box center [684, 407] width 35 height 21
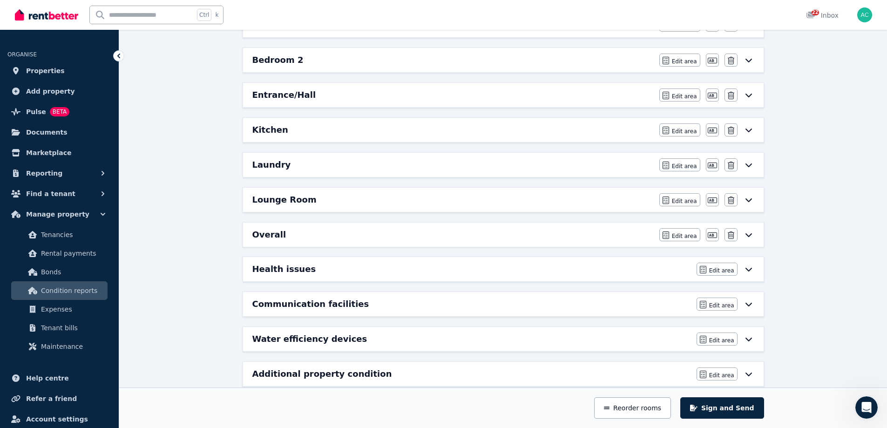
scroll to position [186, 0]
click at [748, 305] on icon at bounding box center [748, 302] width 11 height 7
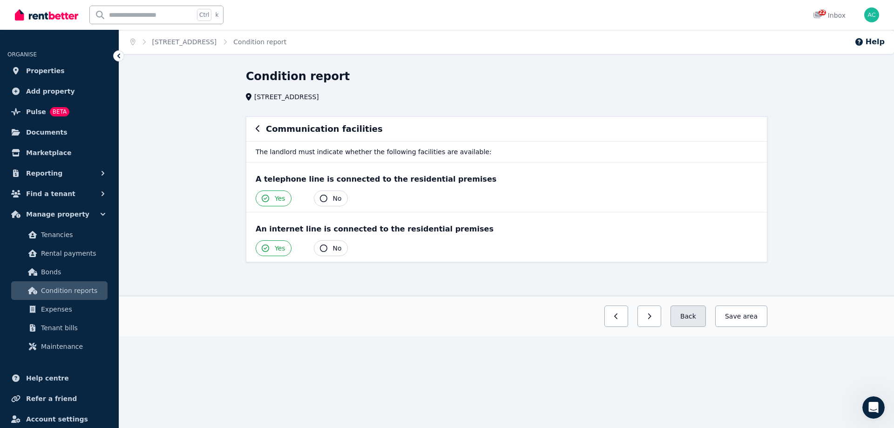
click at [702, 320] on button "Back" at bounding box center [687, 315] width 35 height 21
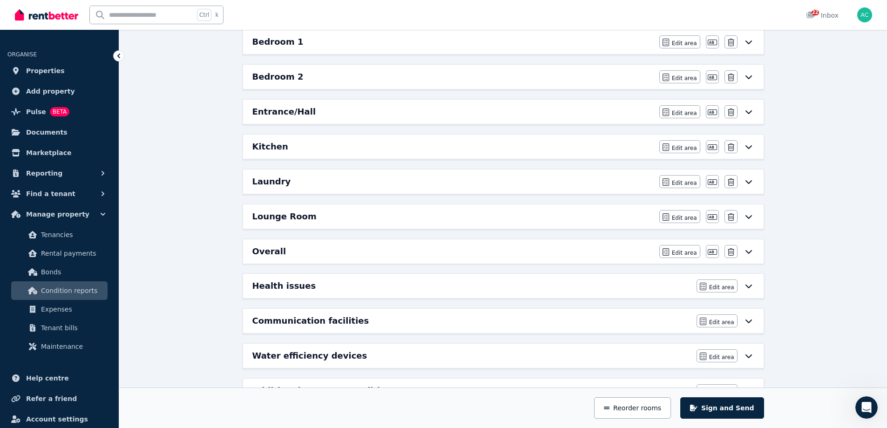
scroll to position [186, 0]
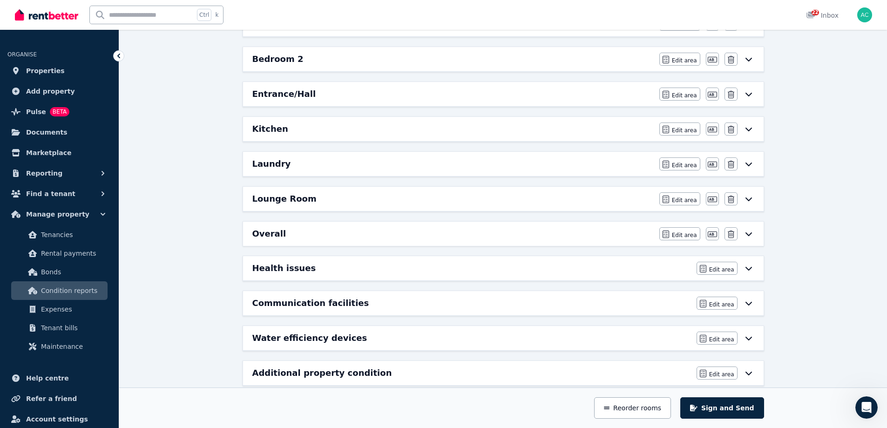
click at [751, 238] on div "Edit area Edit area Edit name [GEOGRAPHIC_DATA]" at bounding box center [706, 233] width 95 height 13
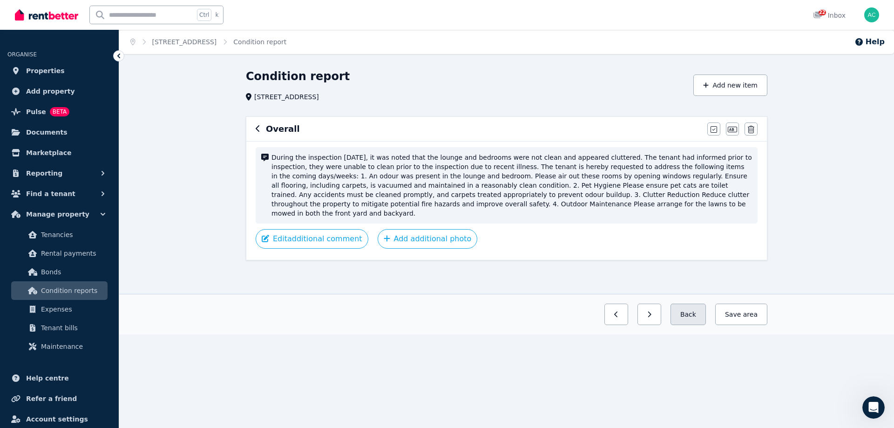
click at [692, 309] on button "Back" at bounding box center [687, 313] width 35 height 21
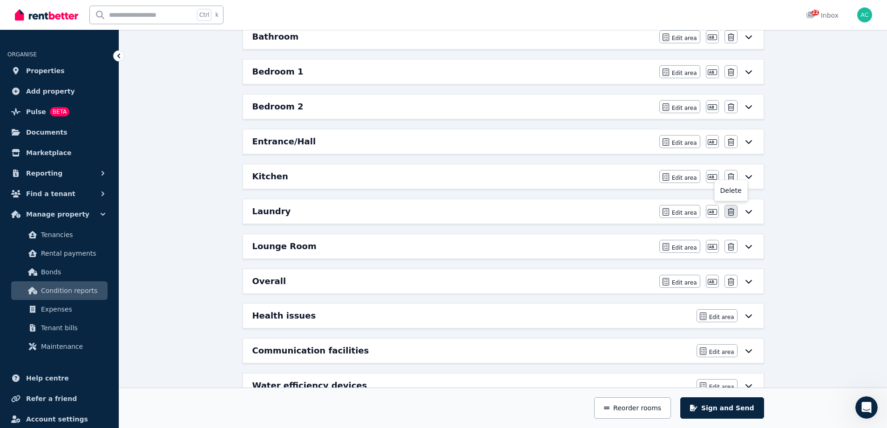
scroll to position [140, 0]
click at [746, 281] on icon at bounding box center [748, 279] width 11 height 7
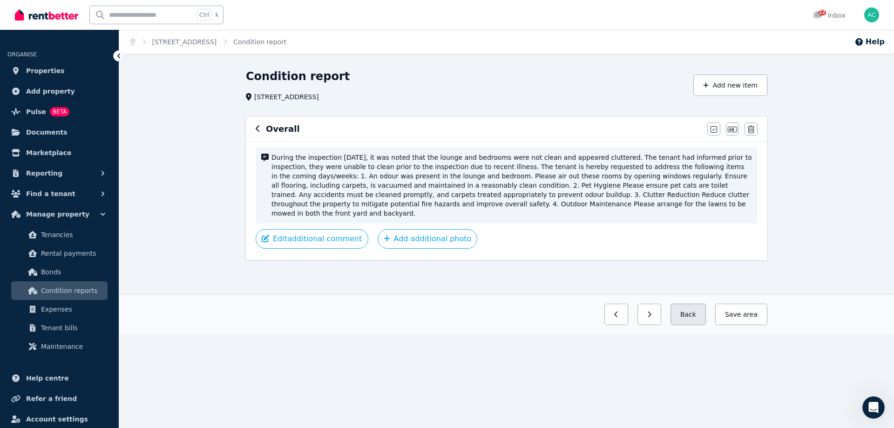
click at [694, 308] on button "Back" at bounding box center [687, 313] width 35 height 21
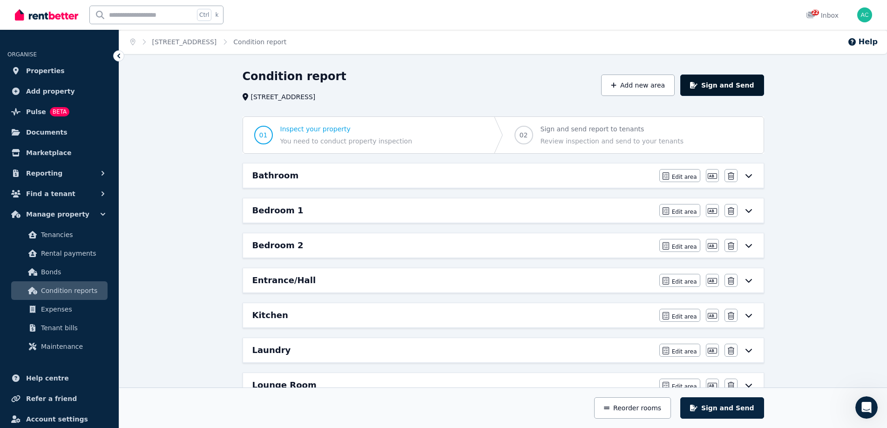
click at [727, 91] on button "Sign and Send" at bounding box center [721, 84] width 83 height 21
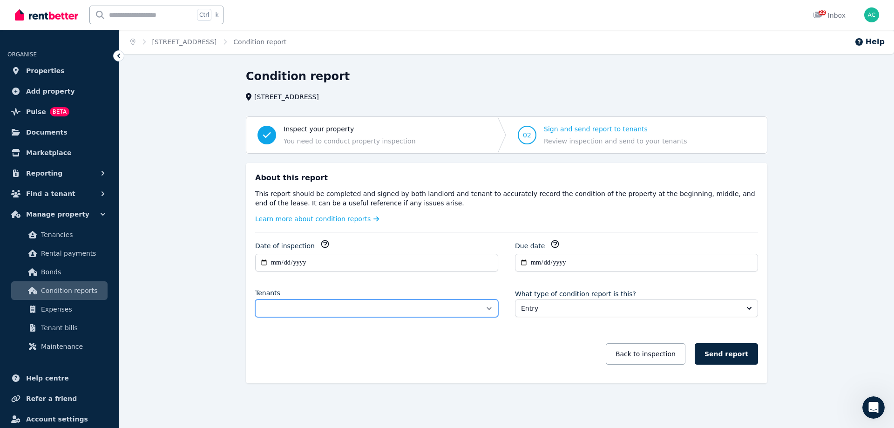
click at [439, 310] on select "**********" at bounding box center [376, 308] width 243 height 18
select select "**********"
click at [255, 299] on select "**********" at bounding box center [376, 308] width 243 height 18
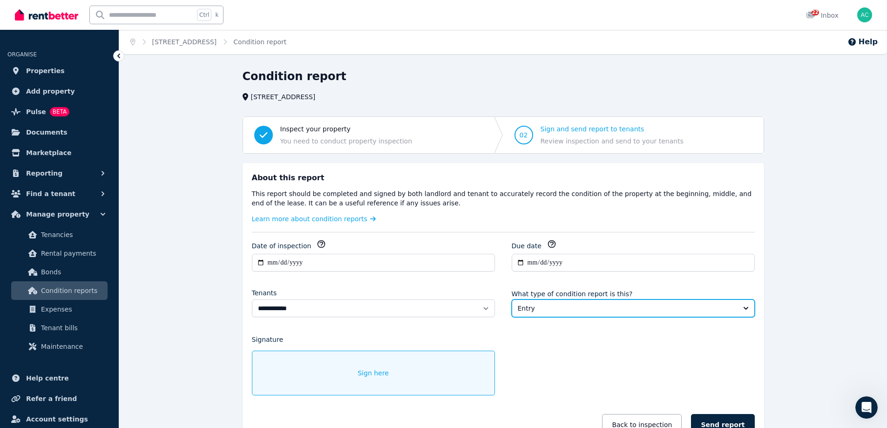
click at [580, 313] on button "Entry" at bounding box center [633, 308] width 243 height 18
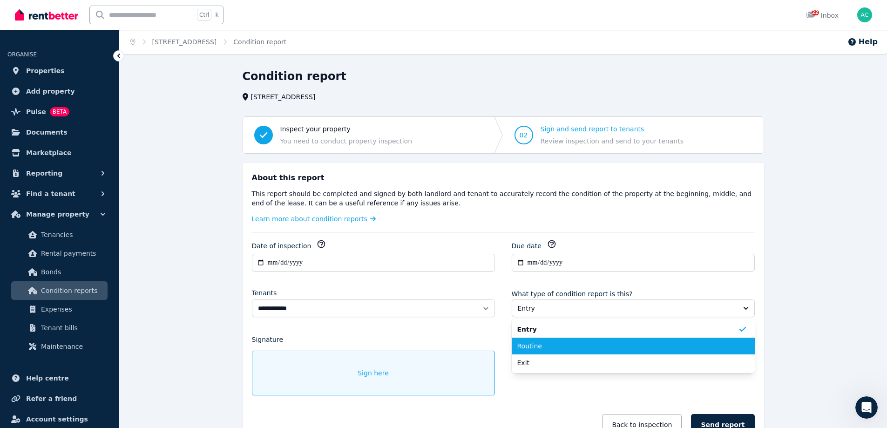
click at [552, 344] on span "Routine" at bounding box center [627, 345] width 221 height 9
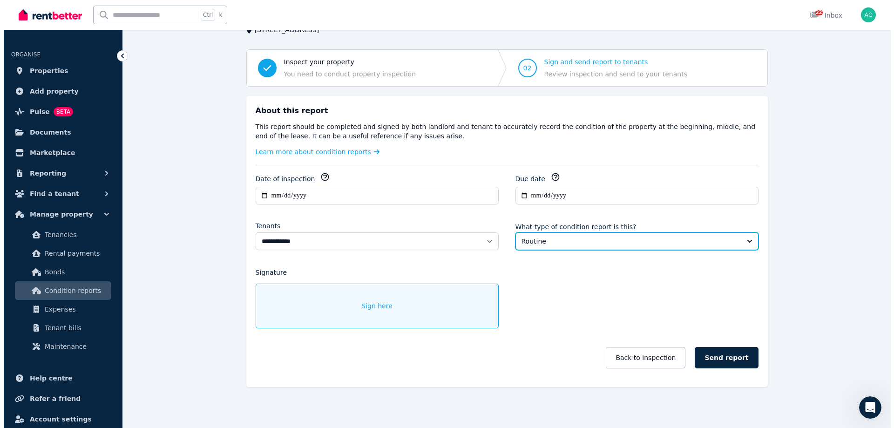
scroll to position [68, 0]
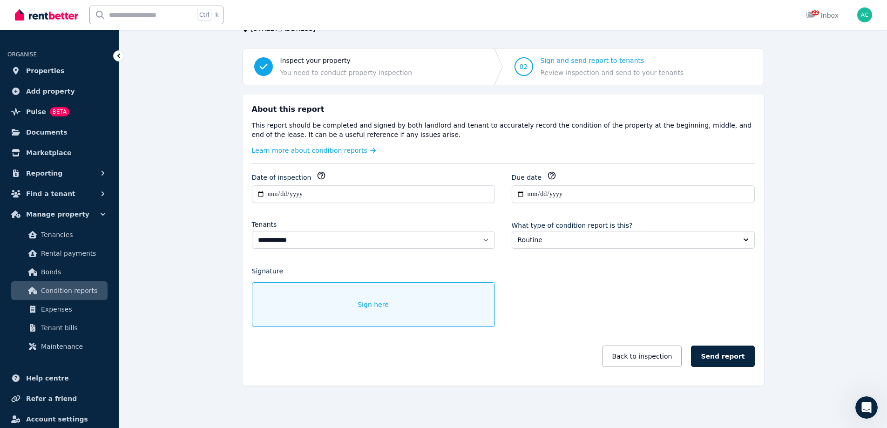
click at [370, 311] on div "Sign here" at bounding box center [373, 304] width 243 height 45
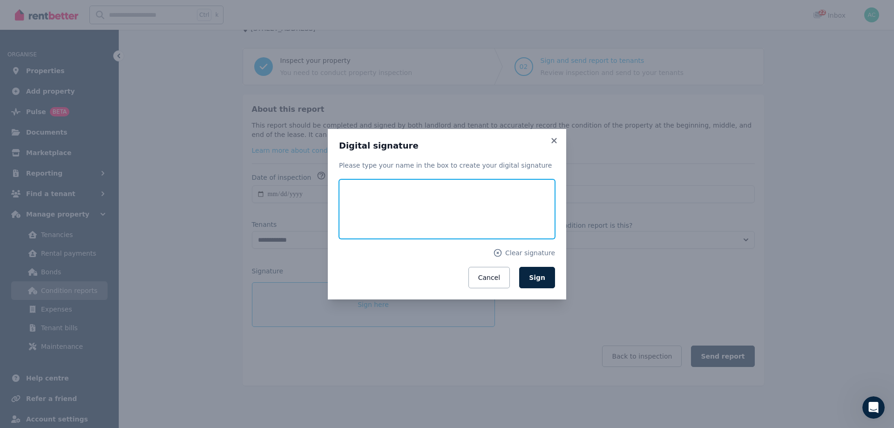
click at [437, 211] on input "text" at bounding box center [447, 209] width 216 height 60
type input "**********"
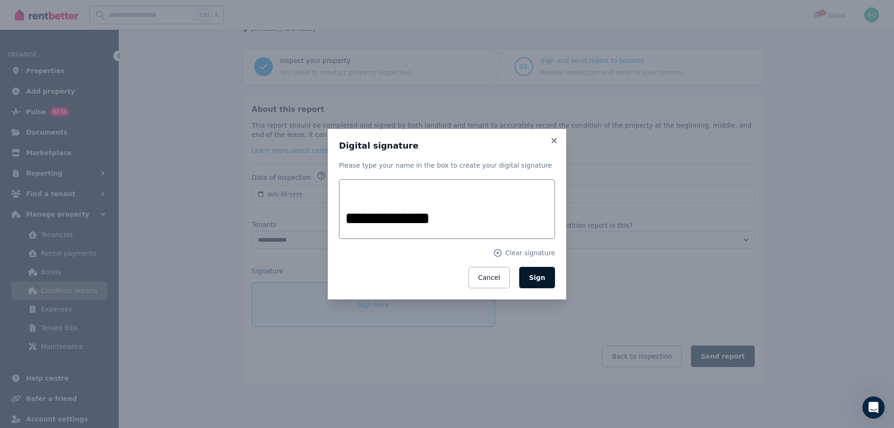
click at [550, 277] on button "Sign" at bounding box center [537, 277] width 36 height 21
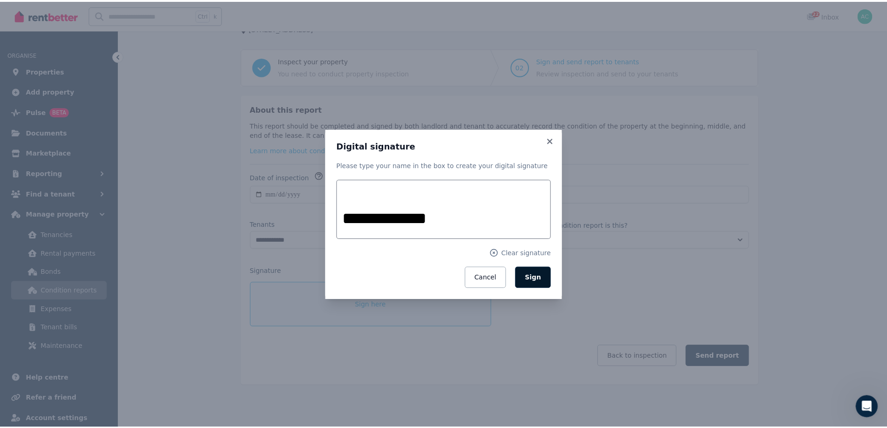
scroll to position [39, 0]
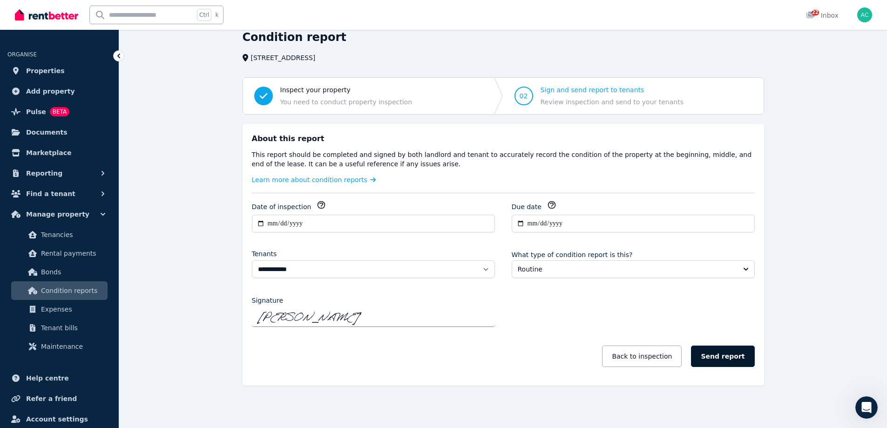
click at [732, 357] on button "Send report" at bounding box center [722, 355] width 63 height 21
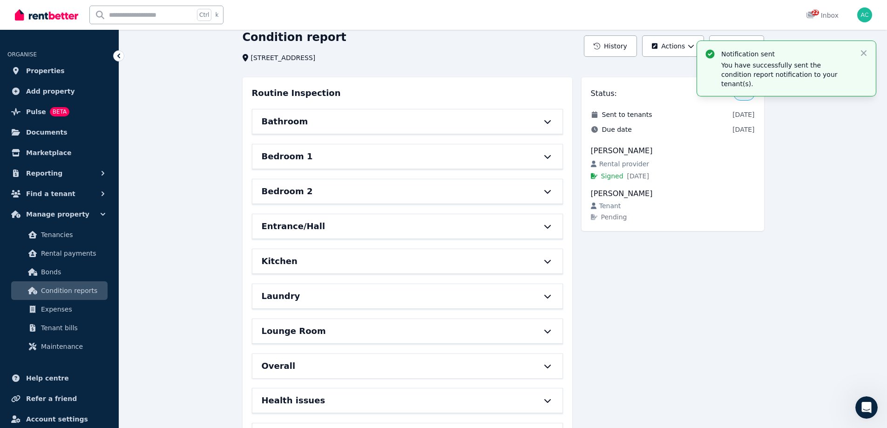
click at [711, 291] on div "Status: Sent Sent to tenants [DATE] Due date [DATE] [PERSON_NAME] Rental provid…" at bounding box center [672, 310] width 182 height 467
click at [872, 51] on div "Notification sent You have successfully sent the condition report notification …" at bounding box center [786, 68] width 179 height 55
click at [862, 51] on icon "button" at bounding box center [863, 52] width 9 height 9
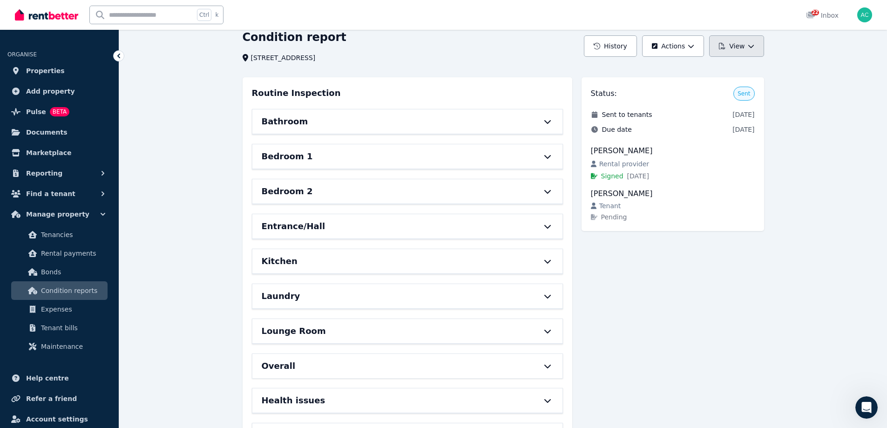
click at [732, 45] on button "View" at bounding box center [736, 45] width 54 height 21
click at [725, 67] on div "View report" at bounding box center [719, 70] width 78 height 9
